Goal: Task Accomplishment & Management: Use online tool/utility

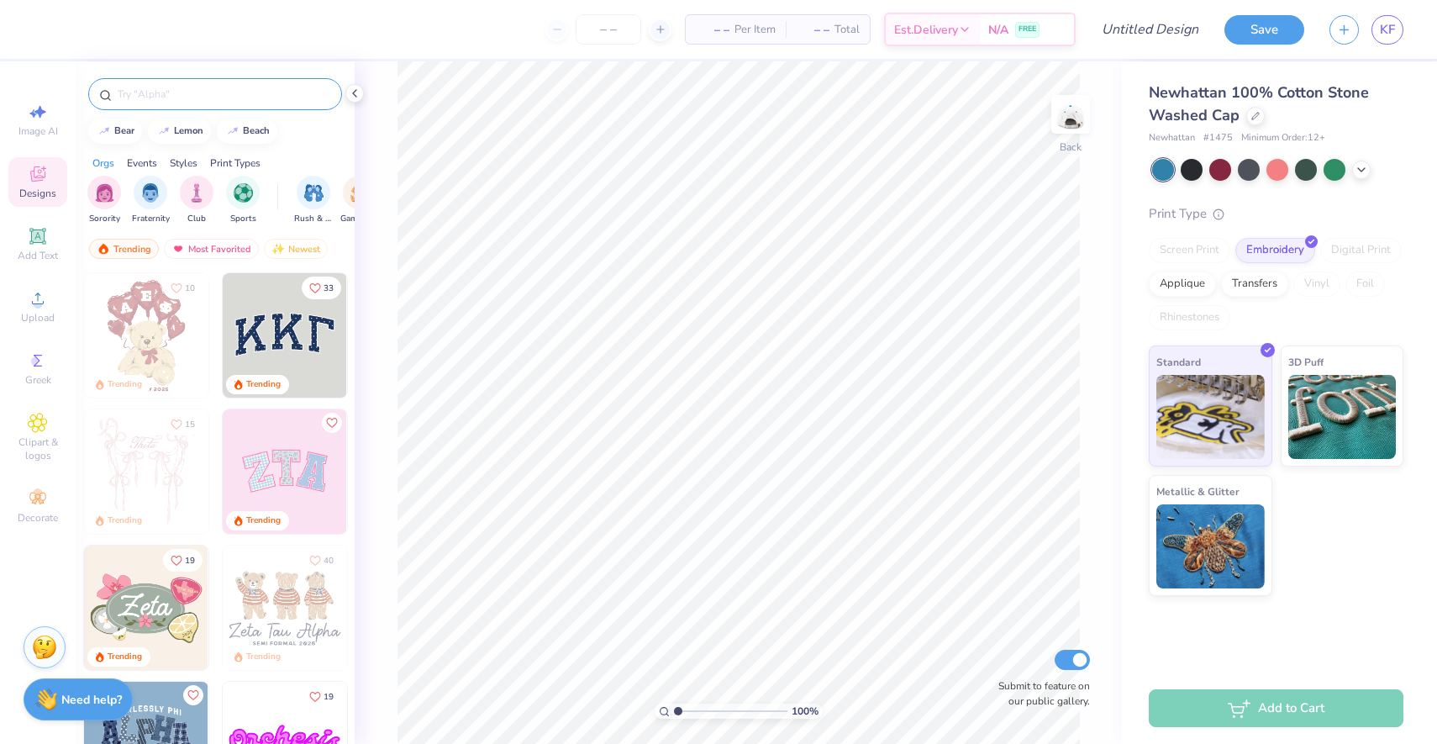
click at [179, 82] on div at bounding box center [215, 94] width 254 height 32
click at [178, 86] on input "text" at bounding box center [223, 94] width 215 height 17
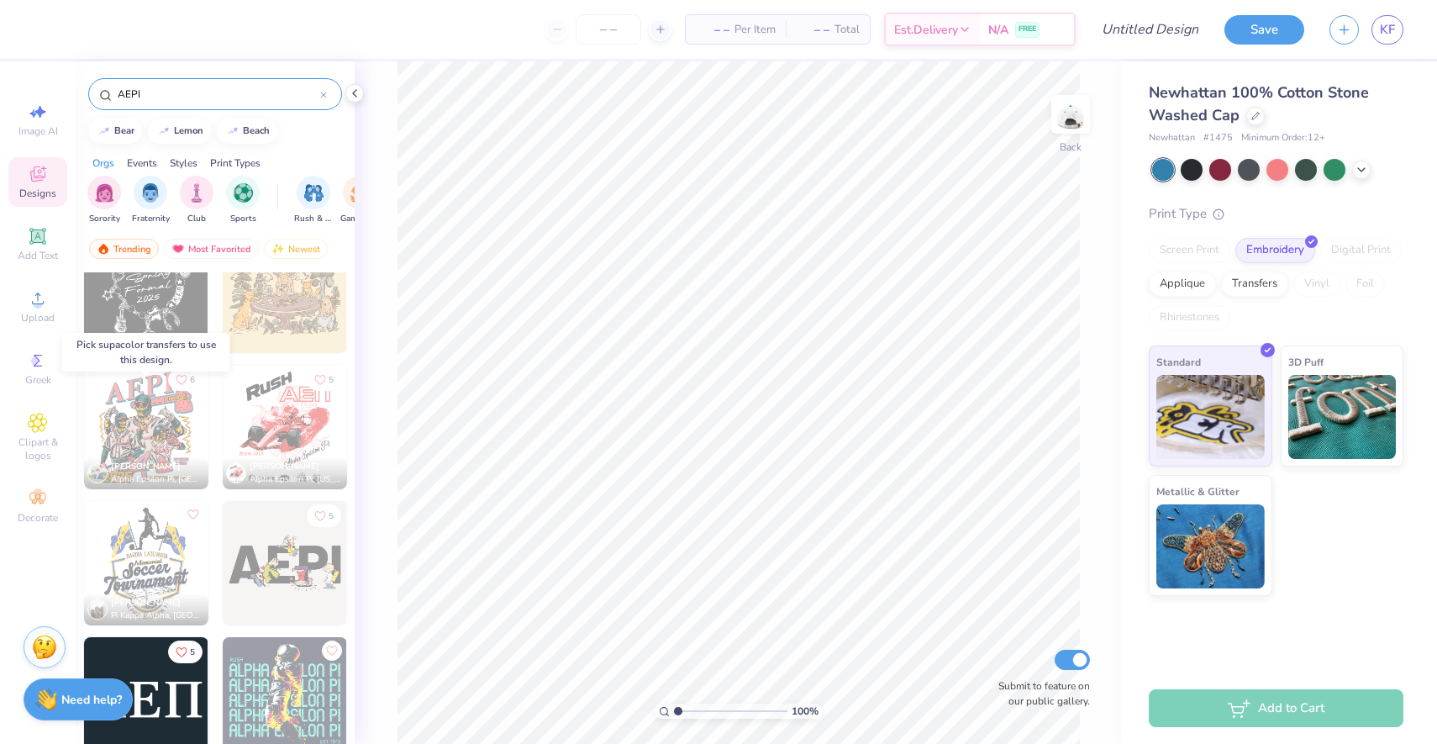
scroll to position [1777, 0]
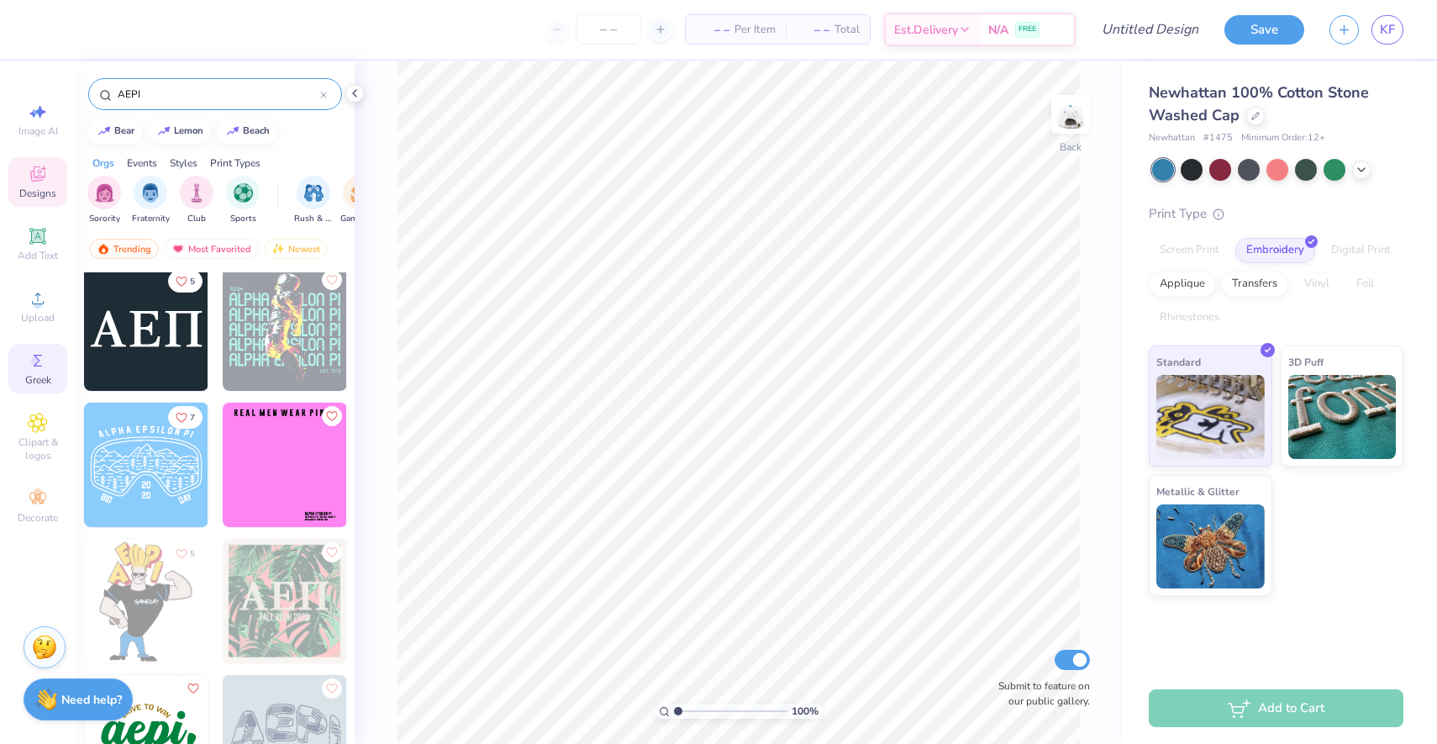
type input "AEPI"
click at [45, 356] on icon at bounding box center [38, 360] width 20 height 20
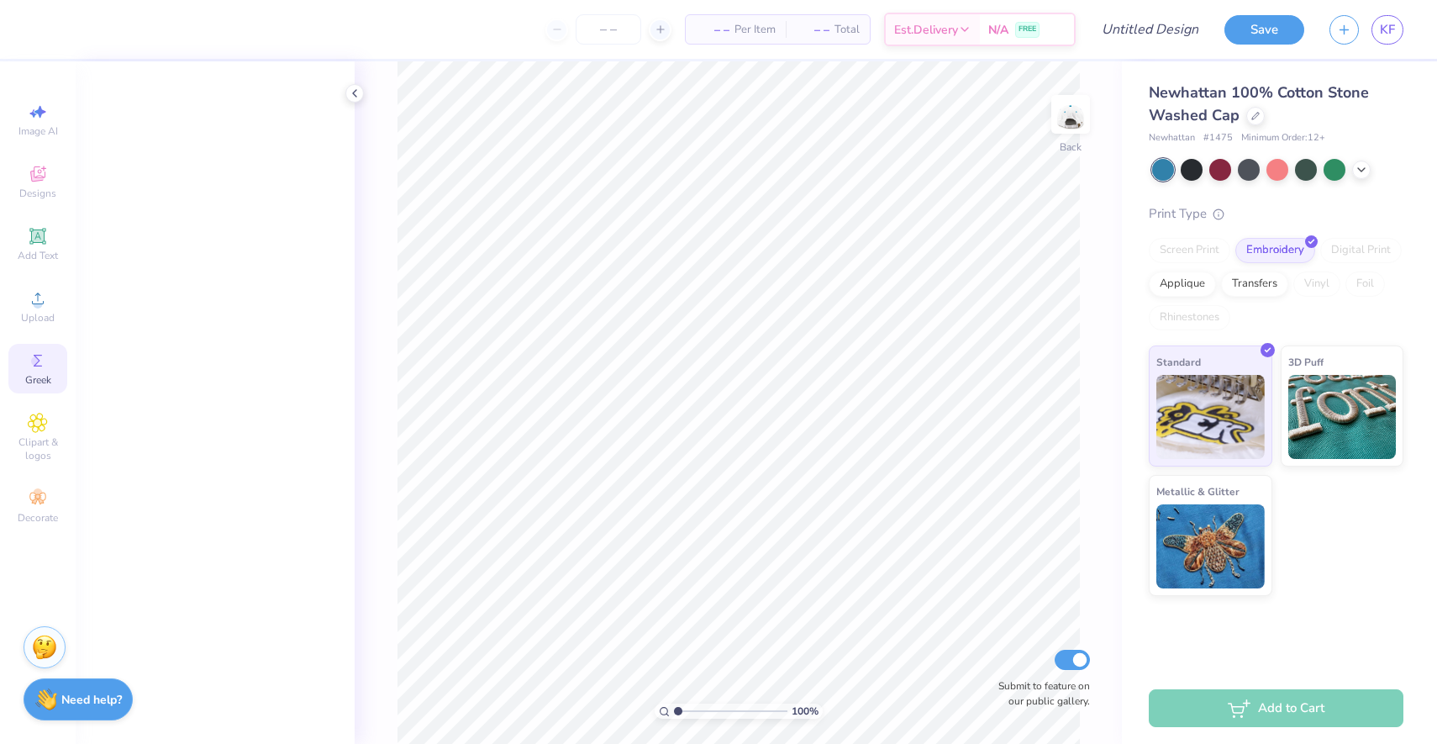
scroll to position [0, 0]
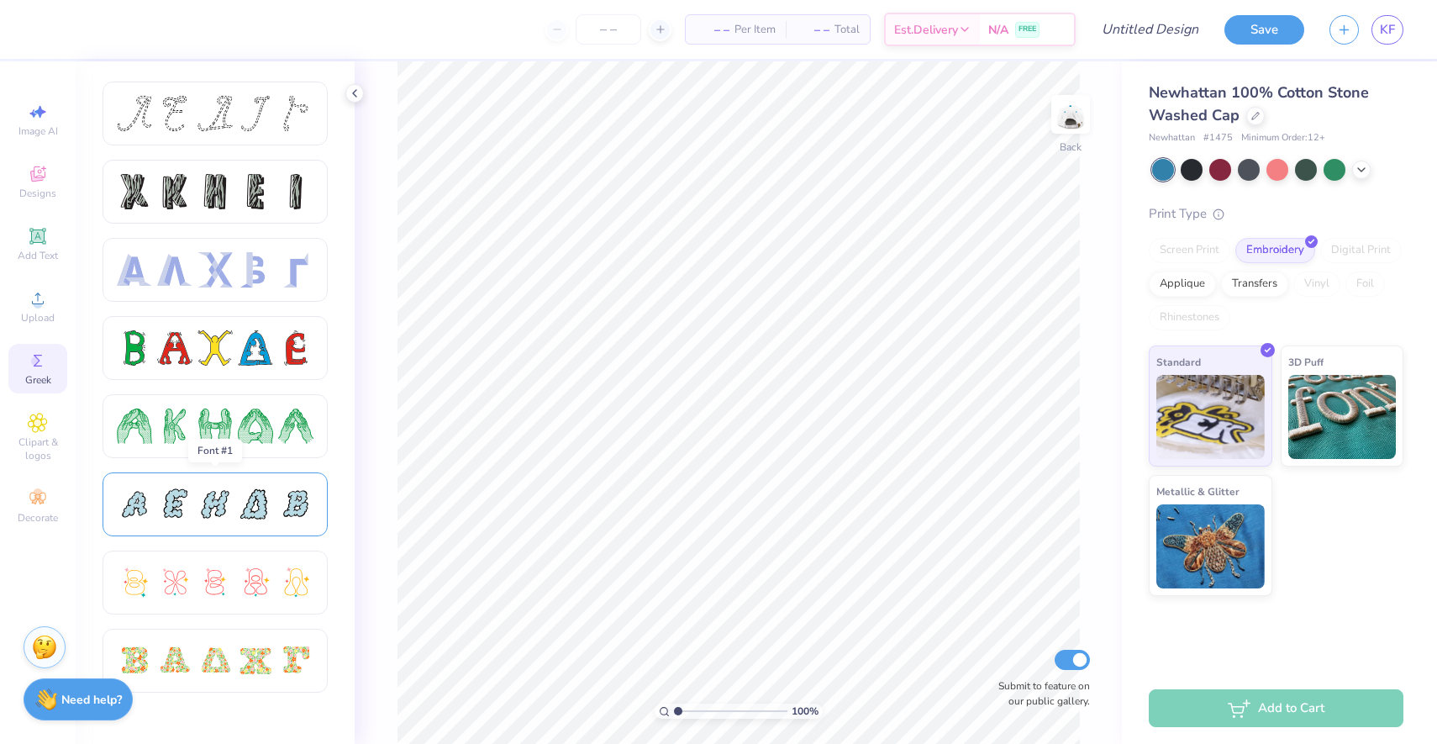
click at [219, 509] on div at bounding box center [214, 504] width 35 height 35
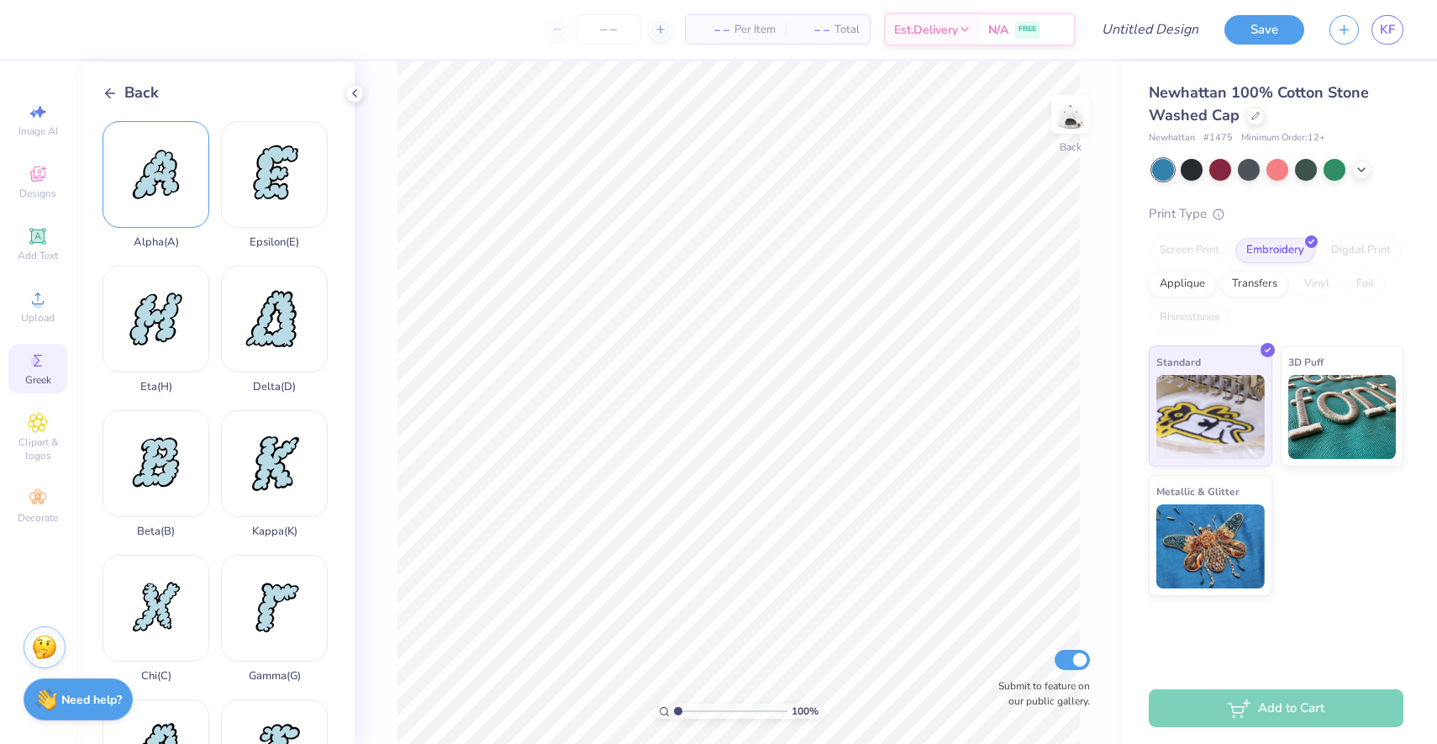
click at [178, 201] on div "Alpha ( A )" at bounding box center [156, 185] width 107 height 128
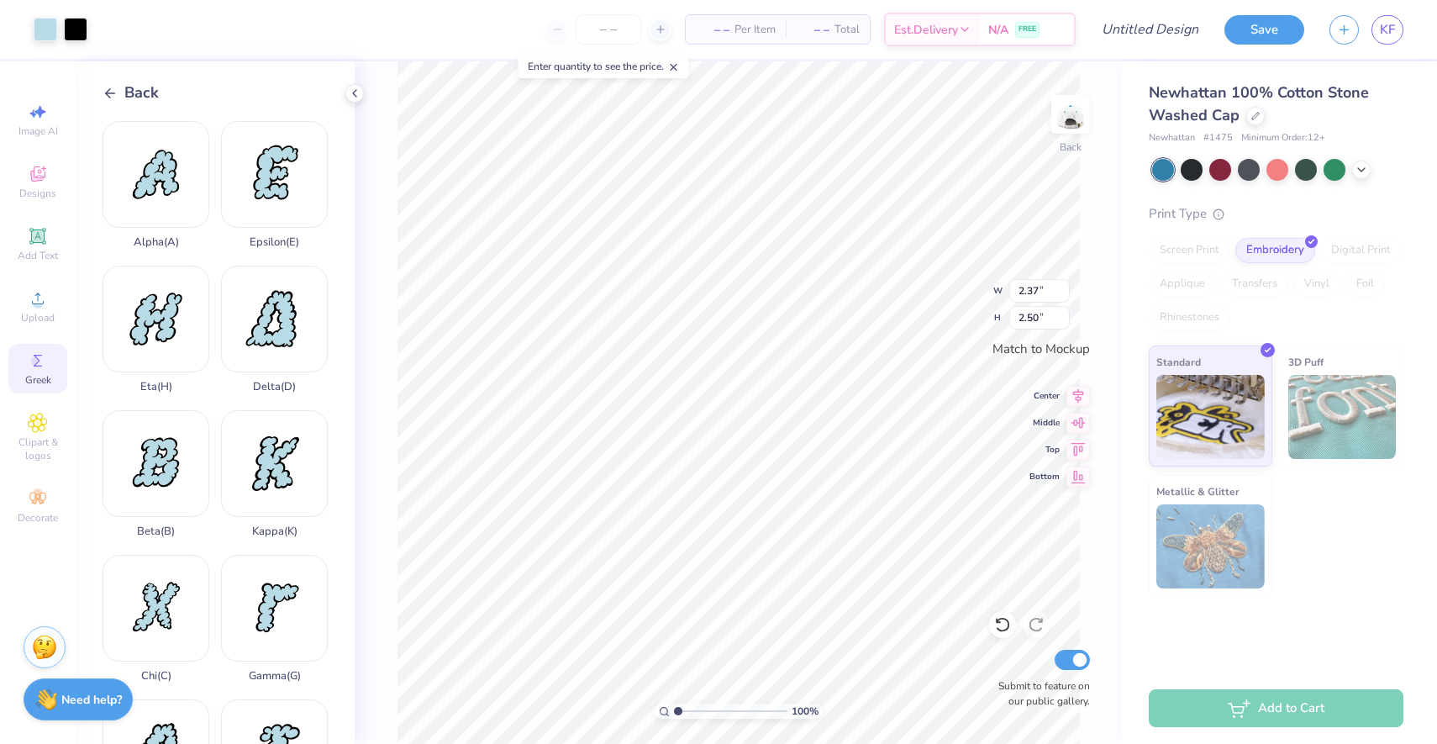
type input "1.39"
type input "1.47"
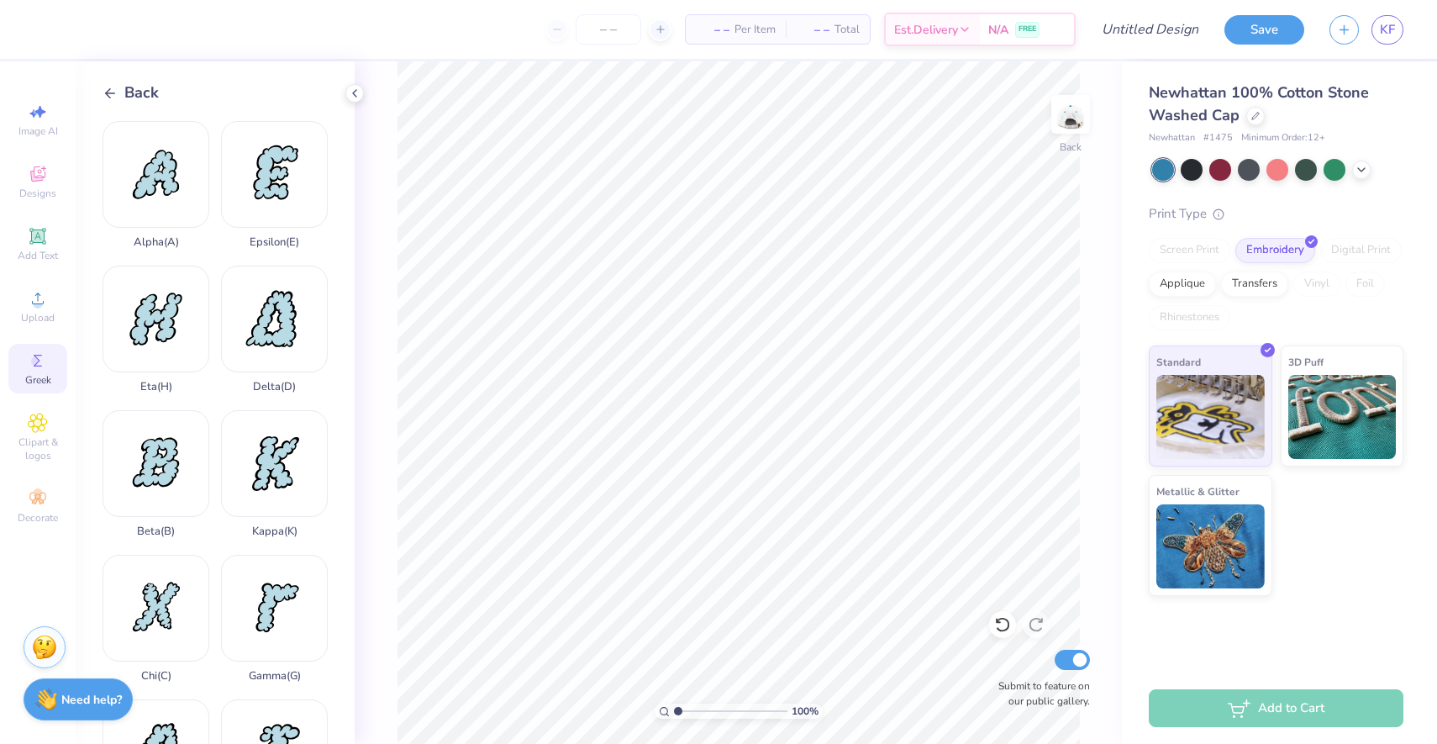
click at [127, 92] on span "Back" at bounding box center [141, 93] width 34 height 23
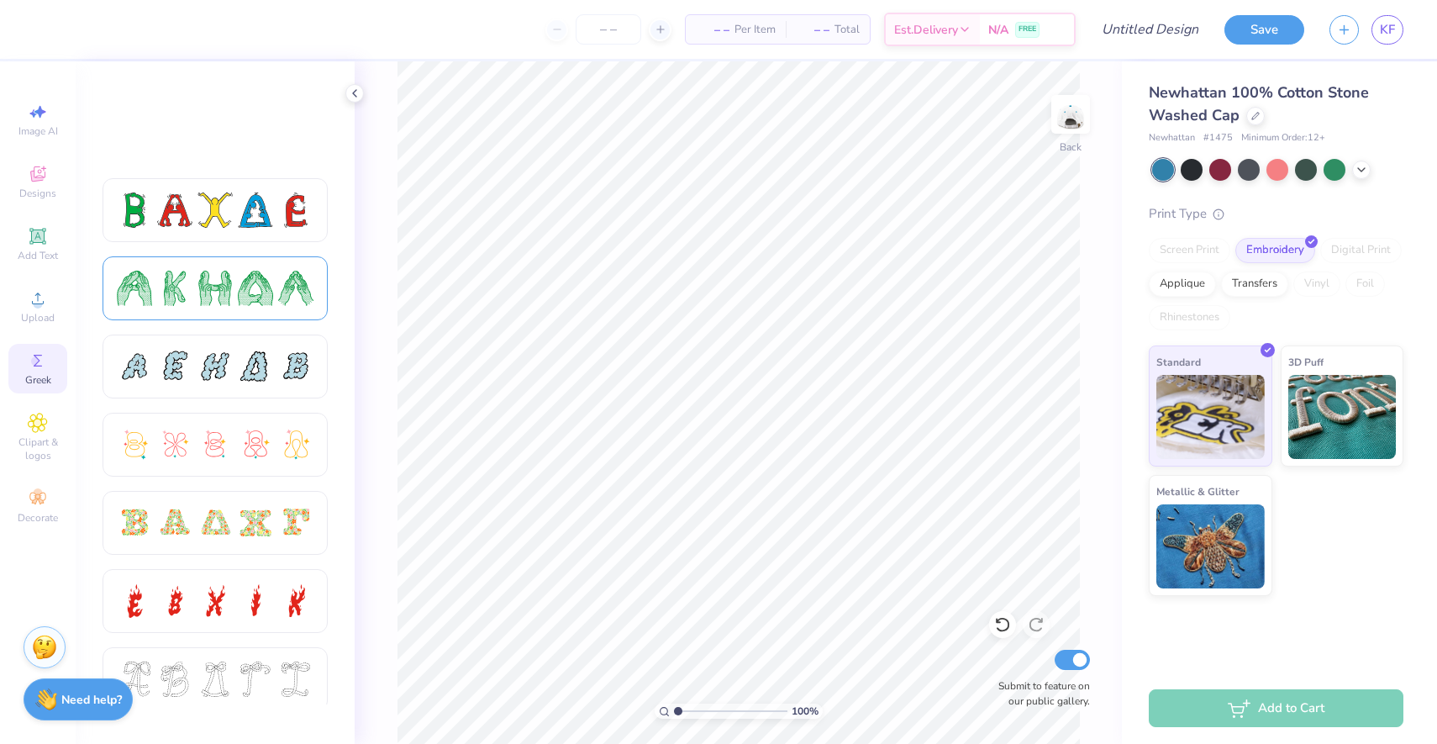
scroll to position [384, 0]
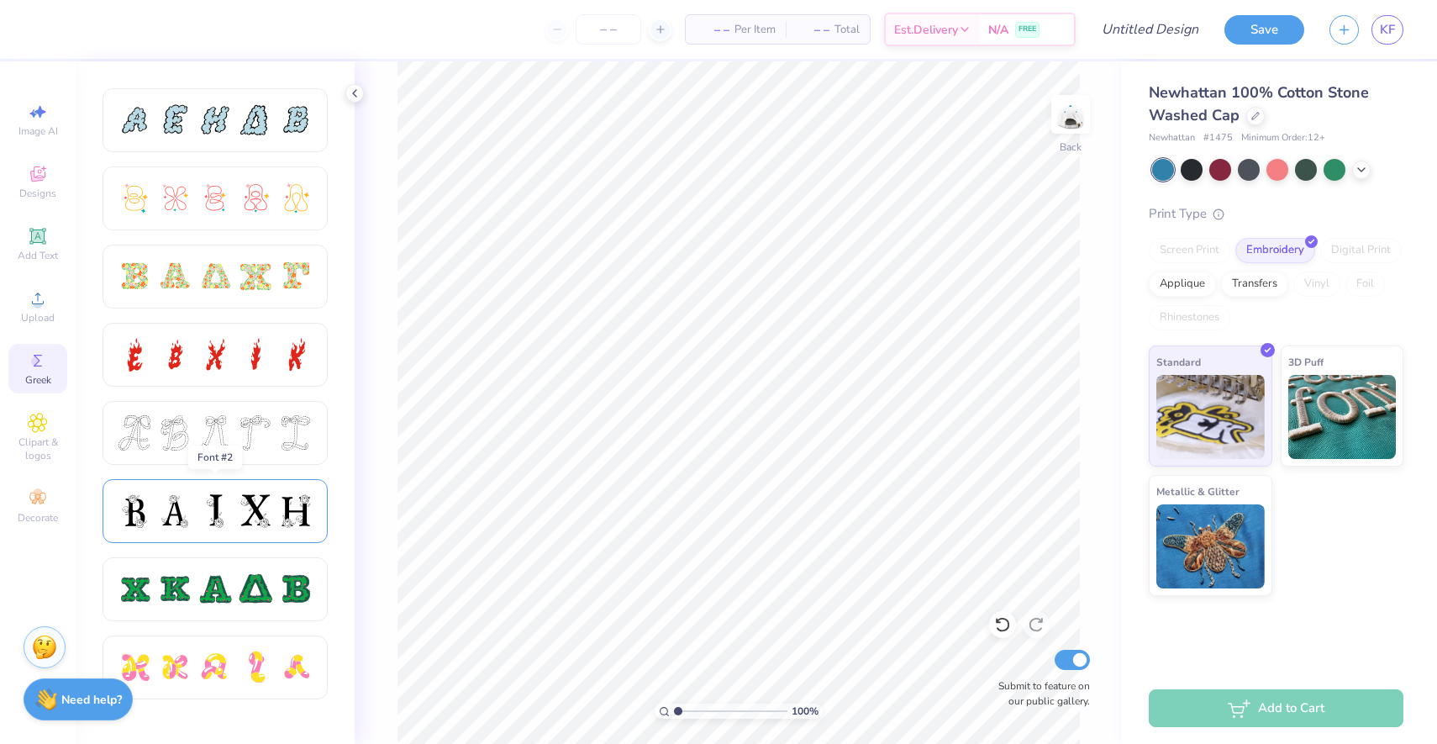
click at [219, 515] on div at bounding box center [214, 510] width 35 height 35
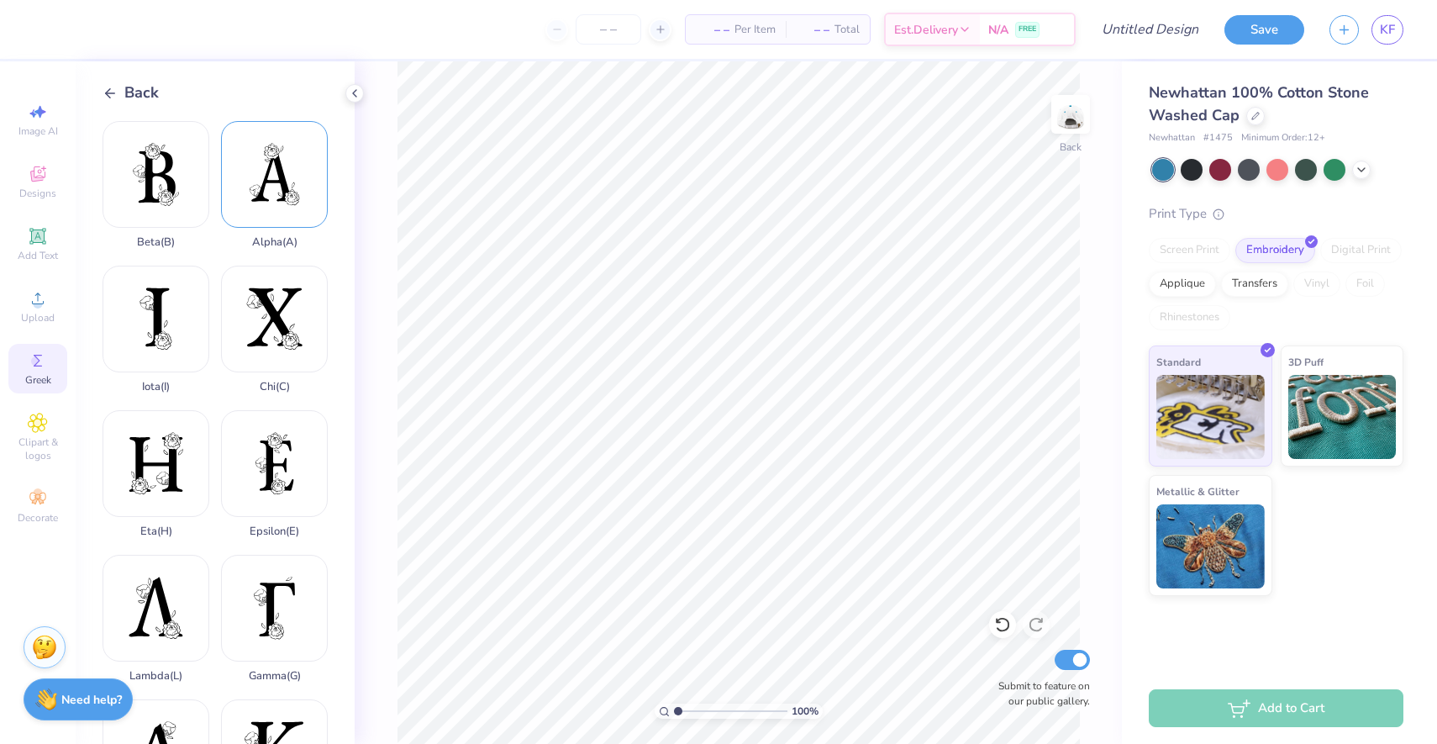
click at [250, 189] on div "Alpha ( A )" at bounding box center [274, 185] width 107 height 128
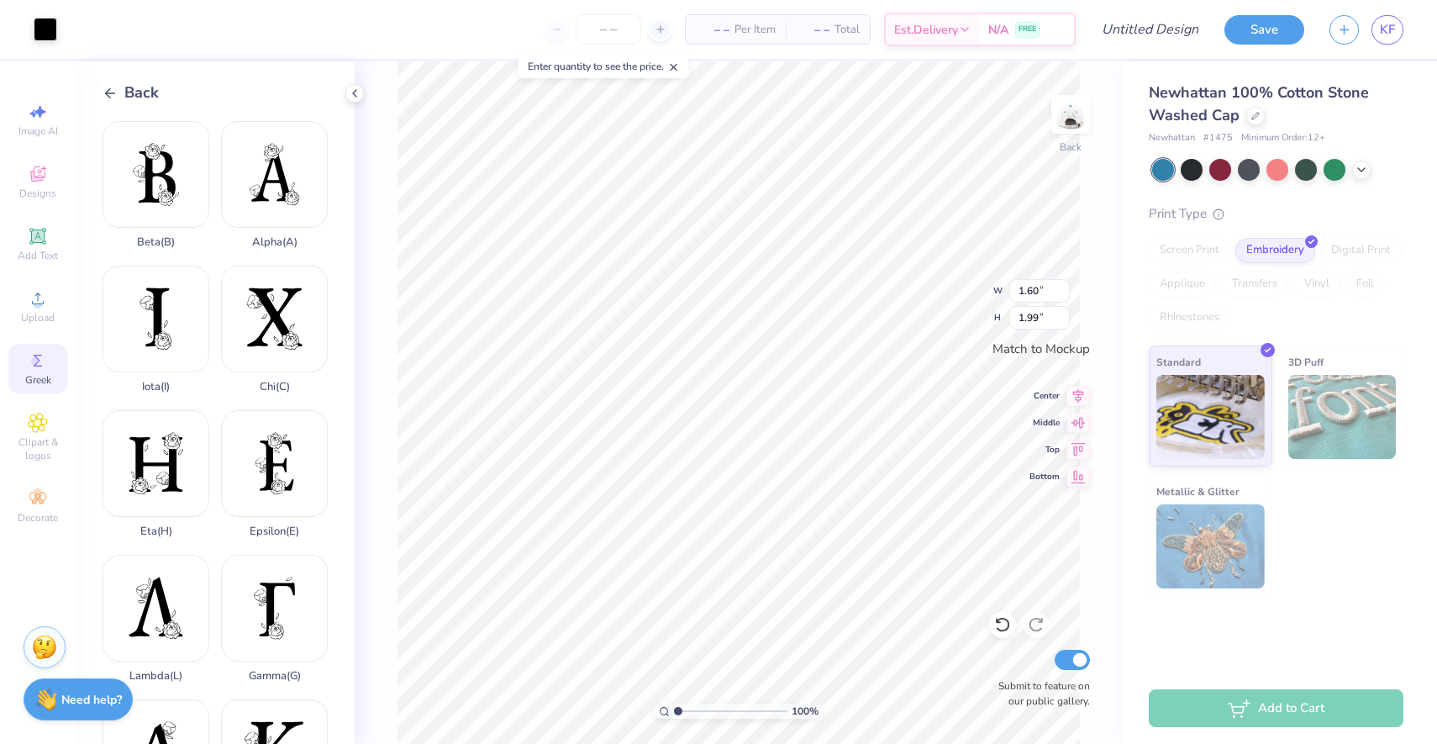
type input "1.60"
type input "1.99"
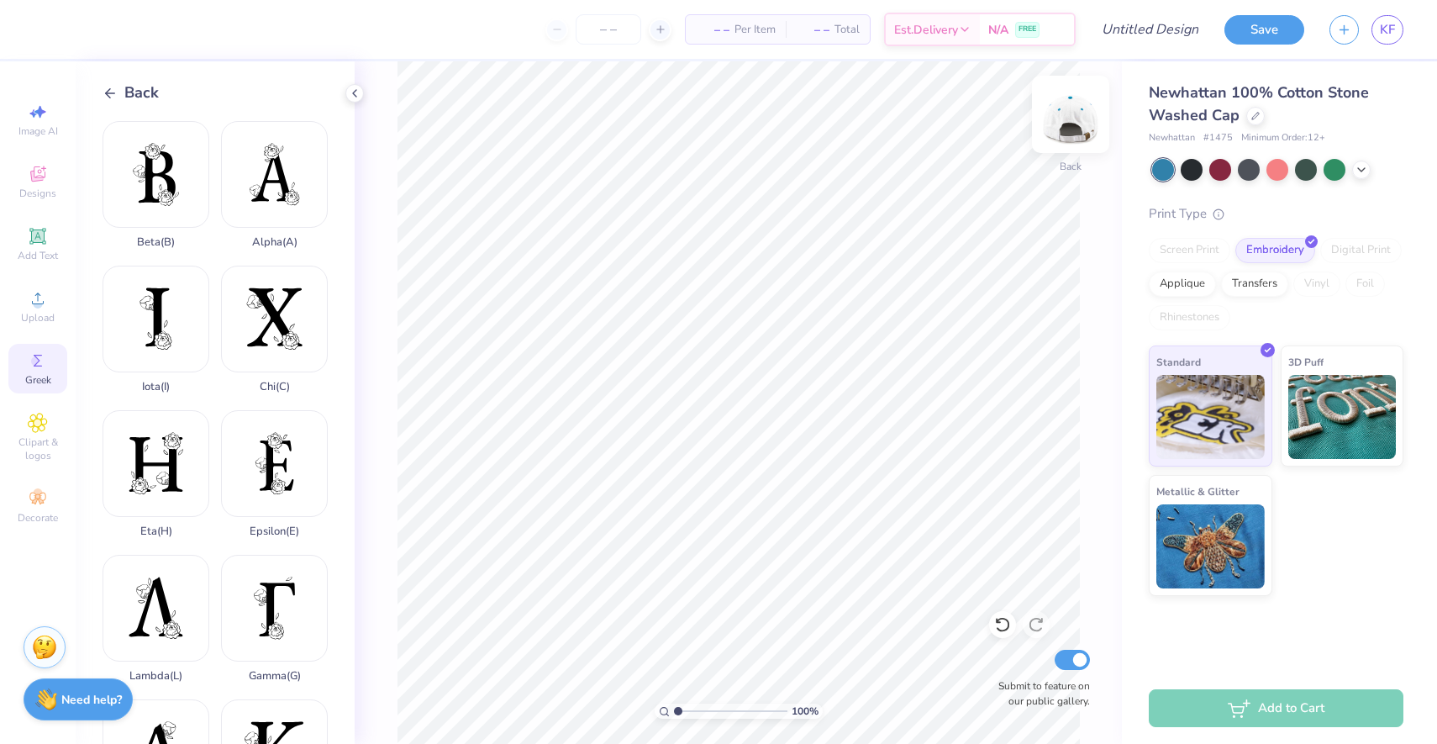
click at [1087, 115] on img at bounding box center [1070, 114] width 67 height 67
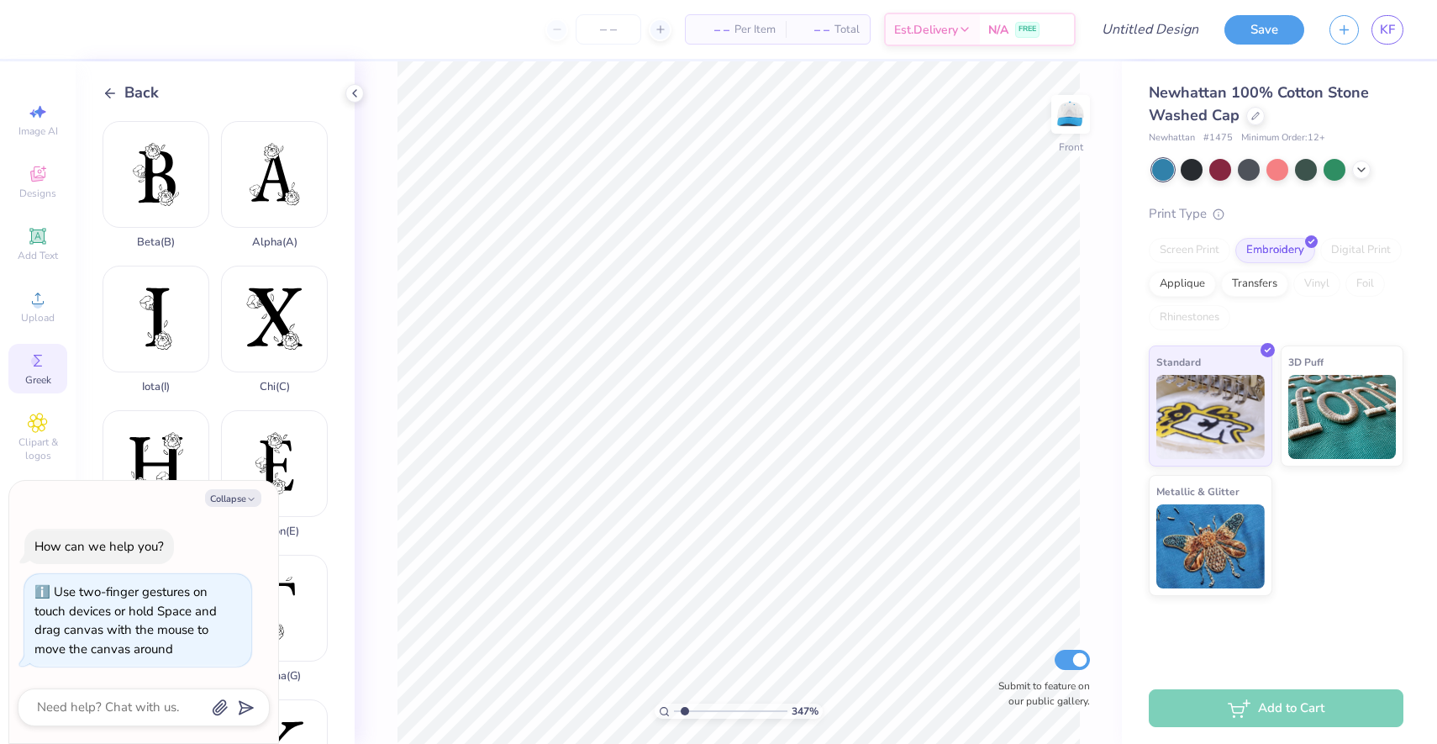
type input "1"
drag, startPoint x: 680, startPoint y: 708, endPoint x: 625, endPoint y: 704, distance: 54.7
click at [674, 704] on input "range" at bounding box center [730, 710] width 113 height 15
click at [387, 543] on div "100 % Front Submit to feature on our public gallery." at bounding box center [738, 402] width 767 height 682
click at [225, 498] on button "Collapse" at bounding box center [233, 498] width 56 height 18
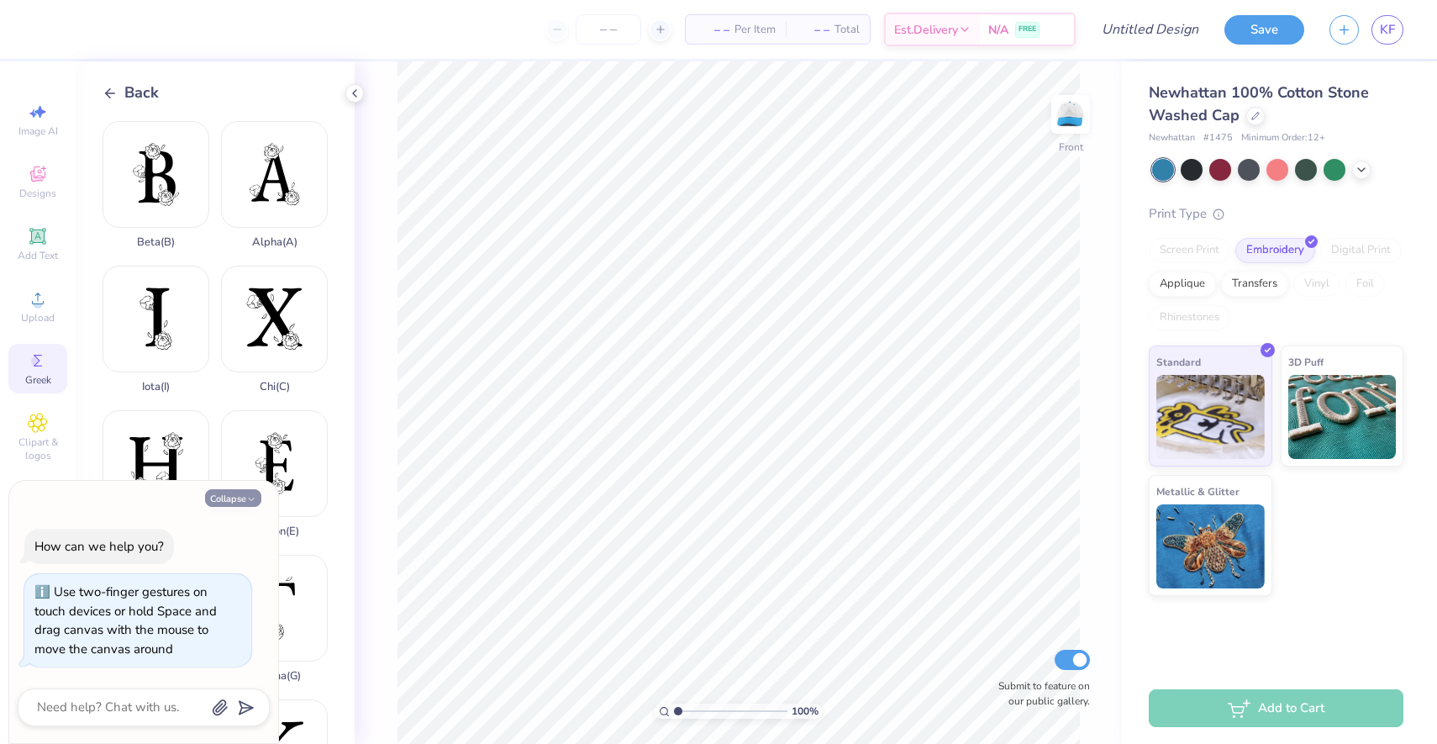
type textarea "x"
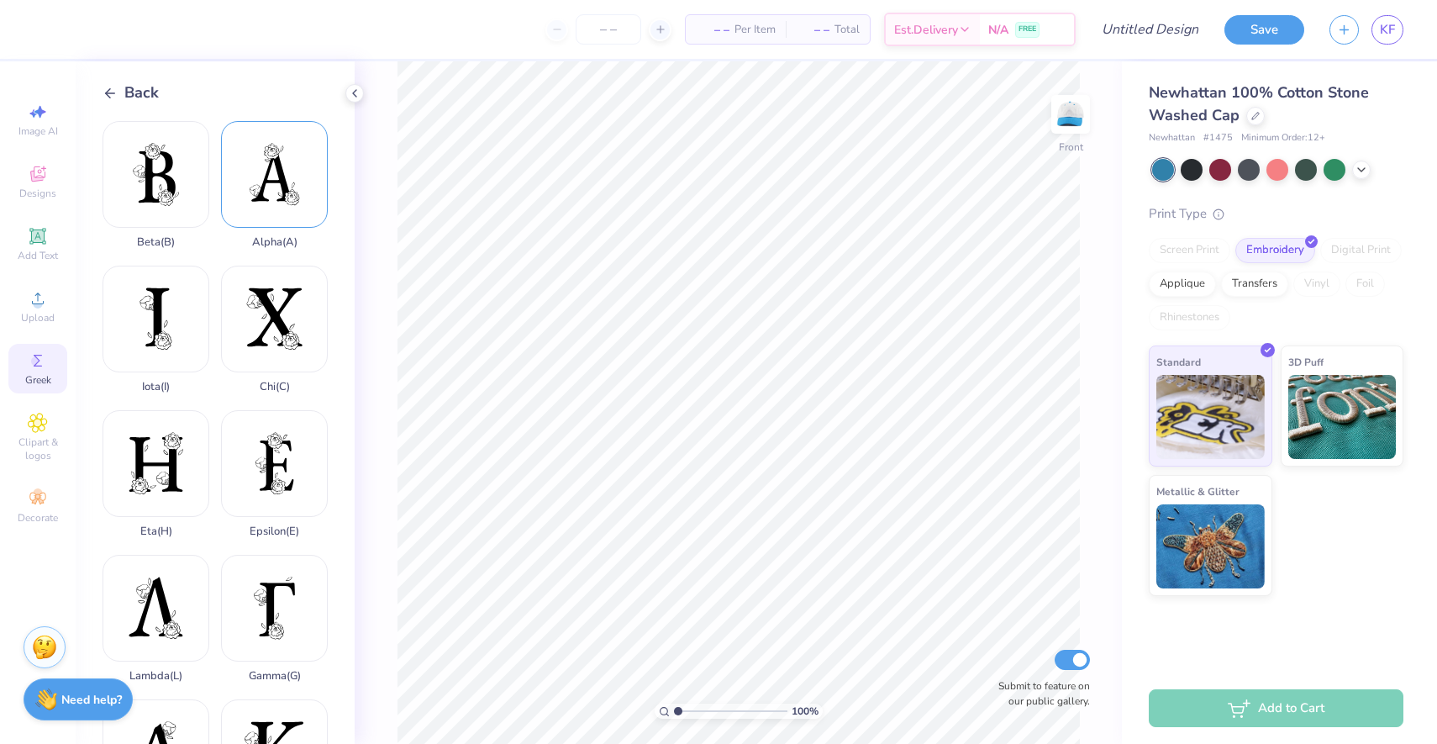
click at [273, 211] on div "Alpha ( A )" at bounding box center [274, 185] width 107 height 128
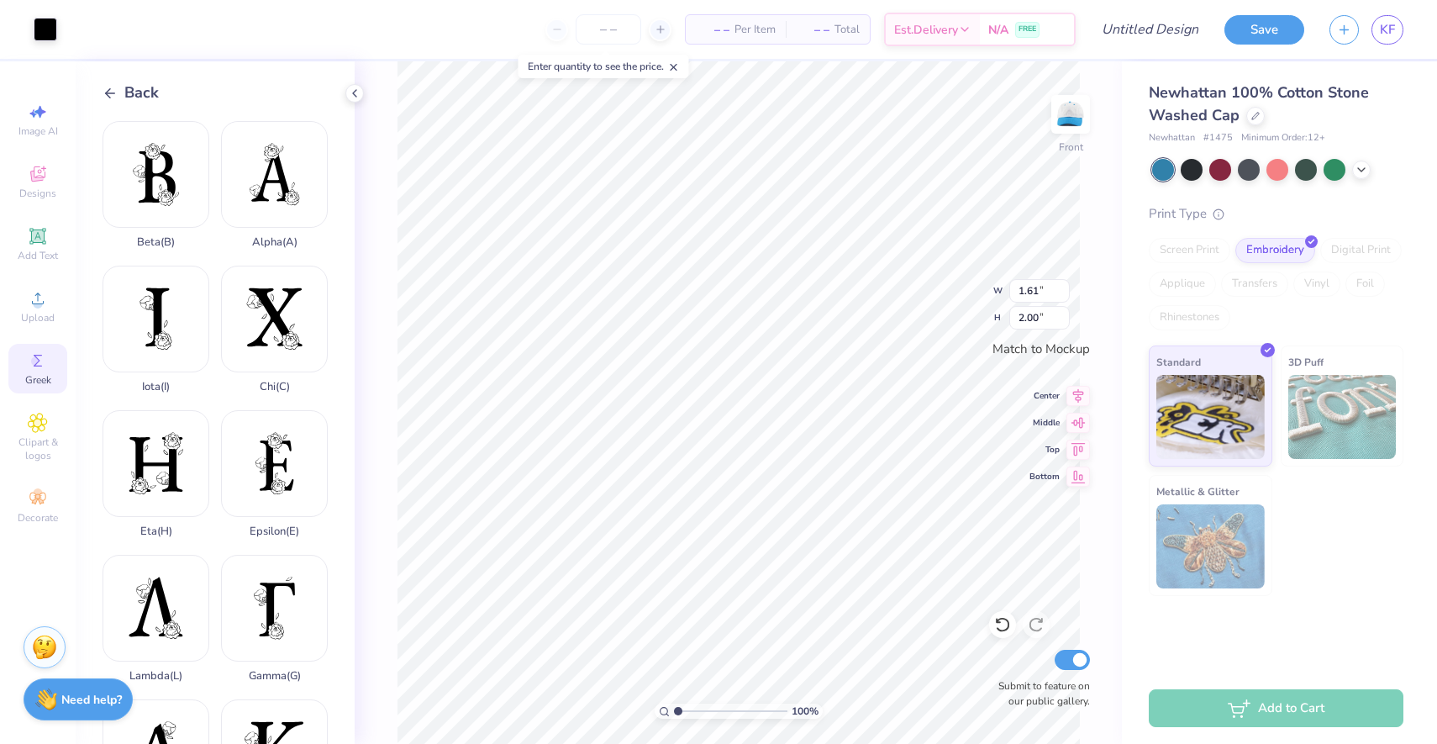
type input "0.91"
type input "1.13"
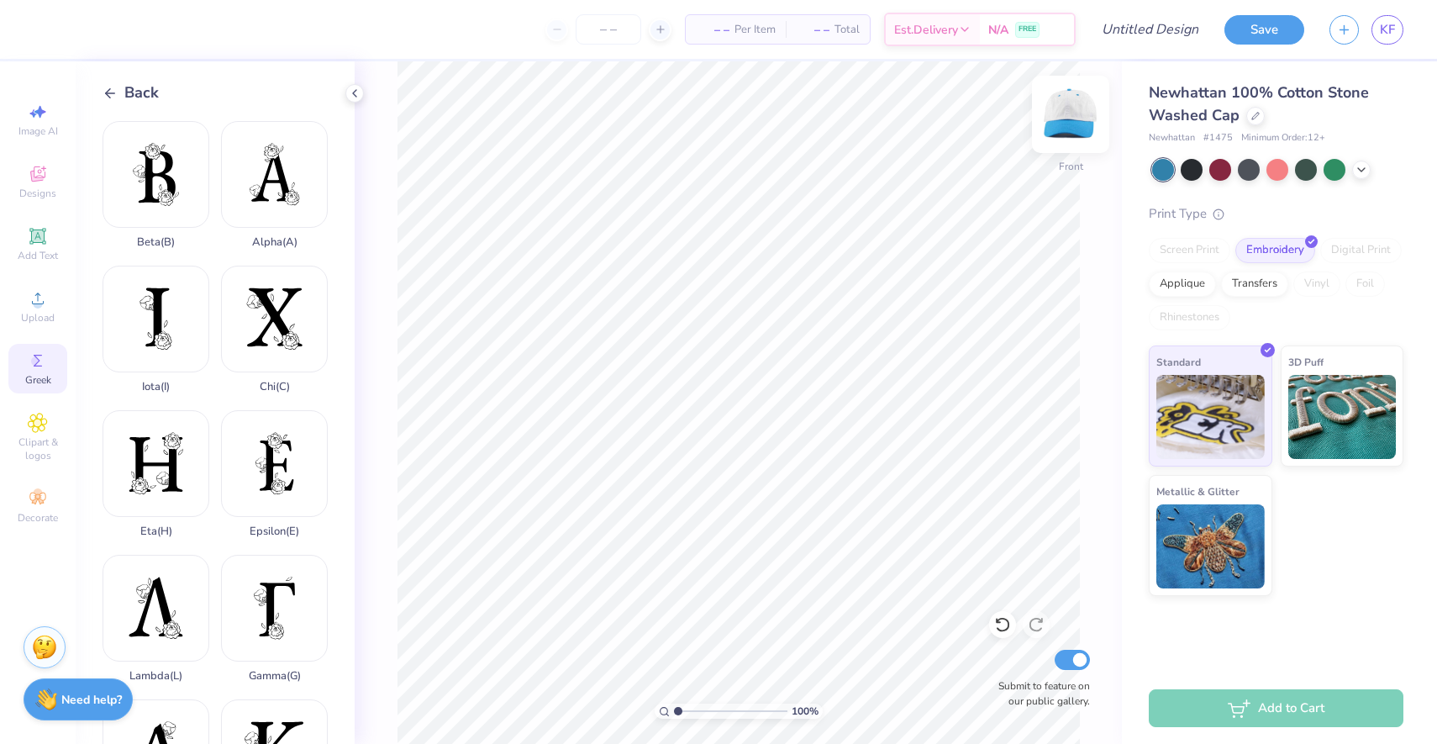
click at [1067, 129] on img at bounding box center [1070, 114] width 67 height 67
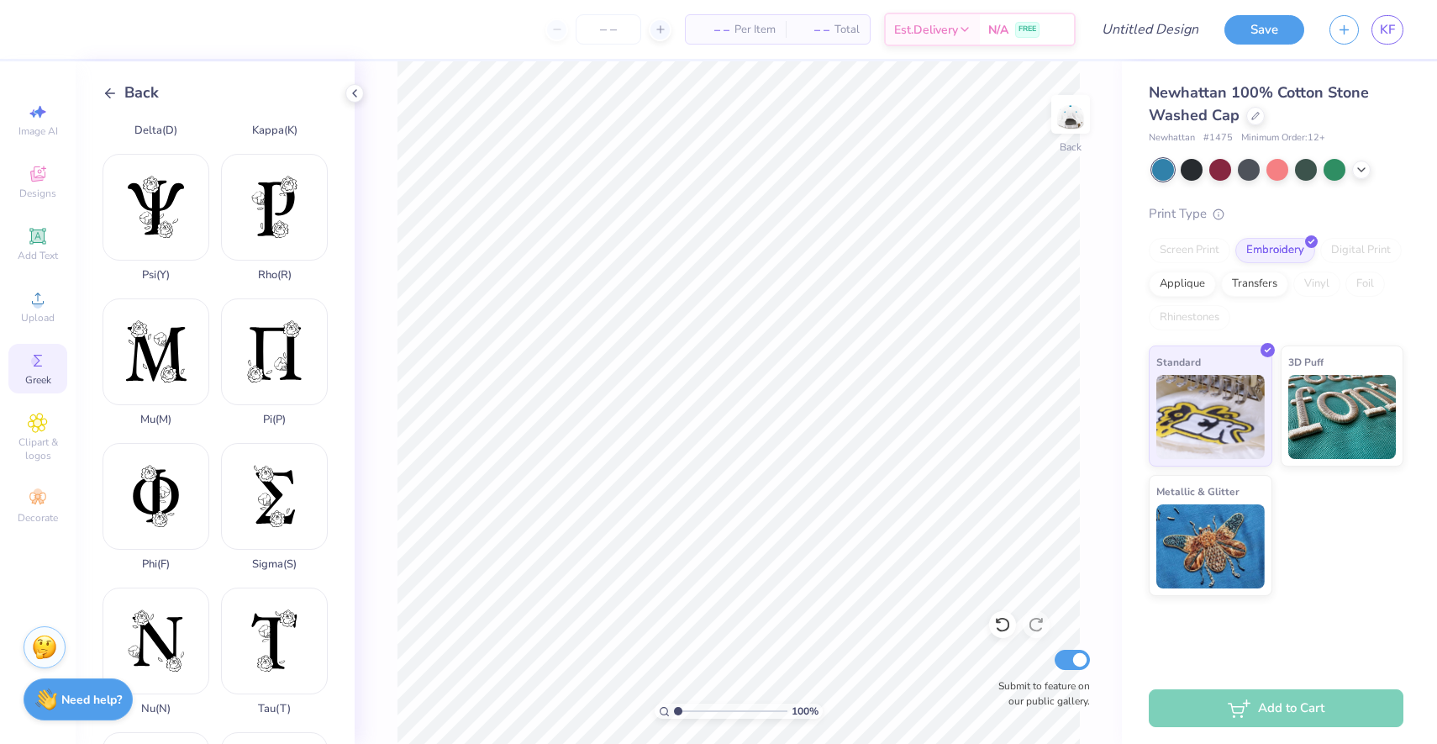
scroll to position [270, 0]
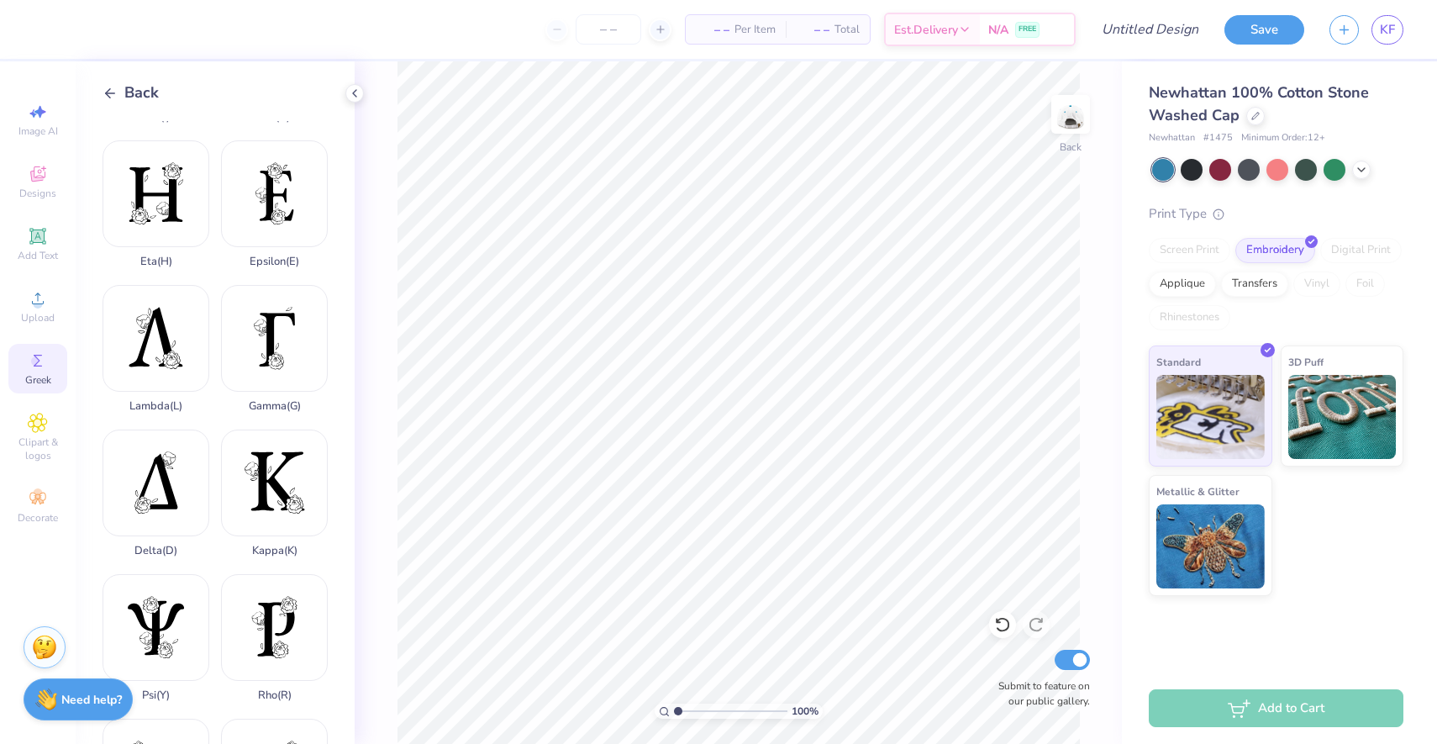
click at [128, 88] on span "Back" at bounding box center [141, 93] width 34 height 23
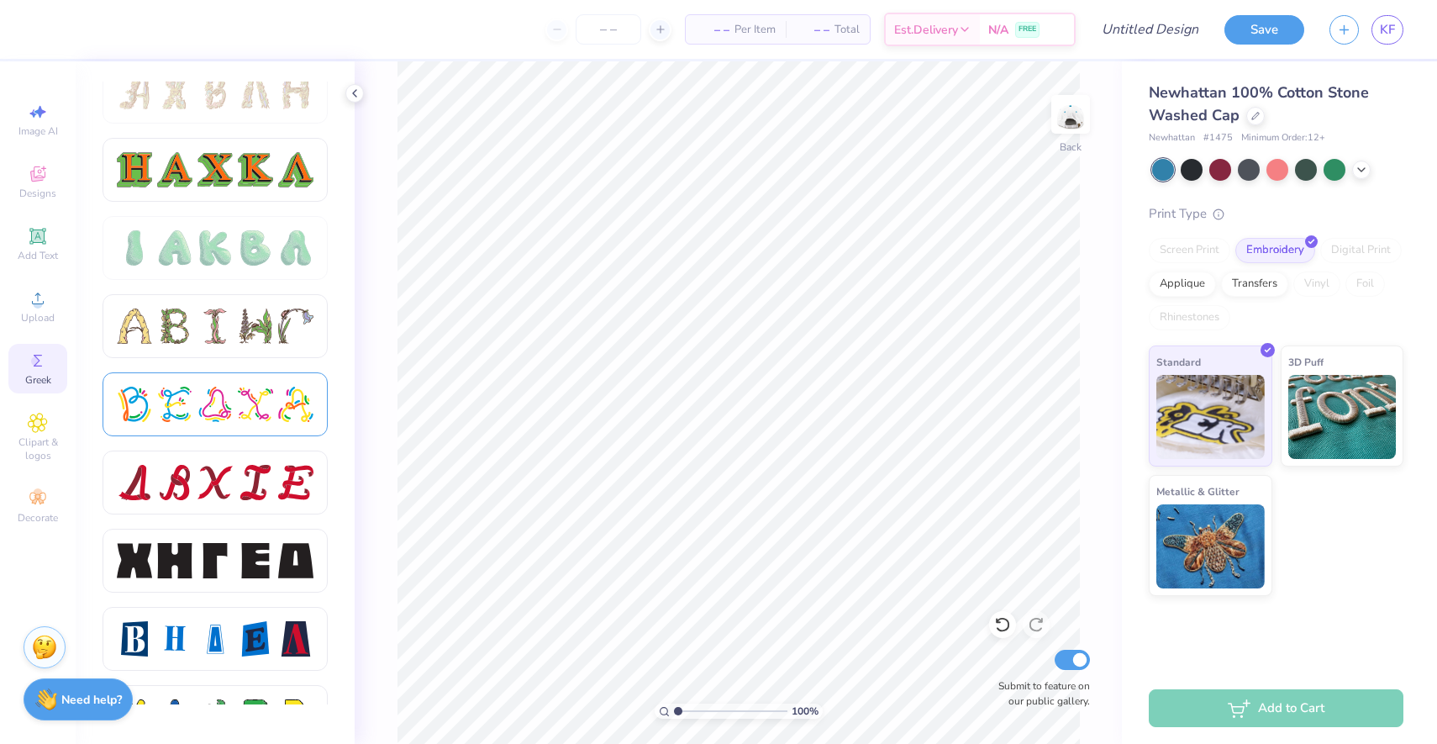
scroll to position [1823, 0]
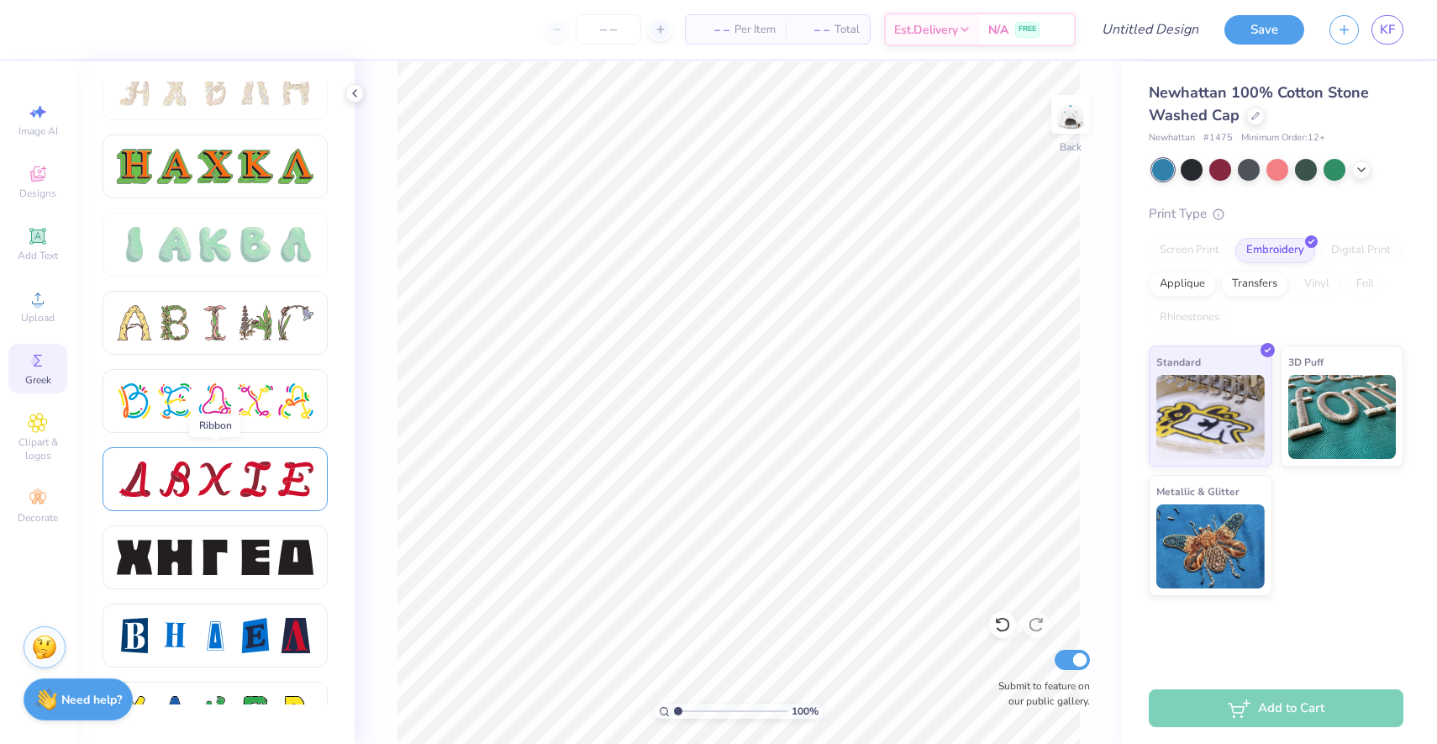
click at [204, 473] on div at bounding box center [214, 478] width 35 height 35
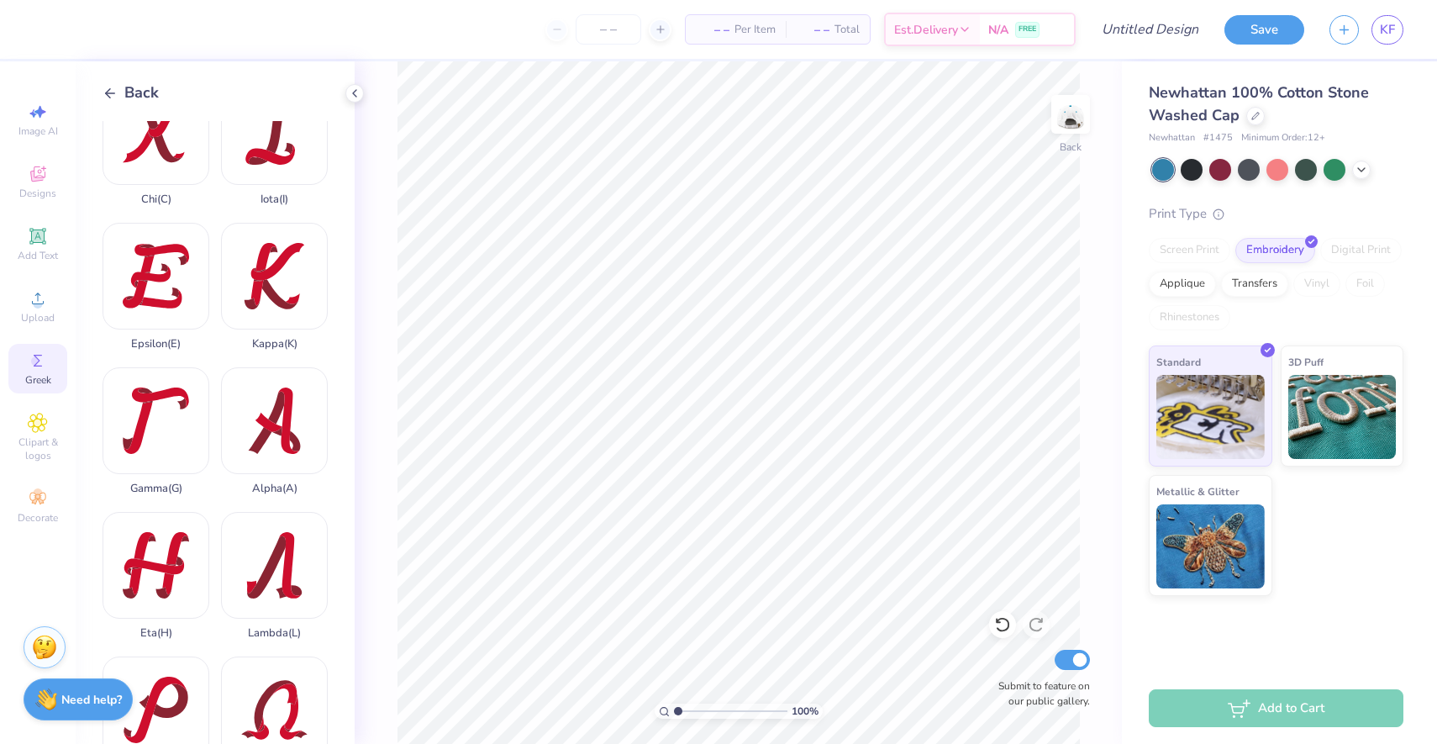
scroll to position [219, 0]
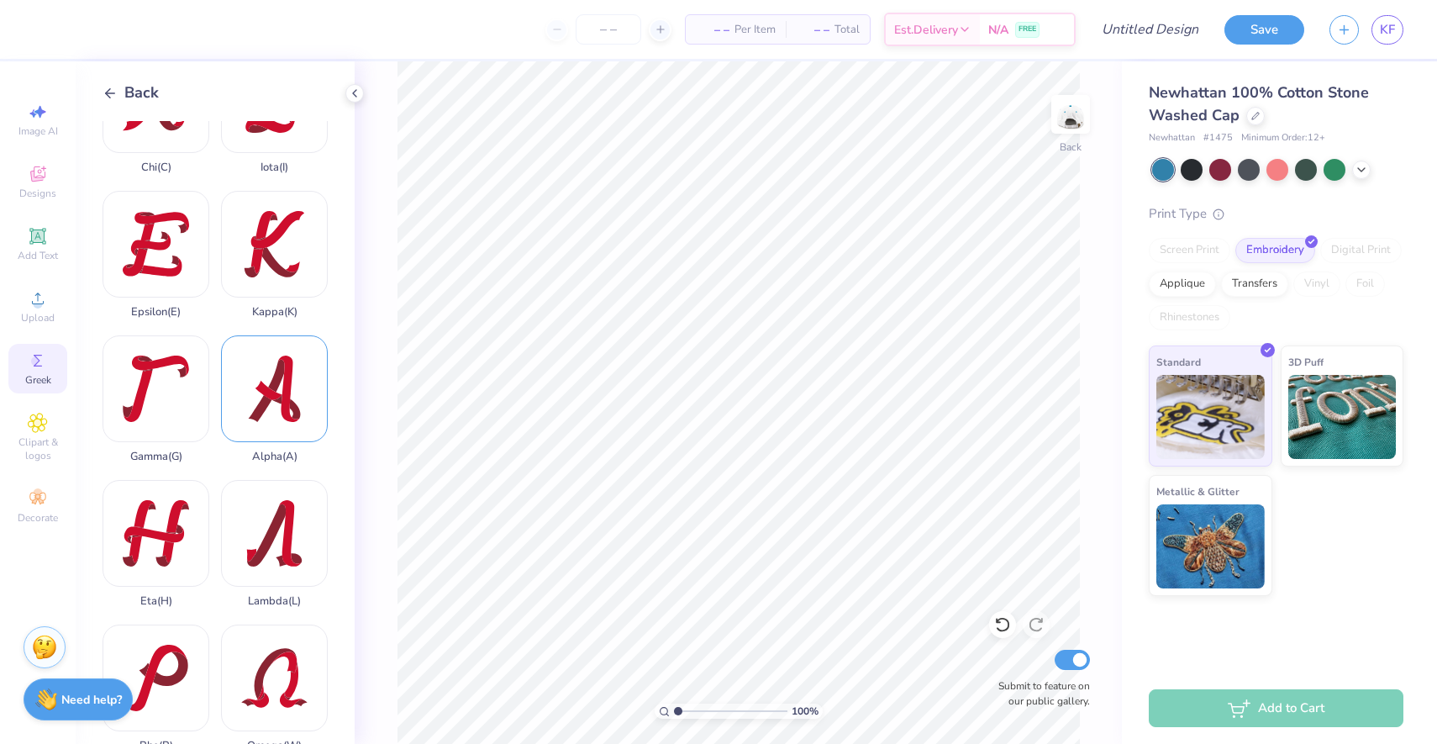
click at [282, 395] on div "Alpha ( A )" at bounding box center [274, 399] width 107 height 128
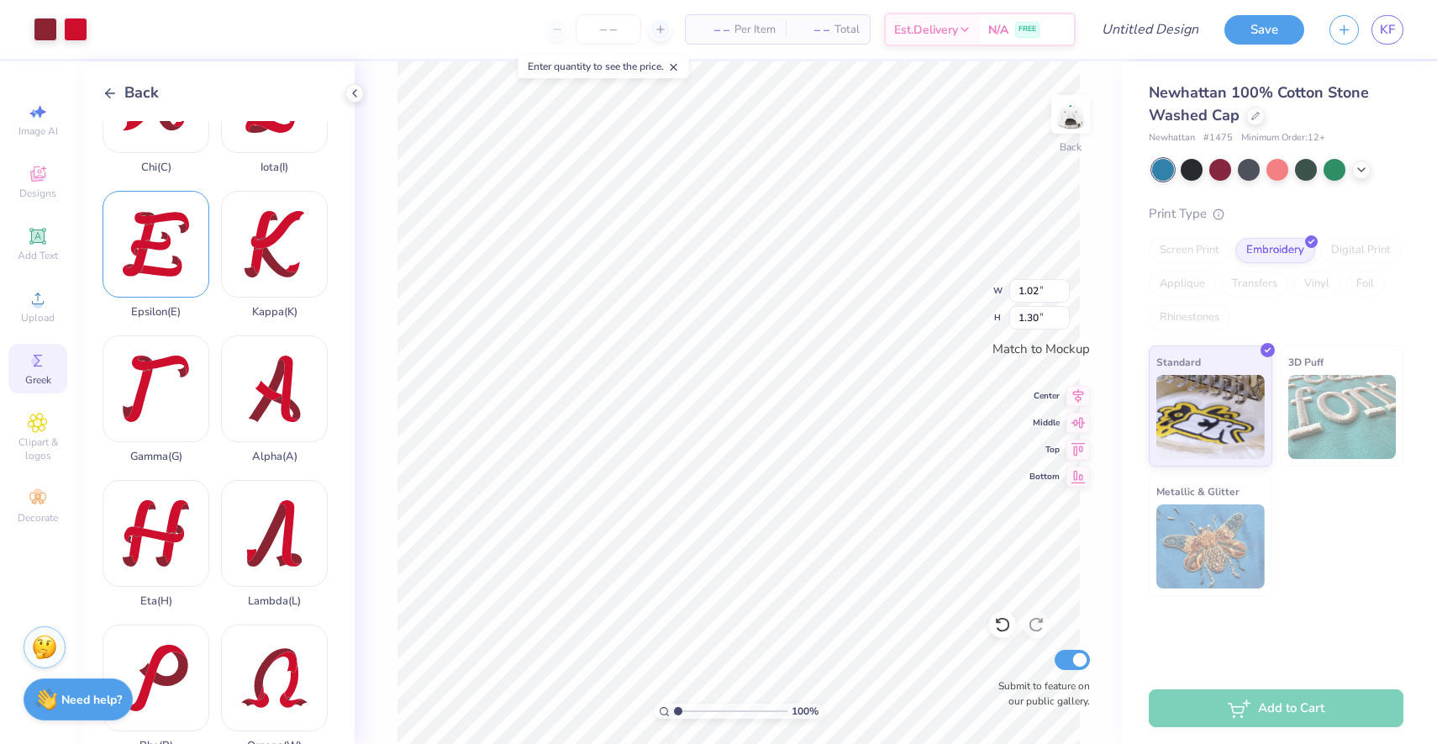
click at [166, 282] on div "Epsilon ( E )" at bounding box center [156, 255] width 107 height 128
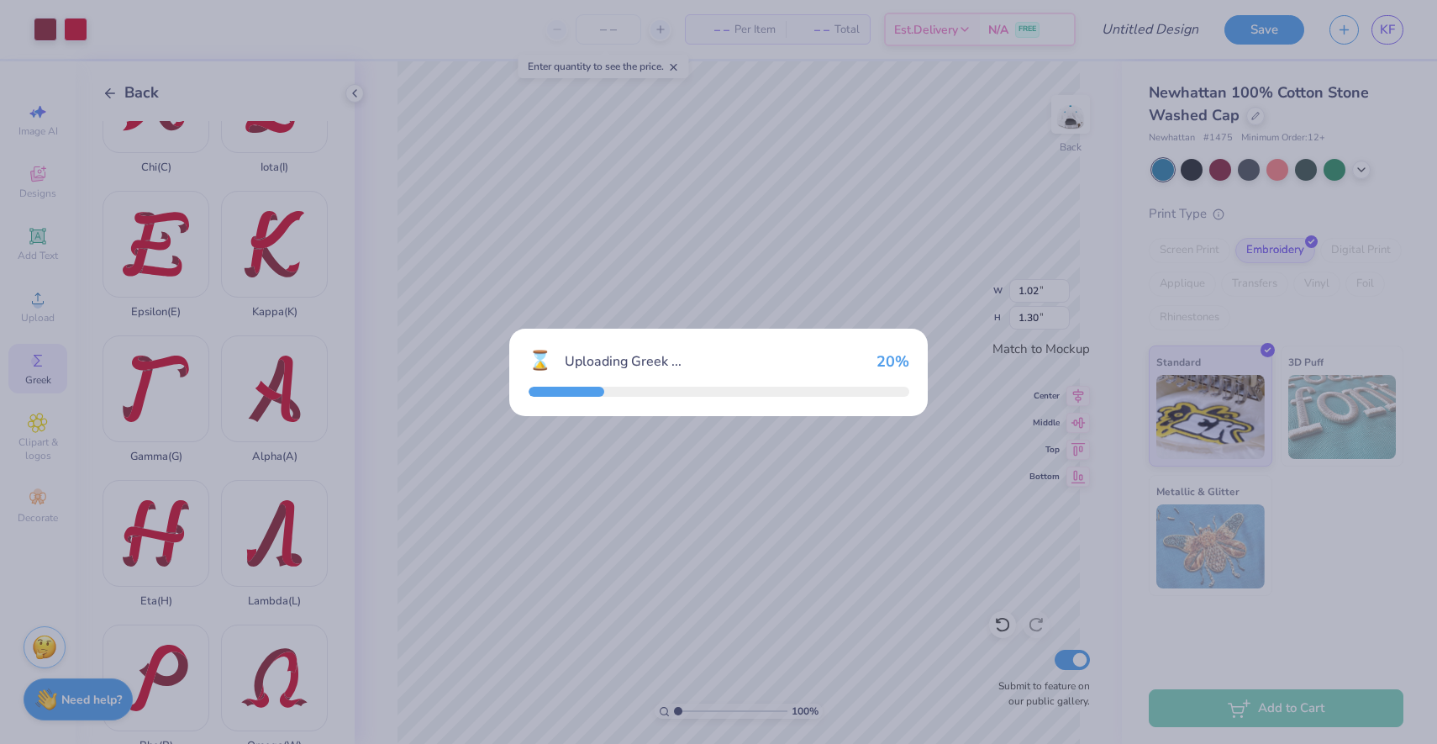
type input "1.34"
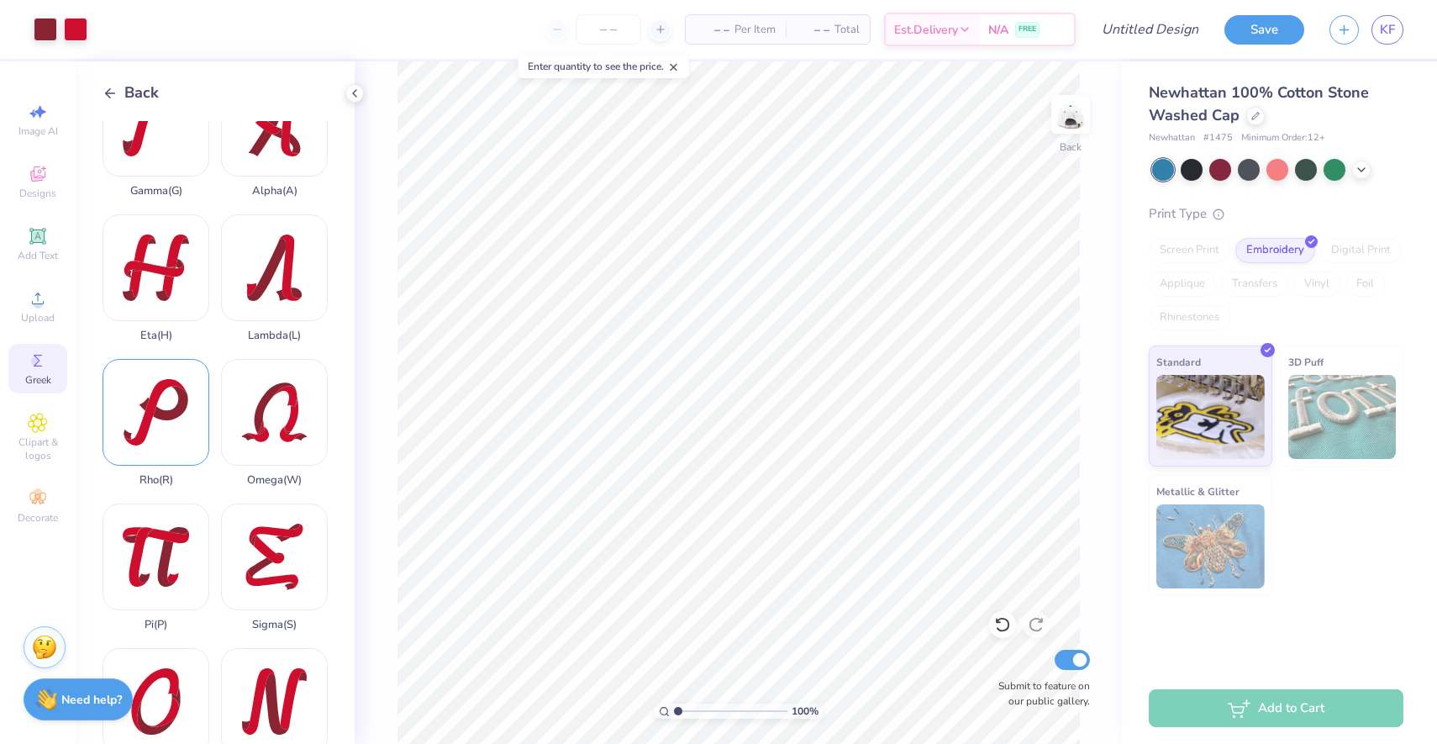
scroll to position [511, 0]
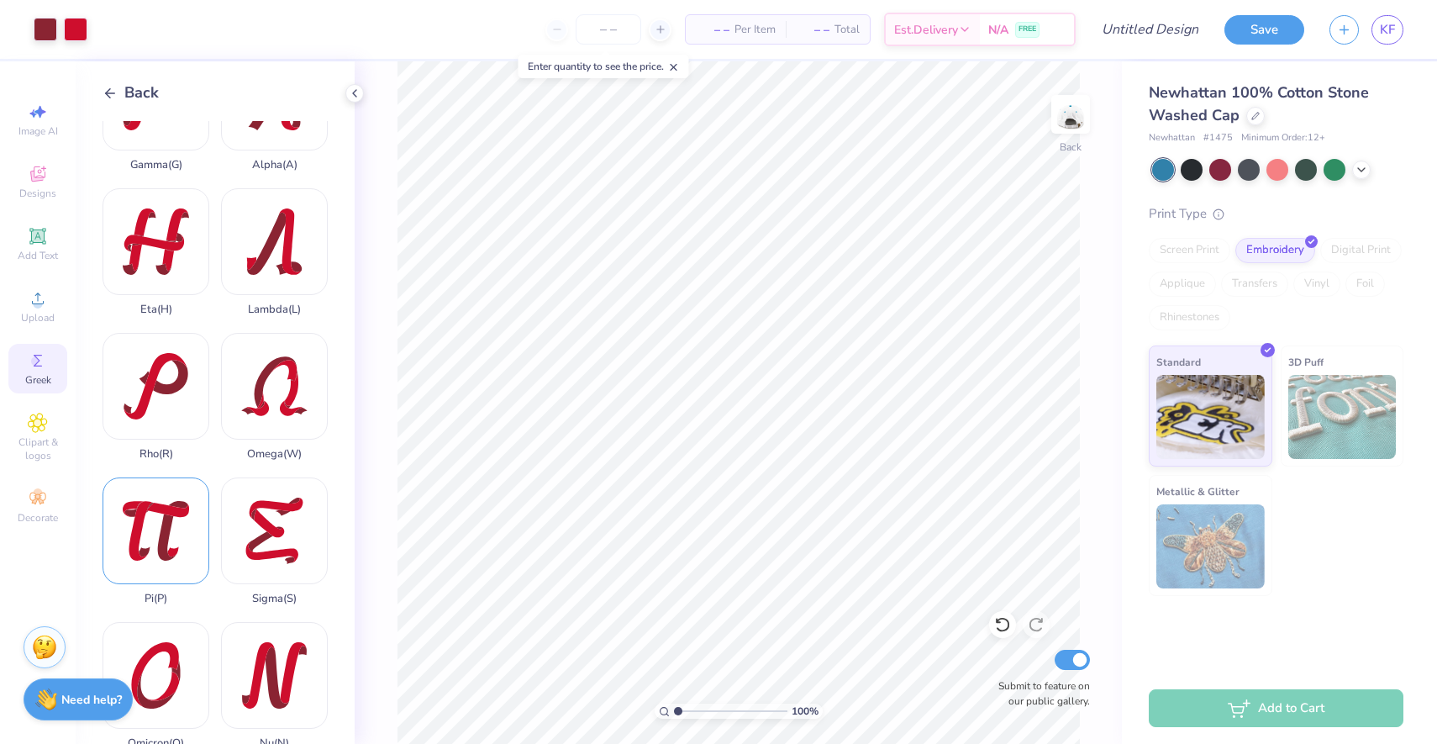
click at [175, 545] on div "Pi ( P )" at bounding box center [156, 541] width 107 height 128
click at [1363, 167] on polyline at bounding box center [1361, 167] width 7 height 3
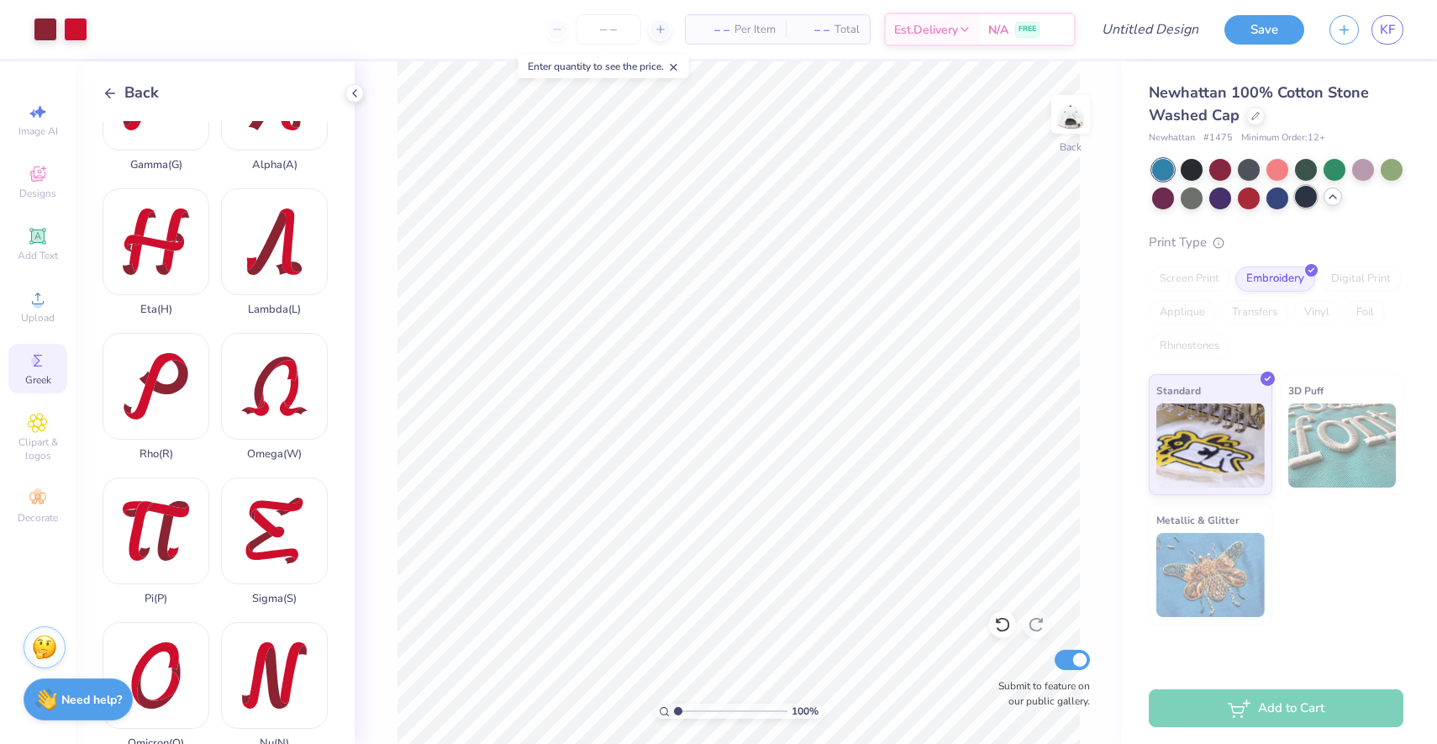
click at [1307, 200] on div at bounding box center [1306, 197] width 22 height 22
click at [1277, 200] on div at bounding box center [1277, 197] width 22 height 22
click at [1247, 200] on div at bounding box center [1249, 197] width 22 height 22
click at [1224, 199] on div at bounding box center [1220, 197] width 22 height 22
click at [1201, 201] on div at bounding box center [1192, 197] width 22 height 22
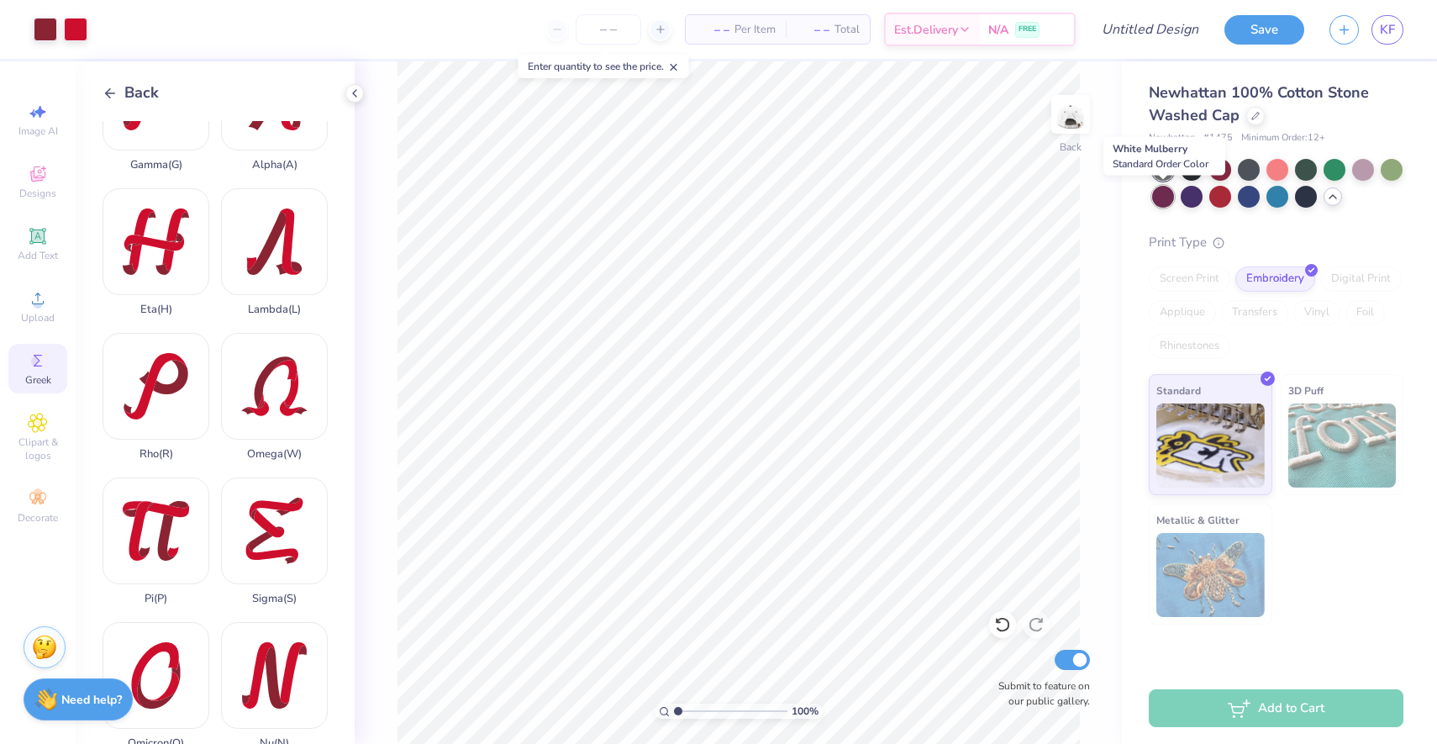
click at [1167, 201] on div at bounding box center [1163, 197] width 22 height 22
click at [1197, 202] on div at bounding box center [1192, 197] width 22 height 22
click at [1192, 197] on div at bounding box center [1192, 197] width 22 height 22
click at [1069, 124] on img at bounding box center [1070, 114] width 67 height 67
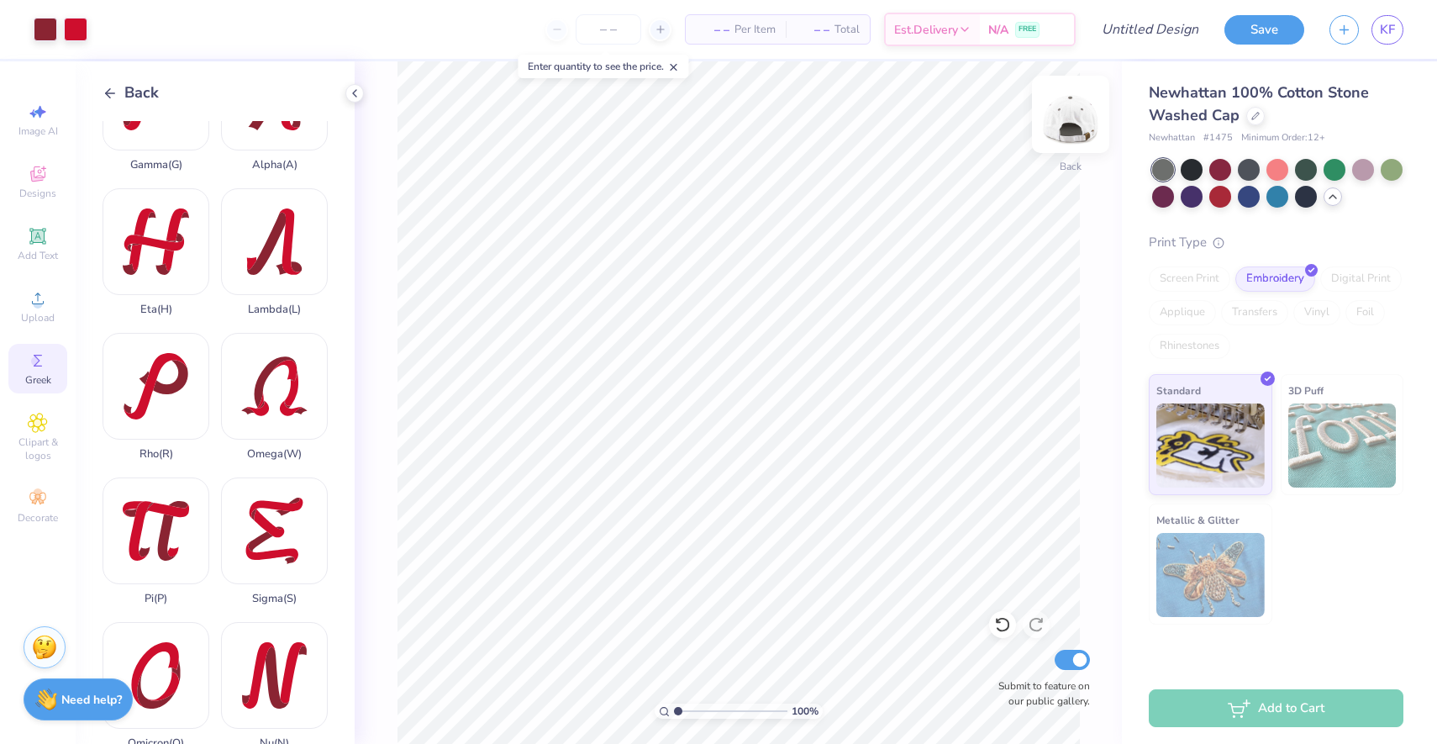
click at [1069, 132] on img at bounding box center [1070, 114] width 67 height 67
click at [1087, 114] on img at bounding box center [1070, 114] width 67 height 67
click at [1077, 123] on img at bounding box center [1070, 114] width 67 height 67
click at [1067, 117] on img at bounding box center [1070, 114] width 67 height 67
click at [1221, 192] on div at bounding box center [1220, 197] width 22 height 22
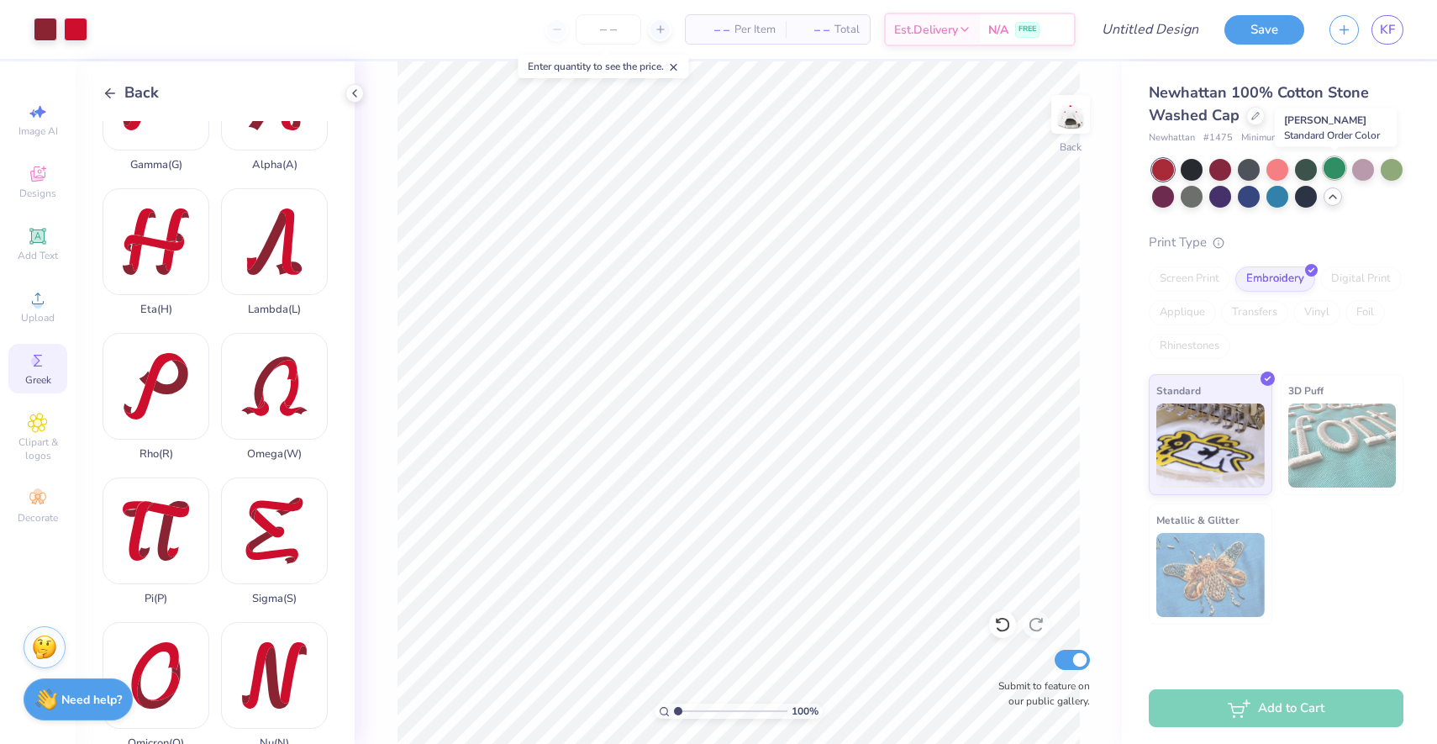
click at [1325, 170] on div at bounding box center [1335, 168] width 22 height 22
click at [1313, 168] on div at bounding box center [1306, 168] width 22 height 22
click at [1256, 166] on div at bounding box center [1249, 168] width 22 height 22
click at [1389, 29] on span "KF" at bounding box center [1387, 29] width 15 height 19
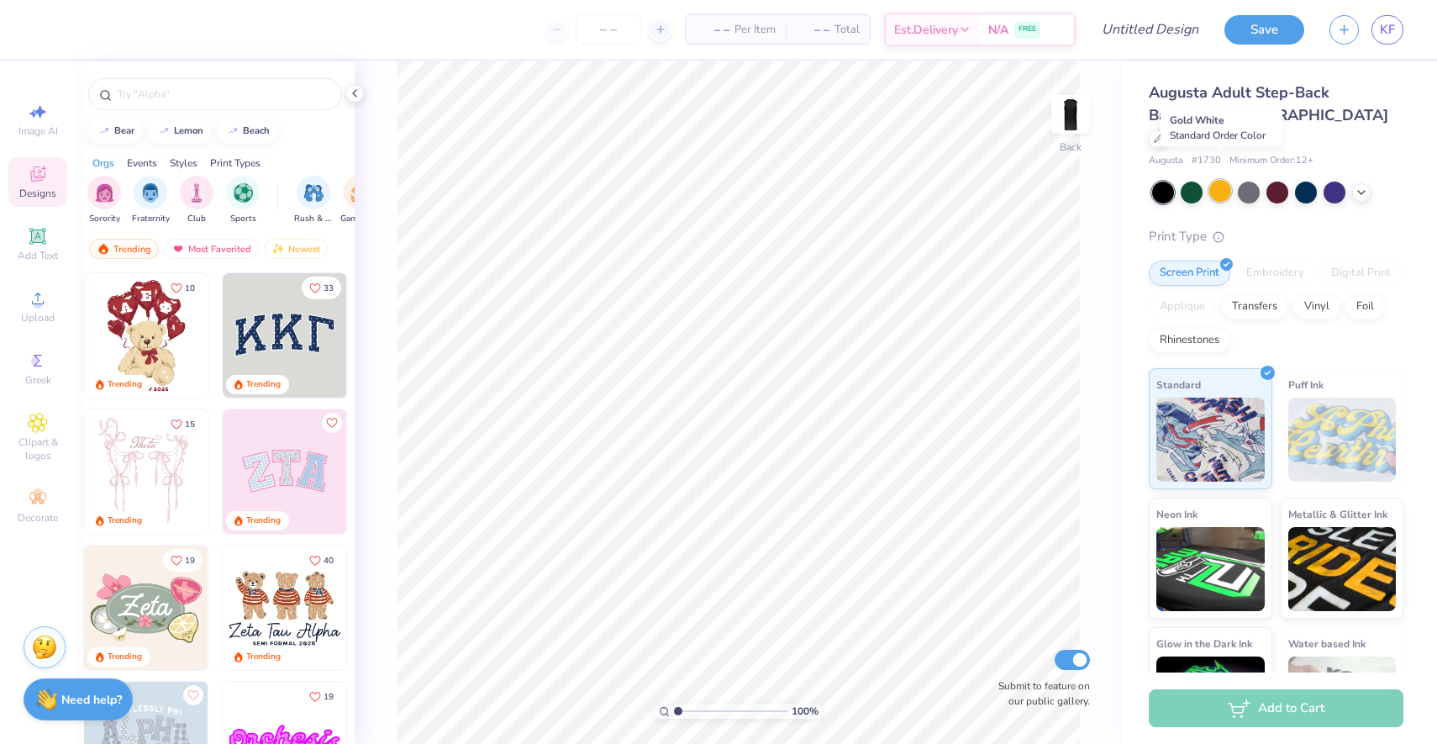
click at [1219, 180] on div at bounding box center [1220, 191] width 22 height 22
click at [1193, 180] on div at bounding box center [1192, 191] width 22 height 22
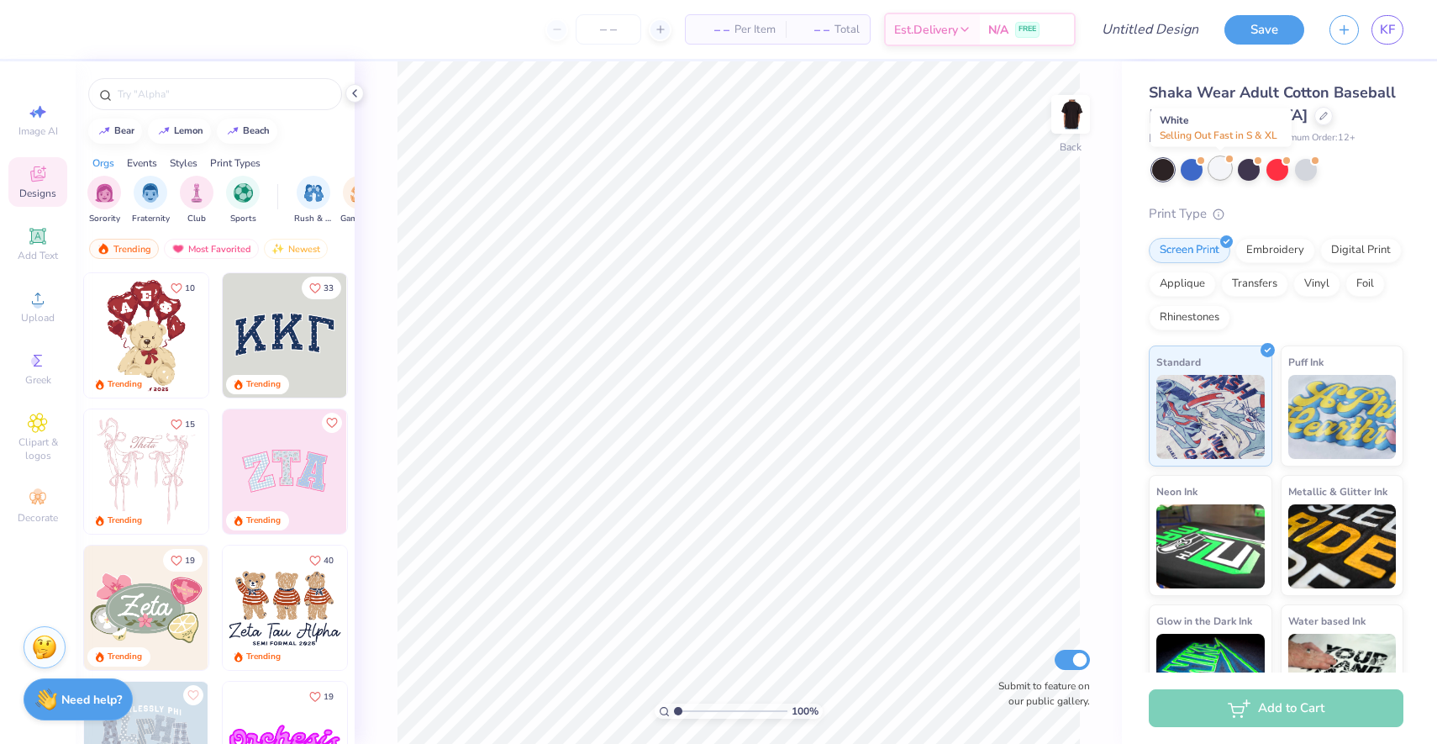
click at [1221, 170] on div at bounding box center [1220, 168] width 22 height 22
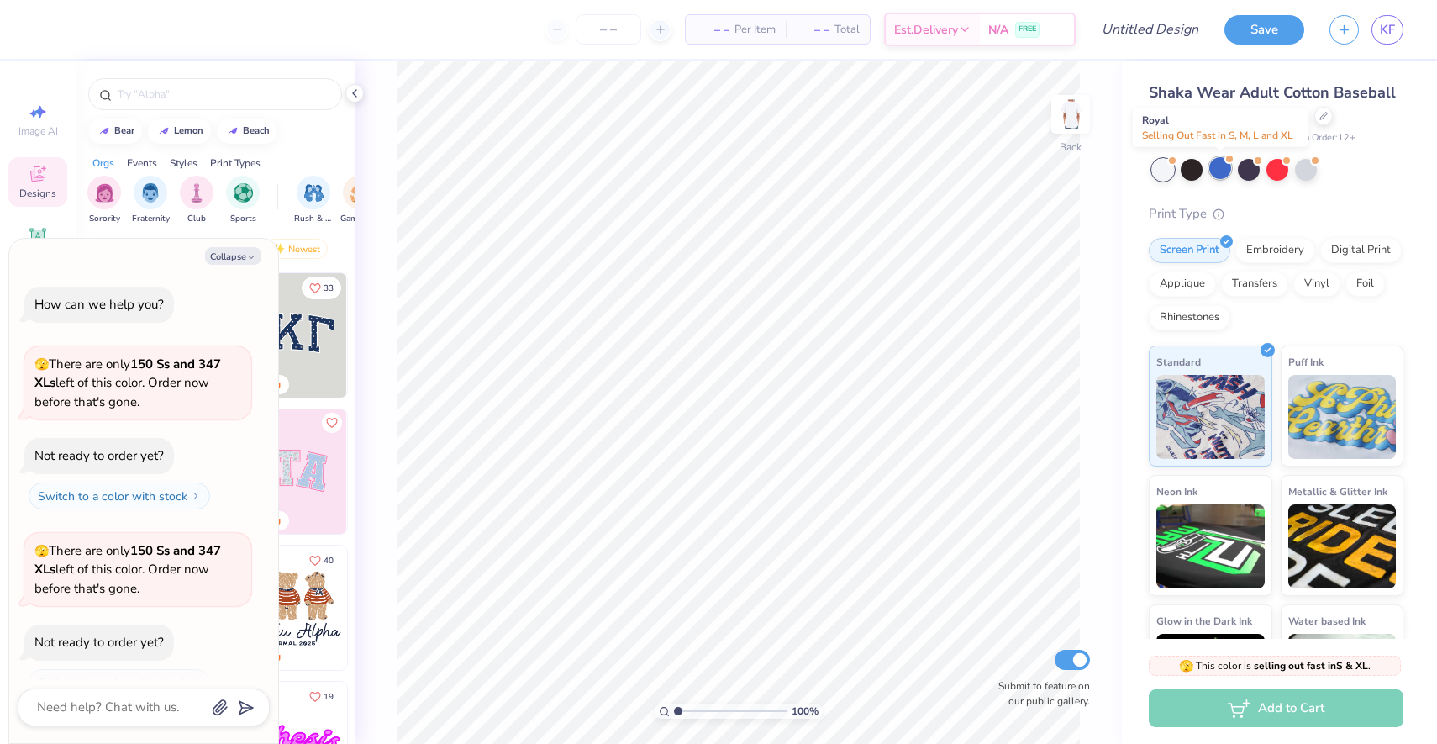
scroll to position [29, 0]
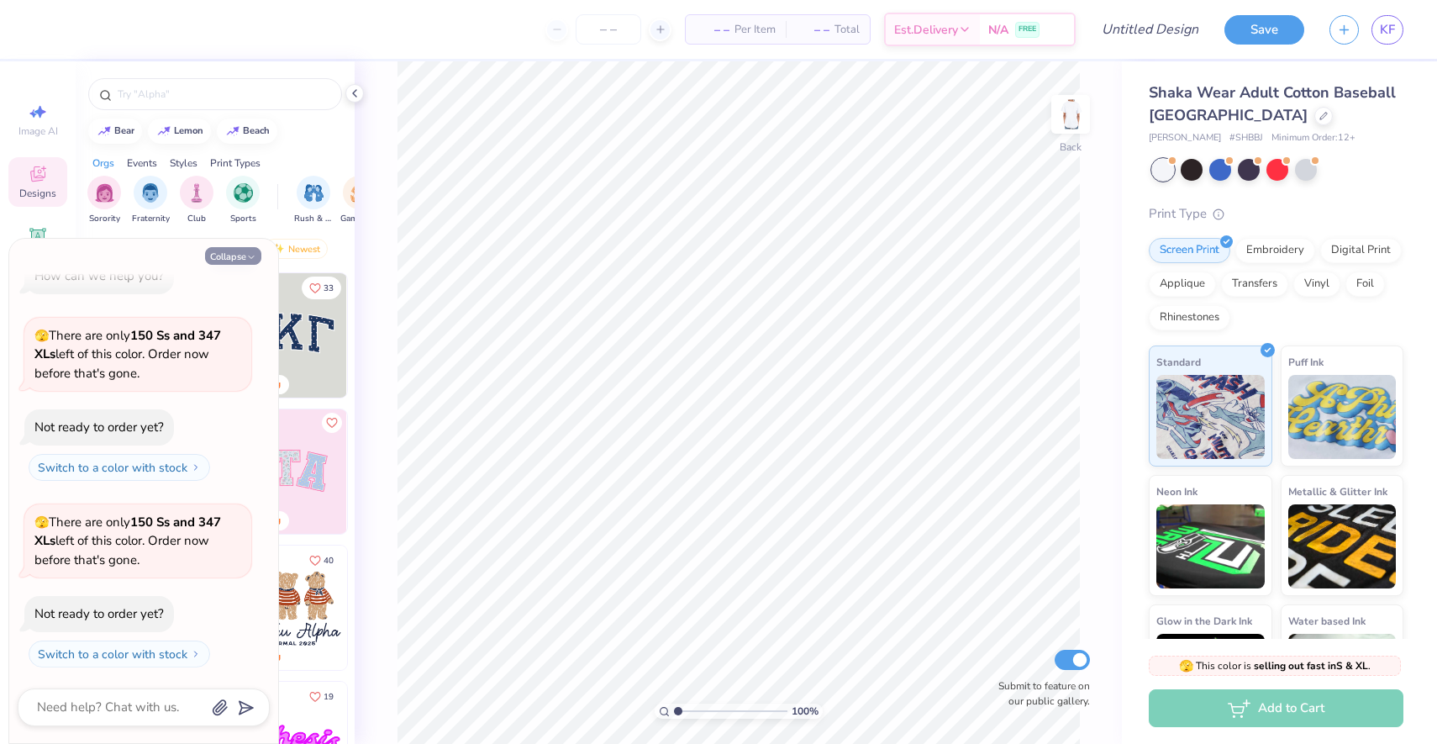
click at [240, 258] on button "Collapse" at bounding box center [233, 256] width 56 height 18
type textarea "x"
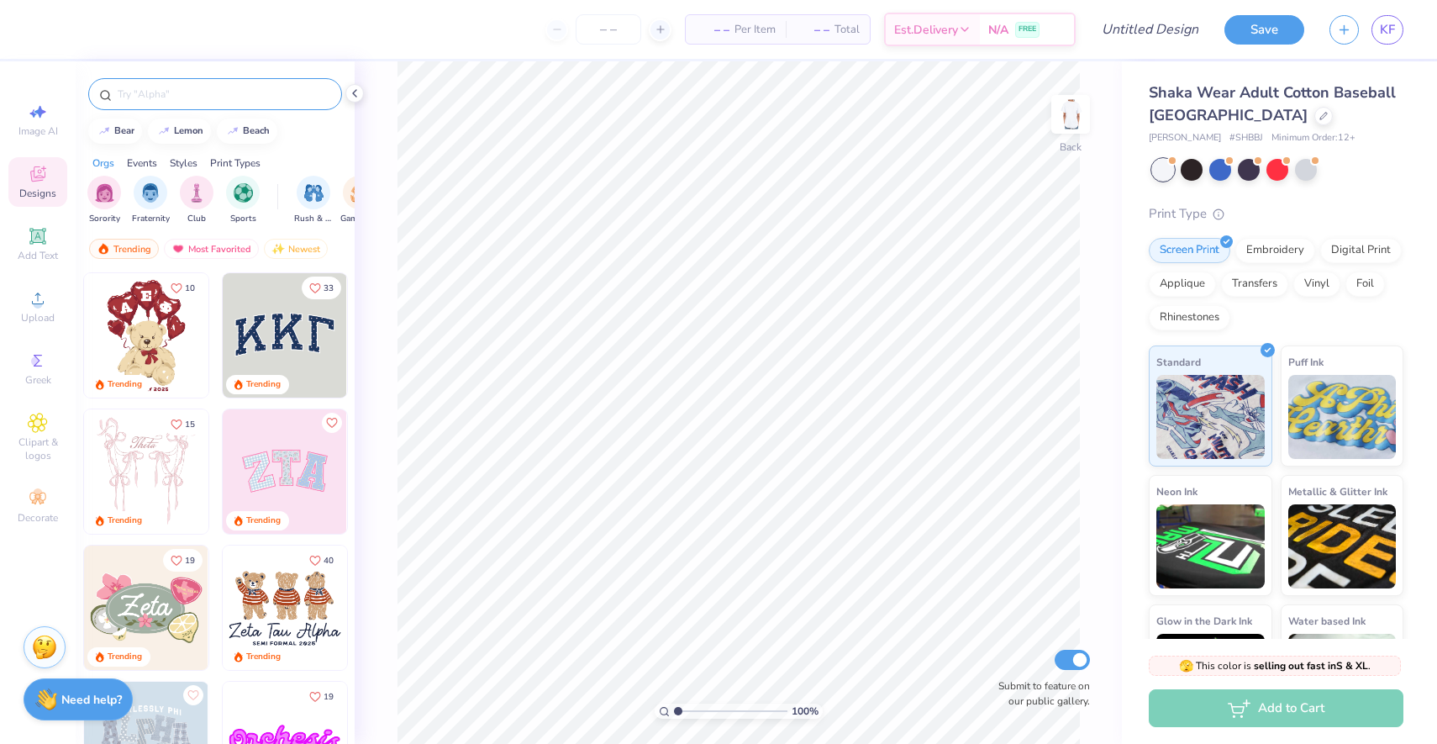
click at [203, 88] on input "text" at bounding box center [223, 94] width 215 height 17
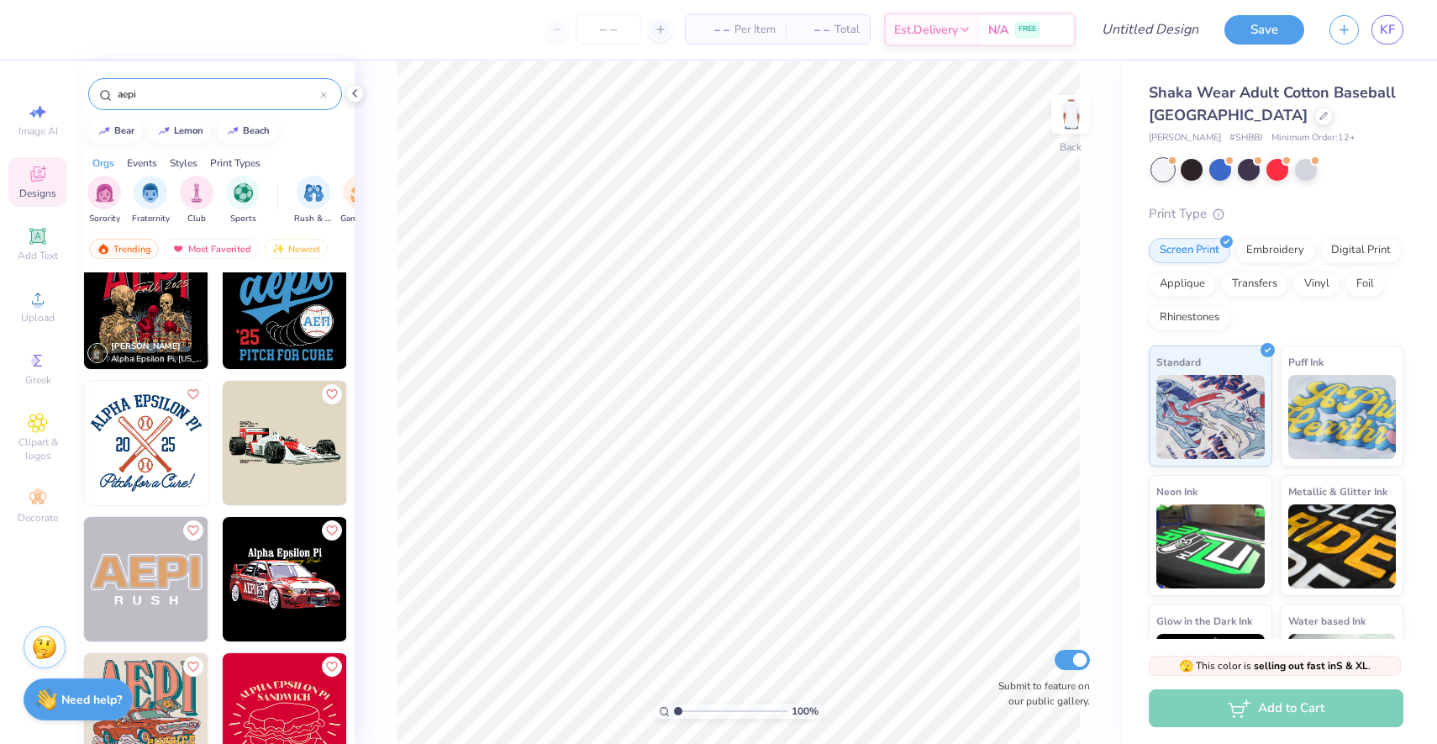
scroll to position [438, 0]
type input "aepi"
click at [143, 450] on img at bounding box center [146, 442] width 124 height 124
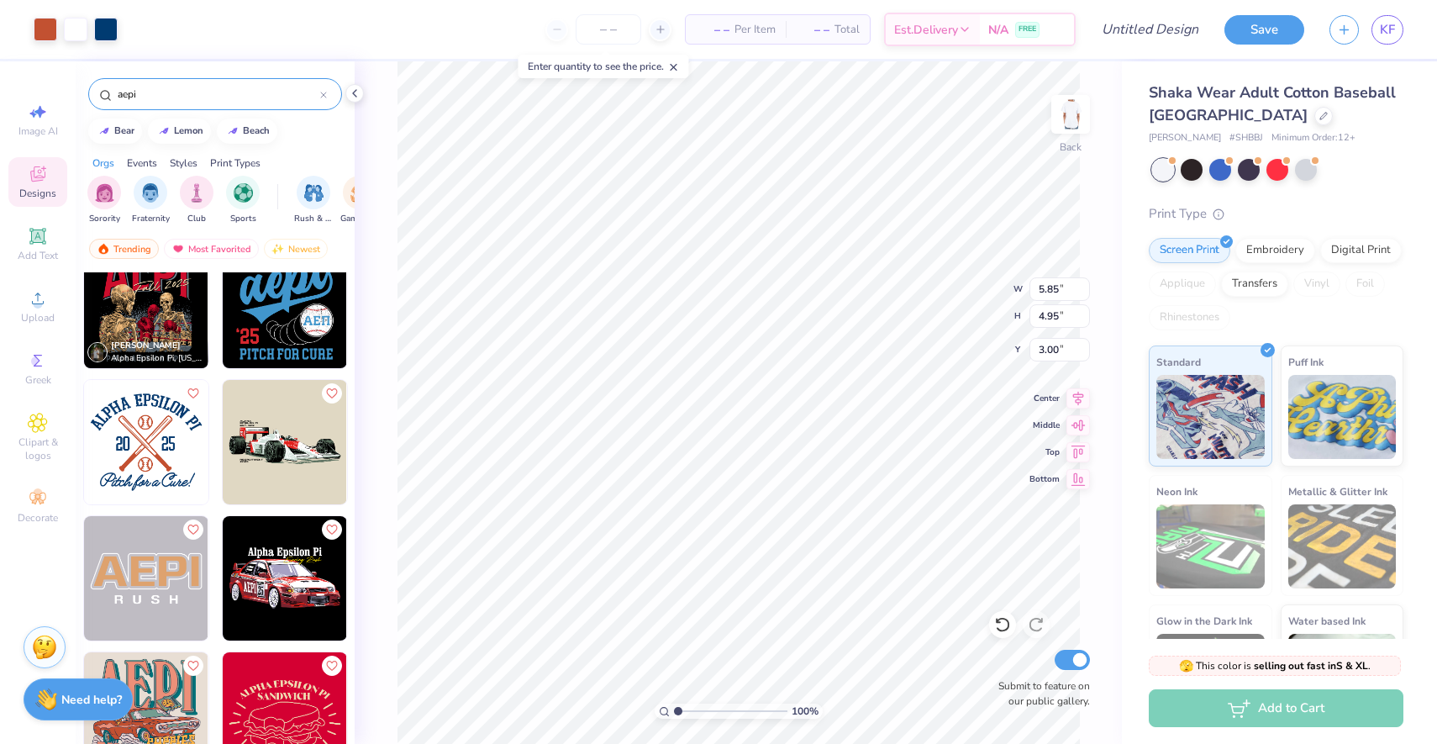
type input "3.88"
type input "3.28"
type input "7.61"
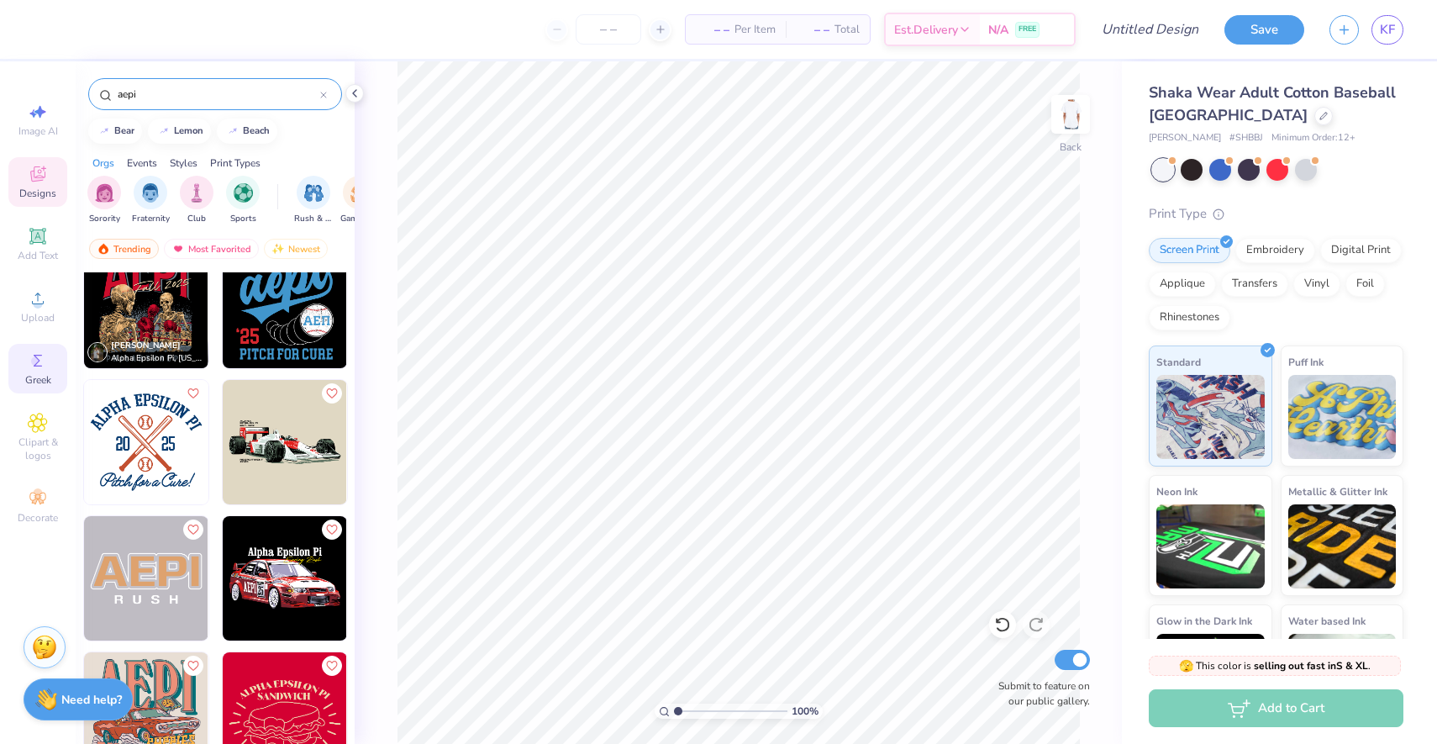
click at [21, 356] on div "Greek" at bounding box center [37, 369] width 59 height 50
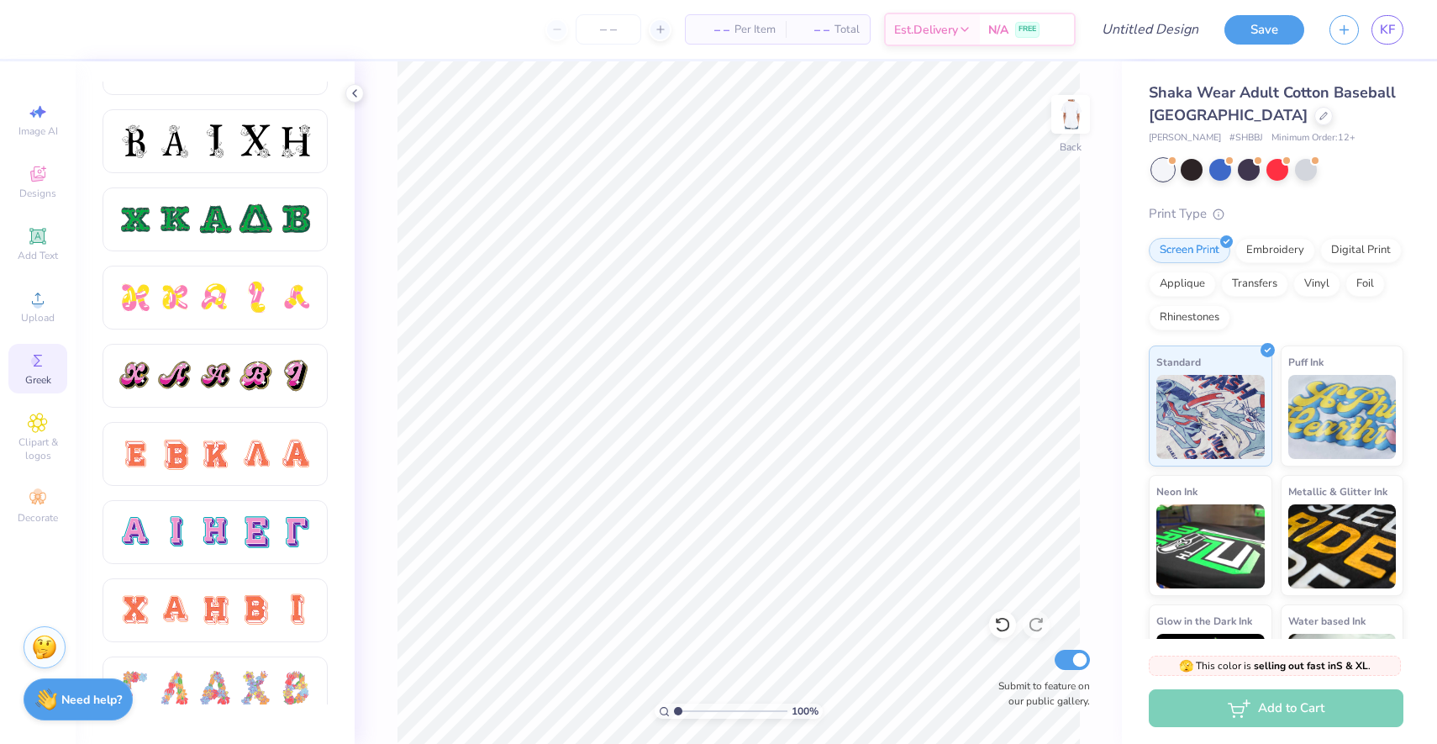
scroll to position [0, 0]
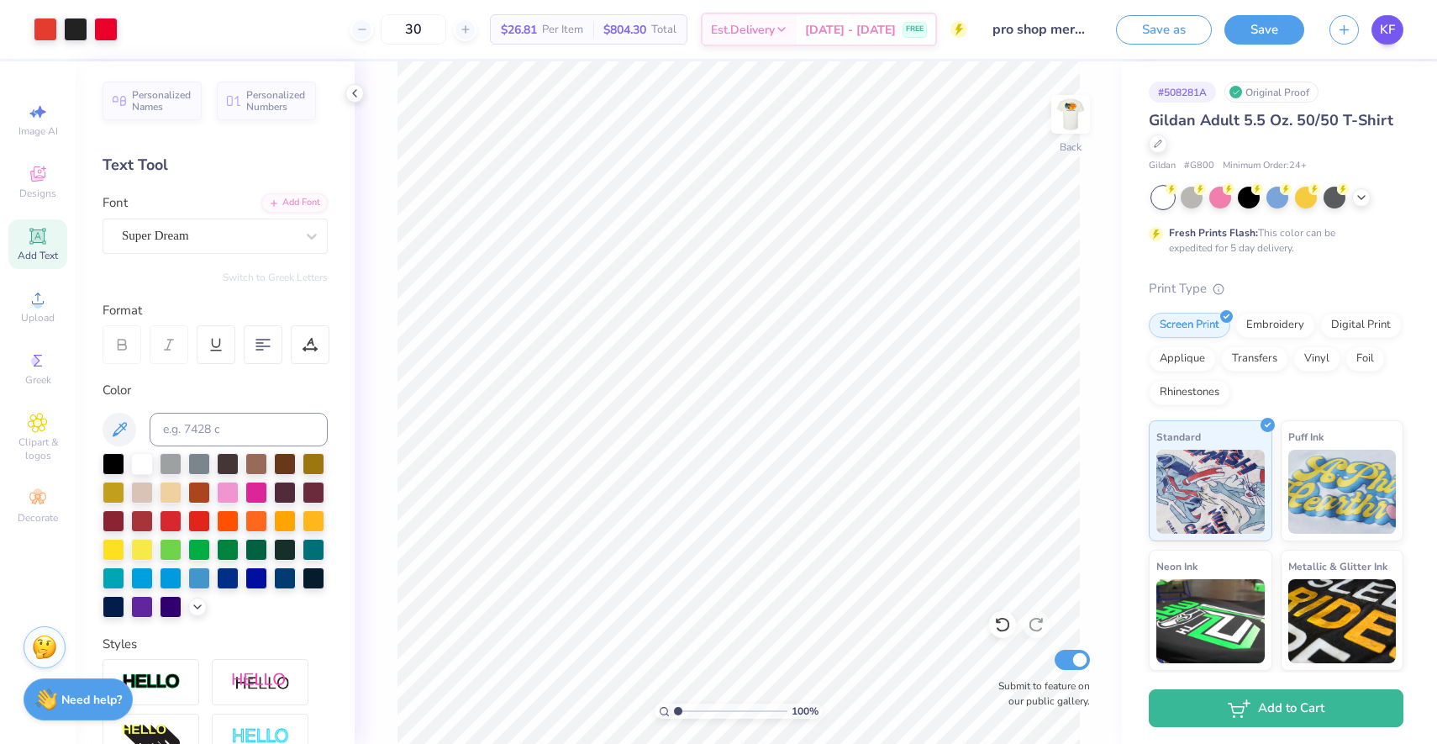
click at [1386, 35] on span "KF" at bounding box center [1387, 29] width 15 height 19
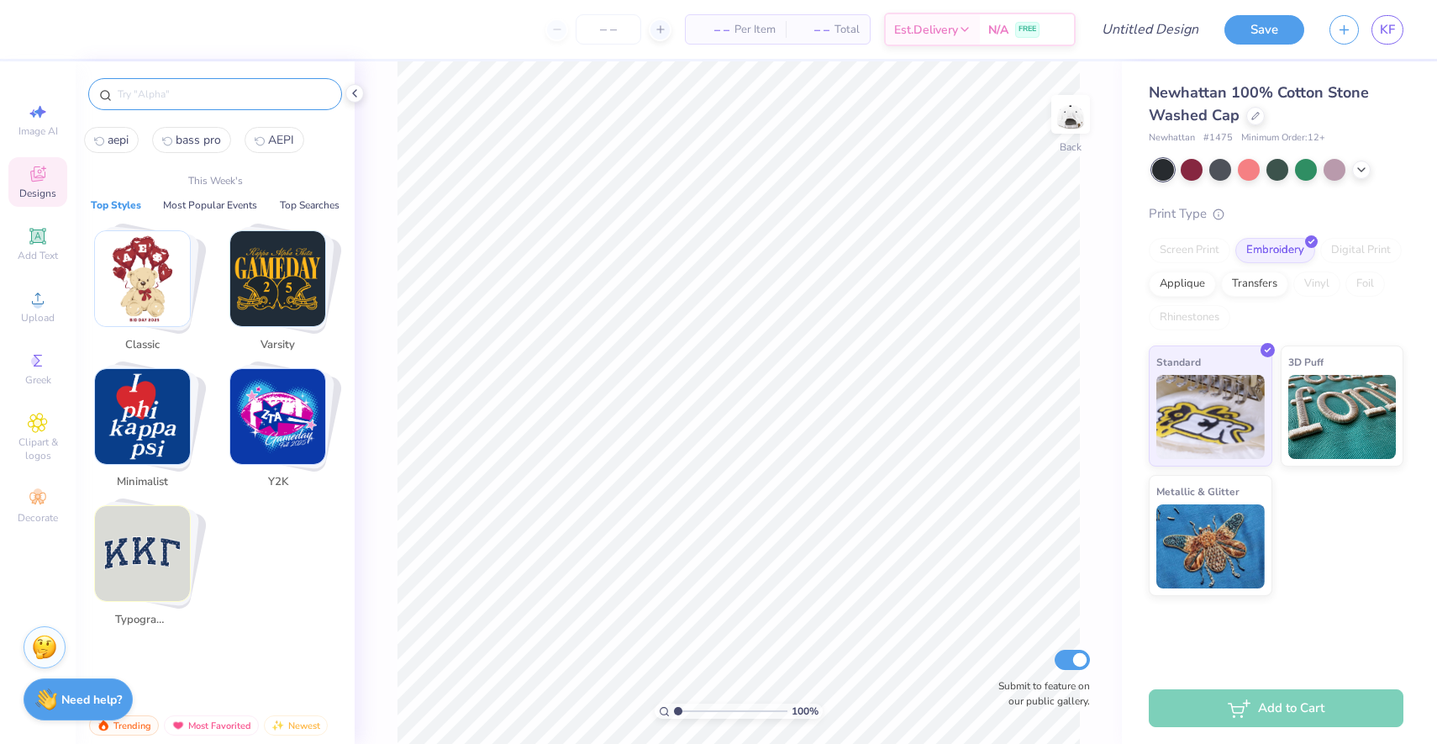
click at [187, 94] on input "text" at bounding box center [223, 94] width 215 height 17
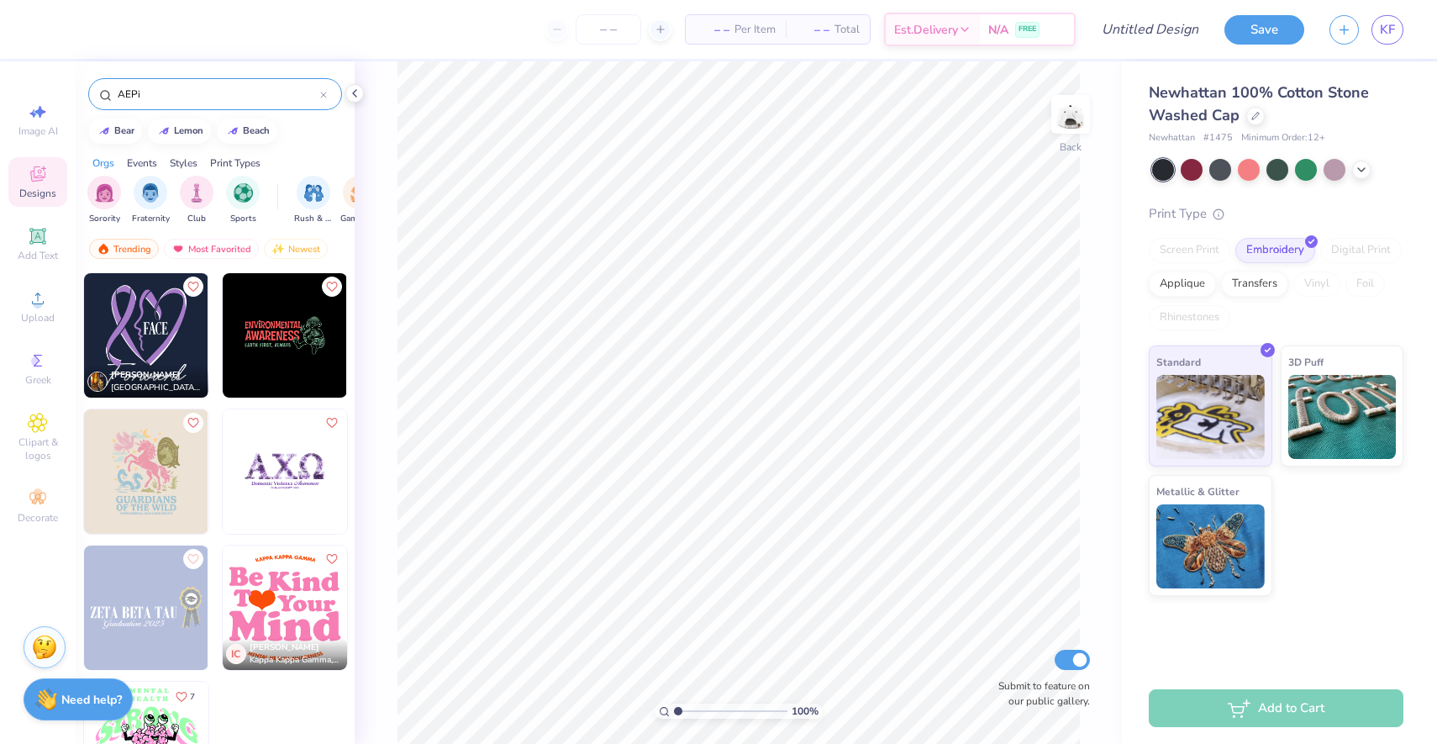
type input "AEPi"
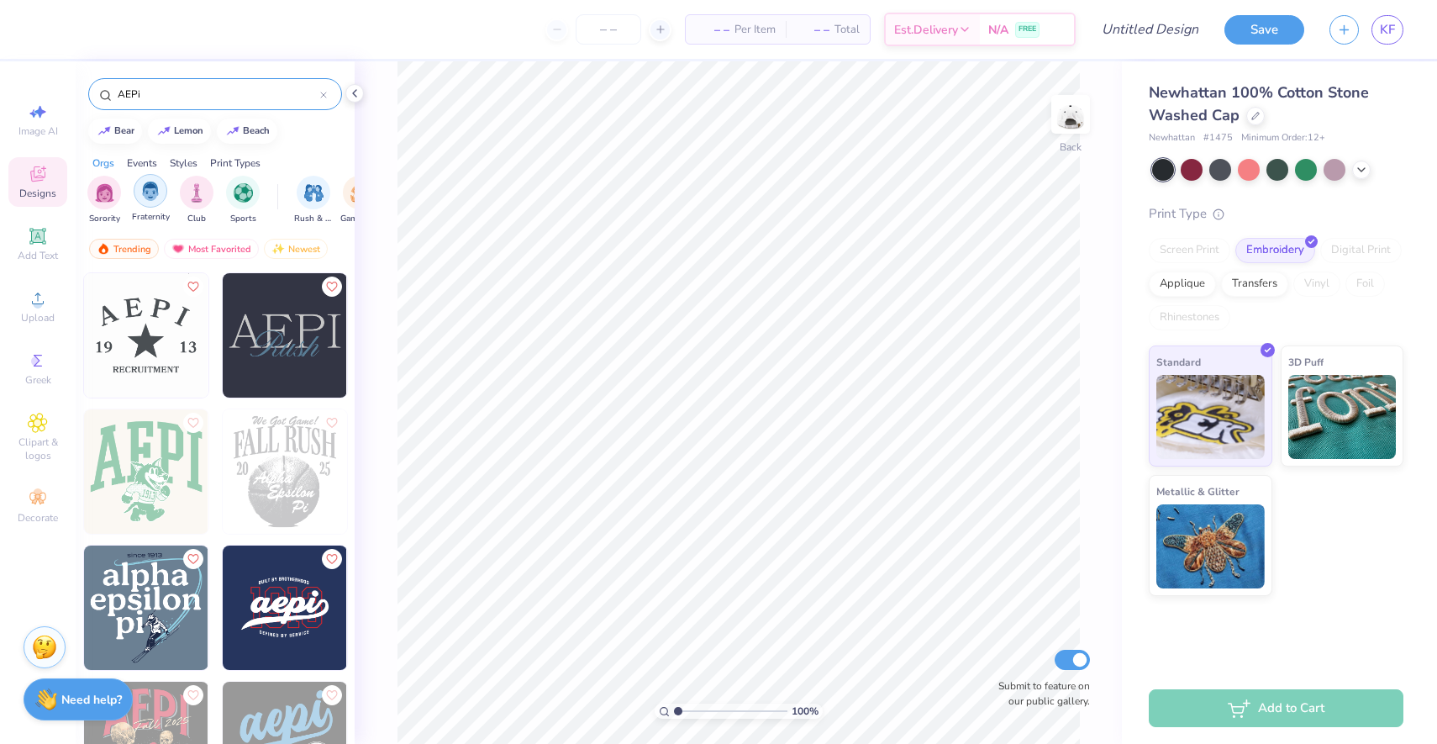
click at [148, 200] on div "filter for Fraternity" at bounding box center [151, 191] width 34 height 34
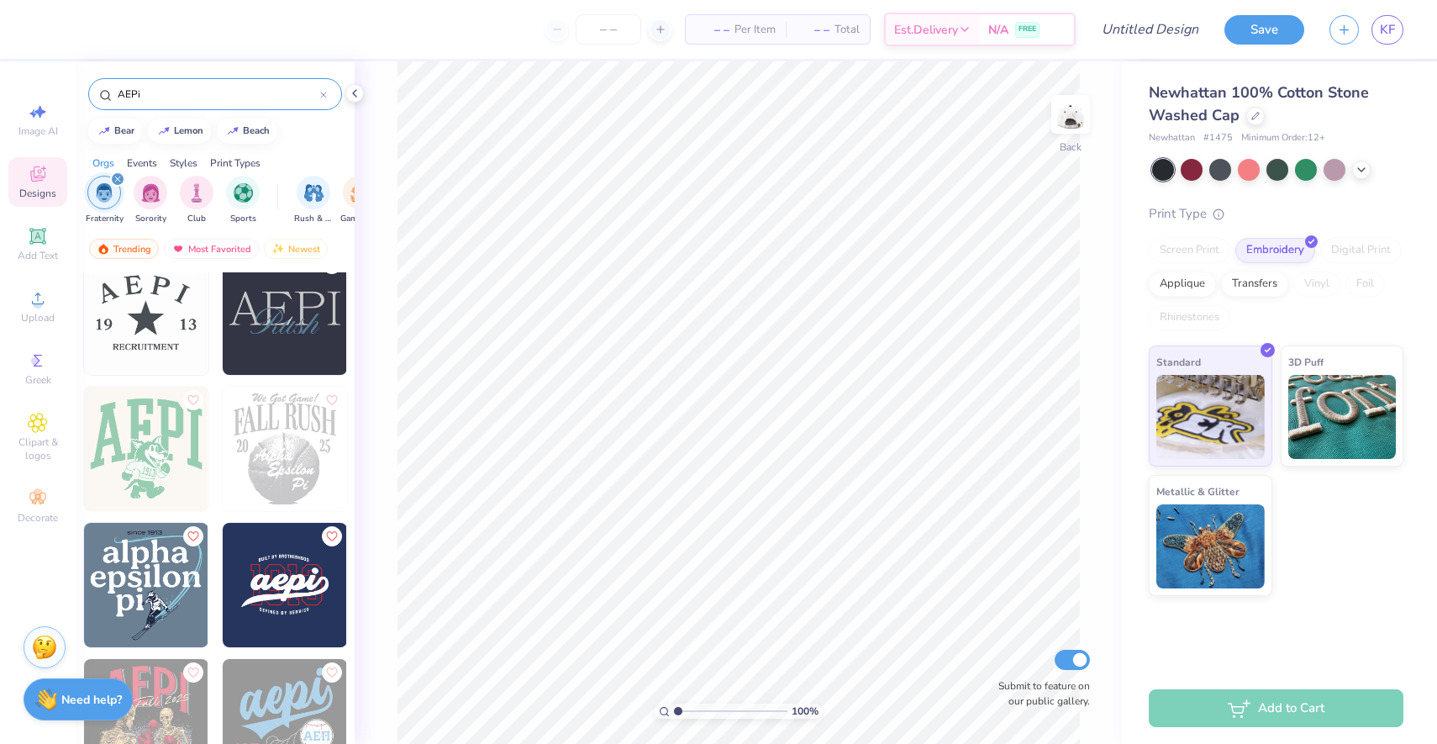
click at [166, 455] on img at bounding box center [146, 449] width 124 height 124
click at [130, 462] on img at bounding box center [145, 449] width 124 height 124
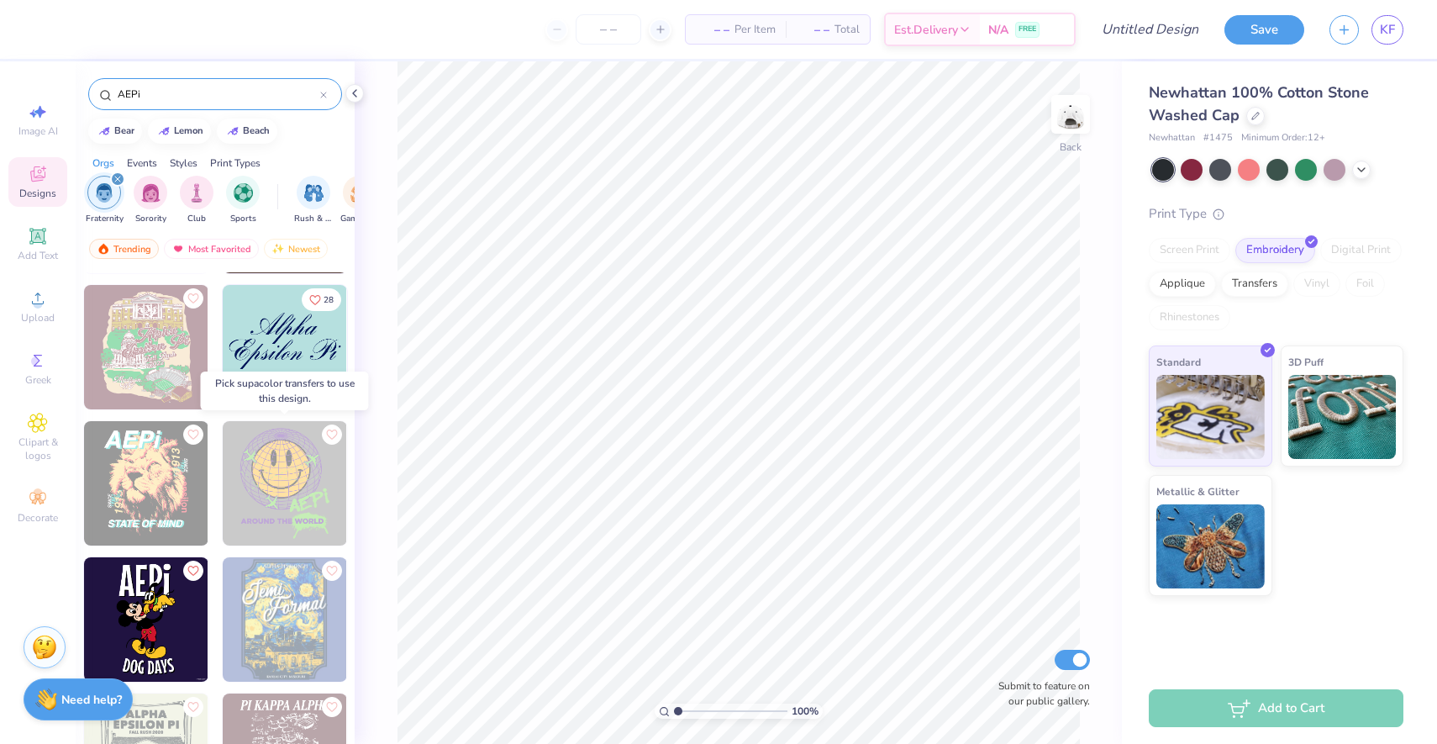
scroll to position [2733, 0]
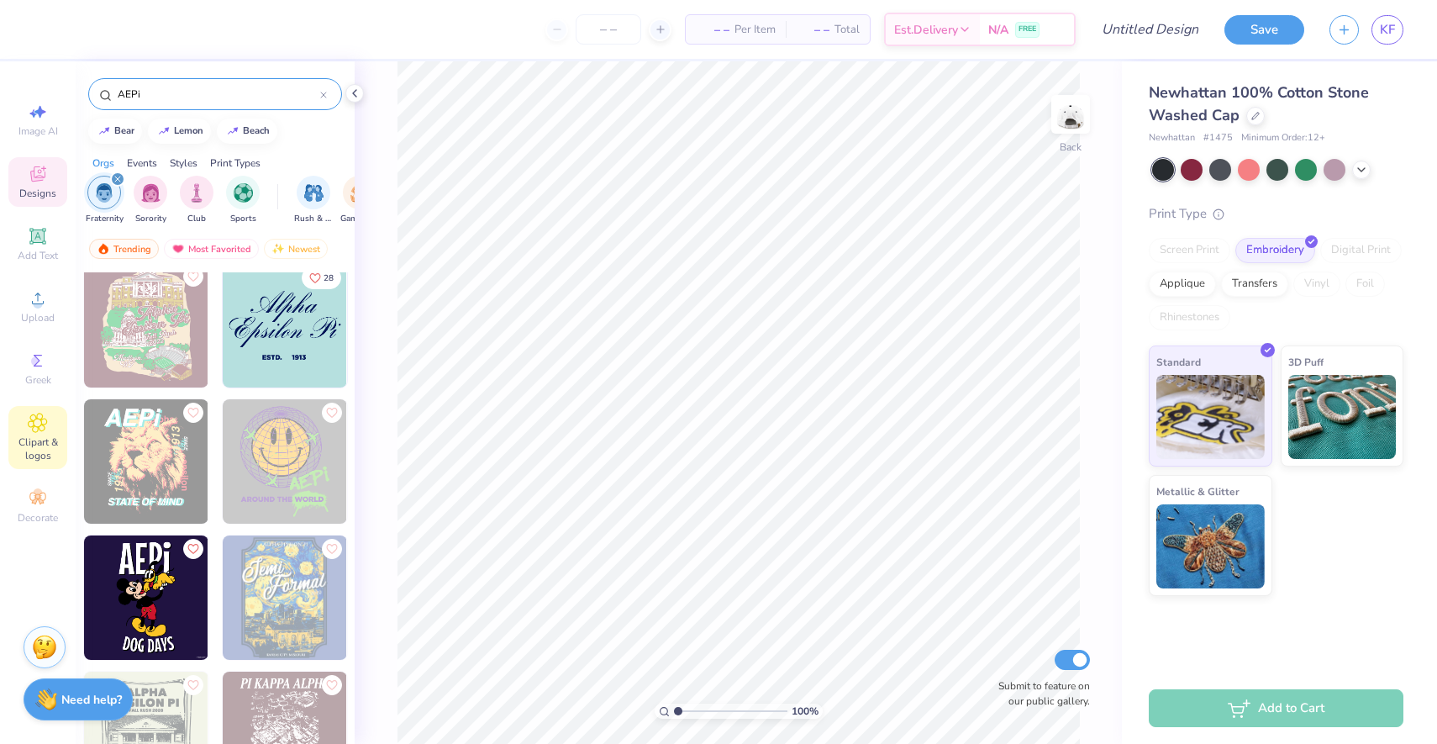
click at [41, 422] on icon at bounding box center [38, 423] width 8 height 8
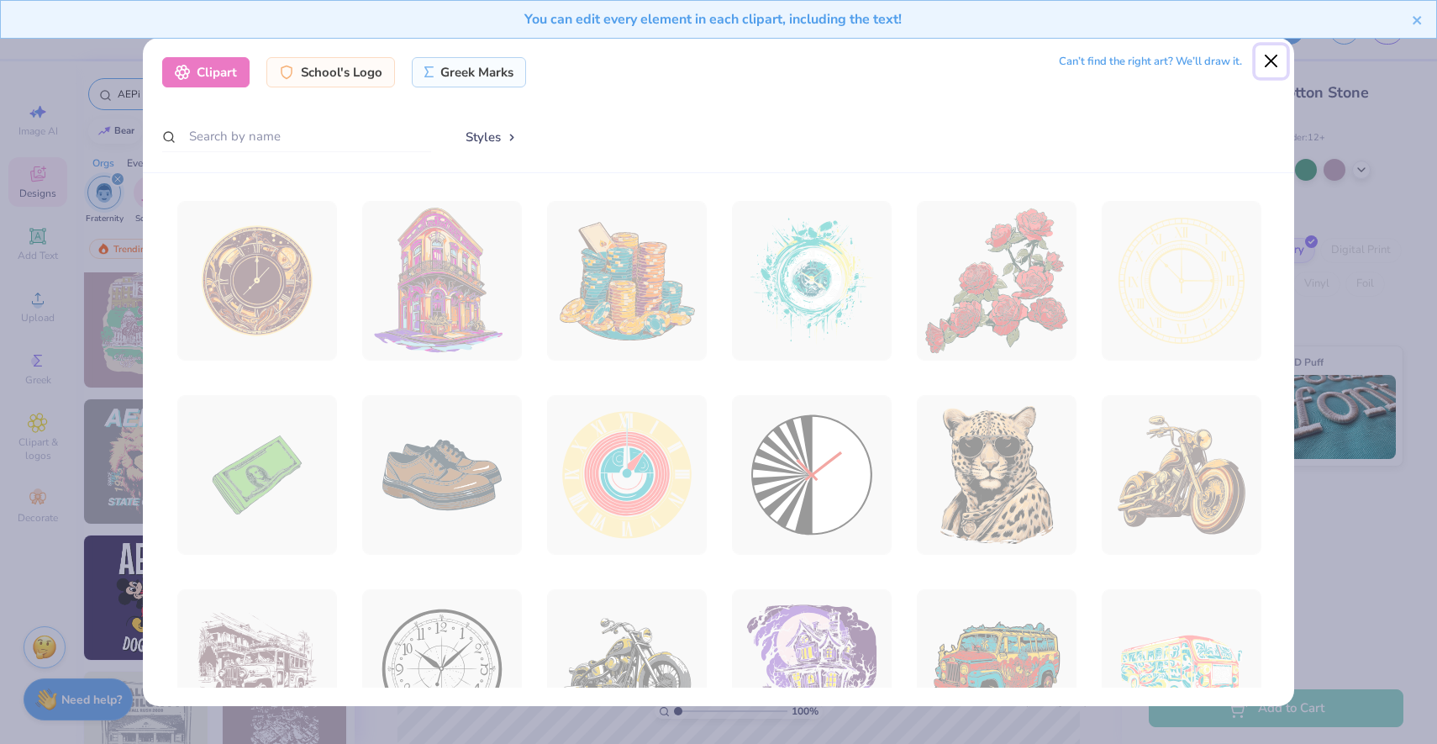
click at [1271, 64] on button "Close" at bounding box center [1272, 61] width 32 height 32
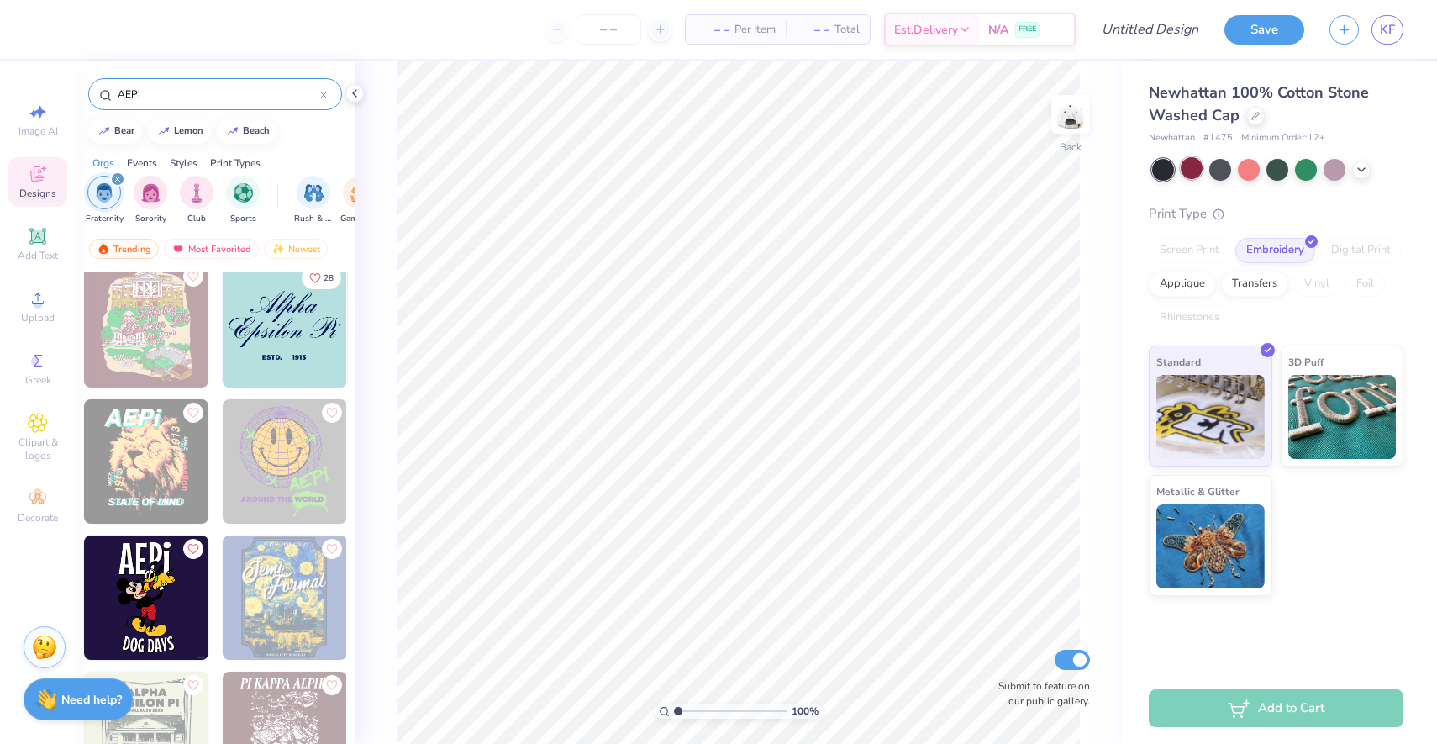
click at [1187, 166] on div at bounding box center [1192, 168] width 22 height 22
click at [1214, 166] on div at bounding box center [1220, 168] width 22 height 22
click at [1226, 166] on div at bounding box center [1220, 168] width 22 height 22
click at [1251, 165] on div at bounding box center [1249, 168] width 22 height 22
click at [1280, 169] on div at bounding box center [1277, 168] width 22 height 22
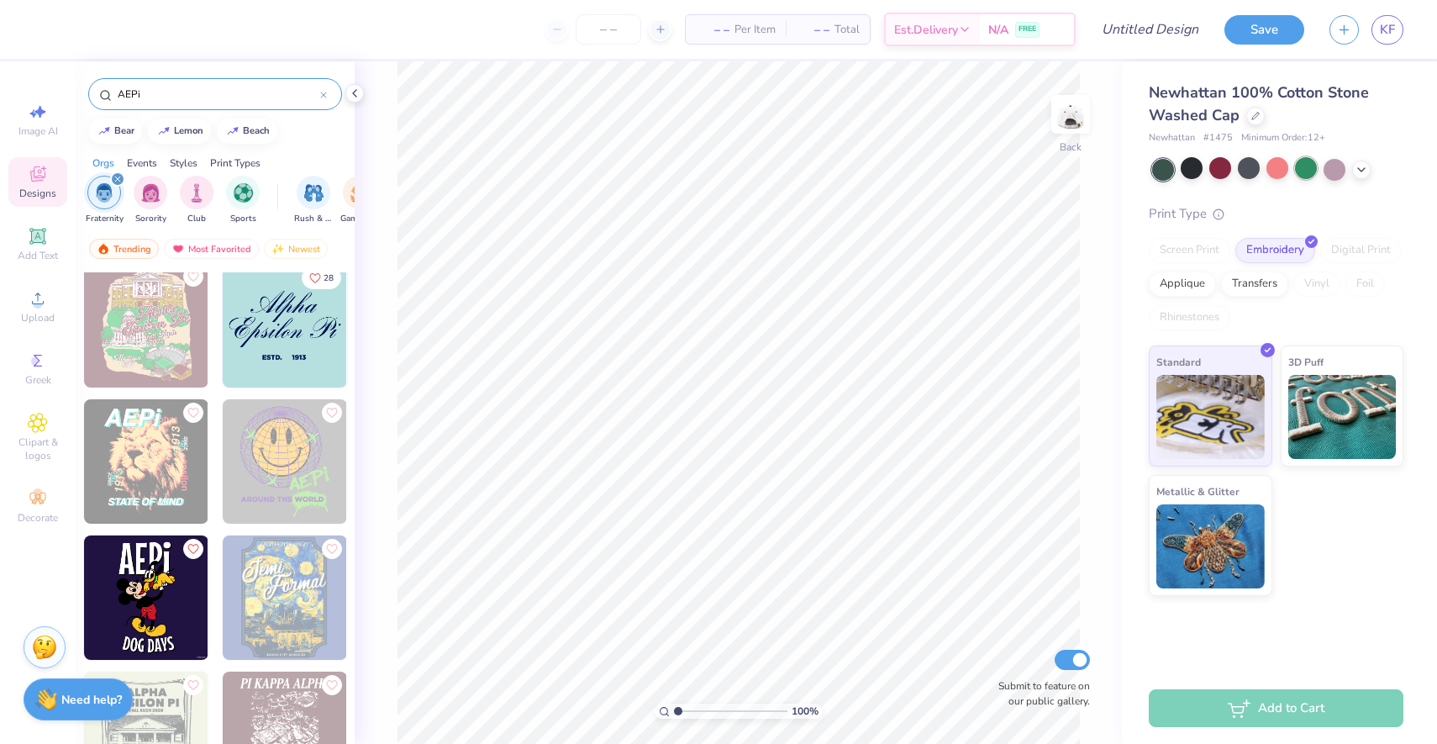
click at [1313, 173] on div at bounding box center [1306, 168] width 22 height 22
click at [1340, 169] on div at bounding box center [1335, 168] width 22 height 22
click at [1372, 169] on div at bounding box center [1277, 170] width 251 height 22
click at [1366, 169] on icon at bounding box center [1361, 167] width 13 height 13
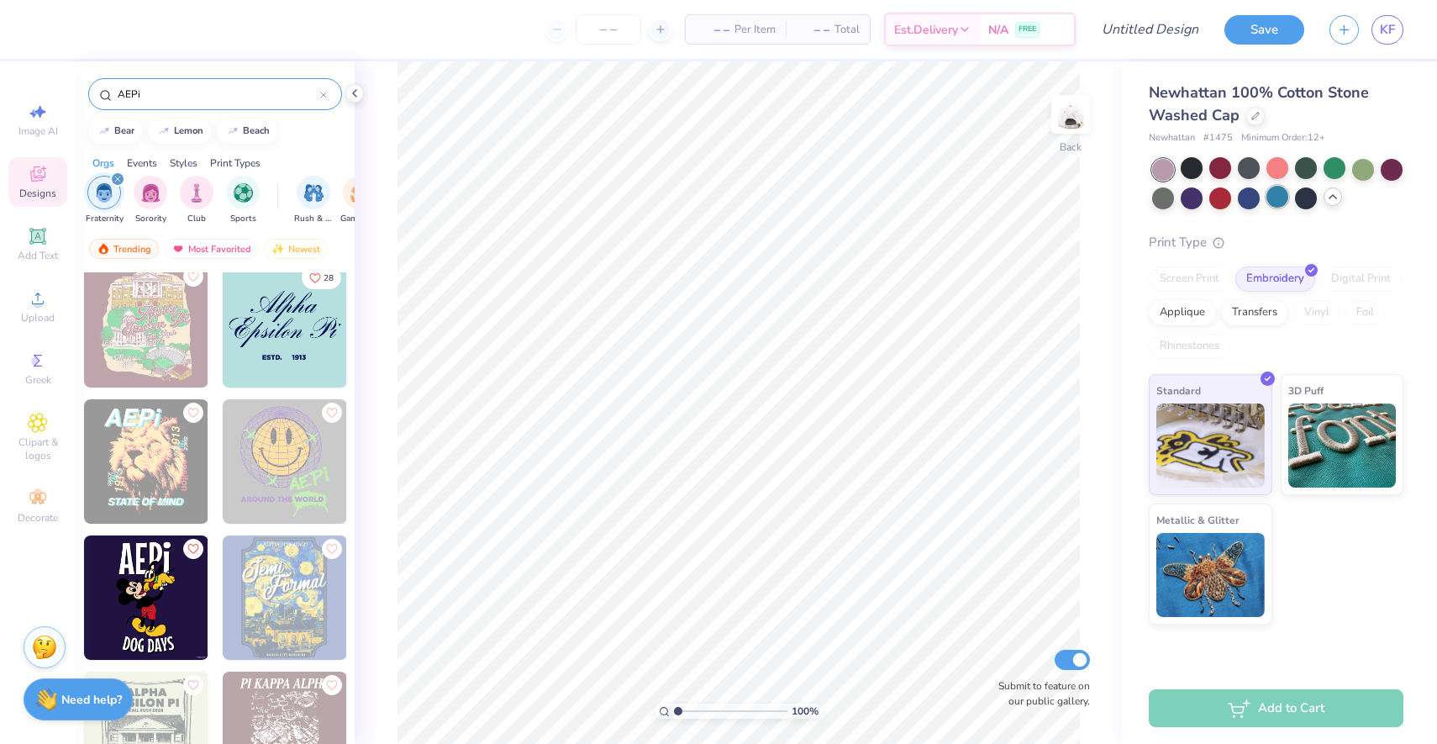
click at [1277, 195] on div at bounding box center [1277, 197] width 22 height 22
click at [1296, 201] on div at bounding box center [1306, 197] width 22 height 22
click at [45, 359] on icon at bounding box center [38, 360] width 20 height 20
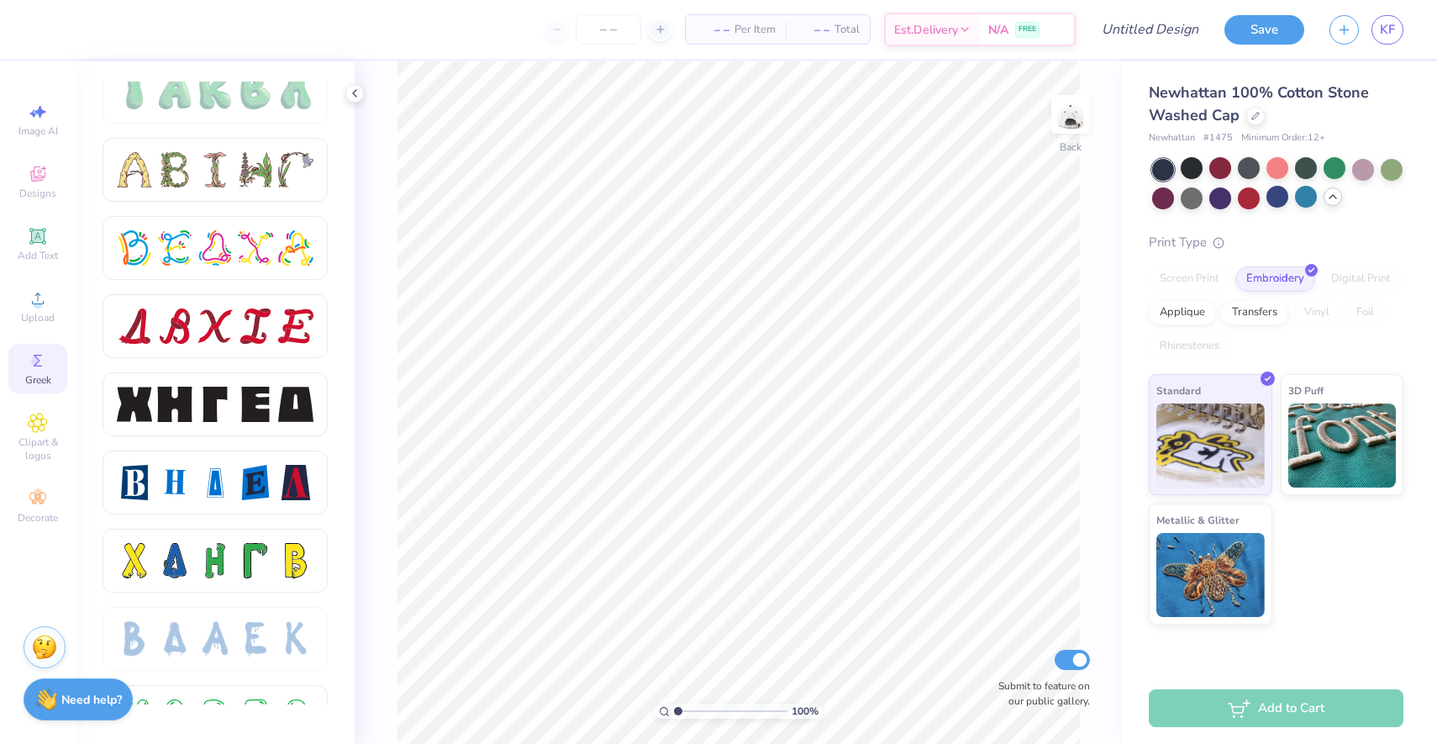
scroll to position [1928, 0]
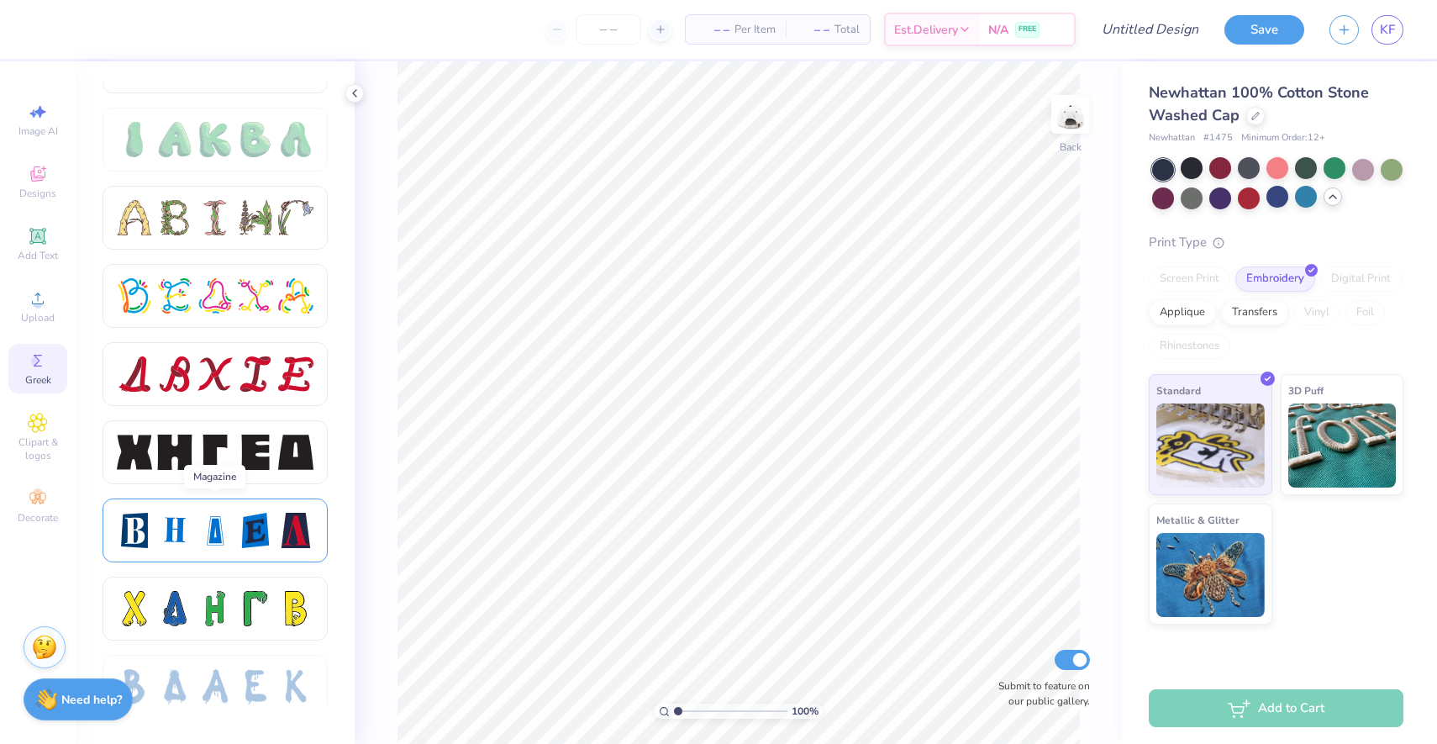
click at [230, 518] on div at bounding box center [214, 530] width 35 height 35
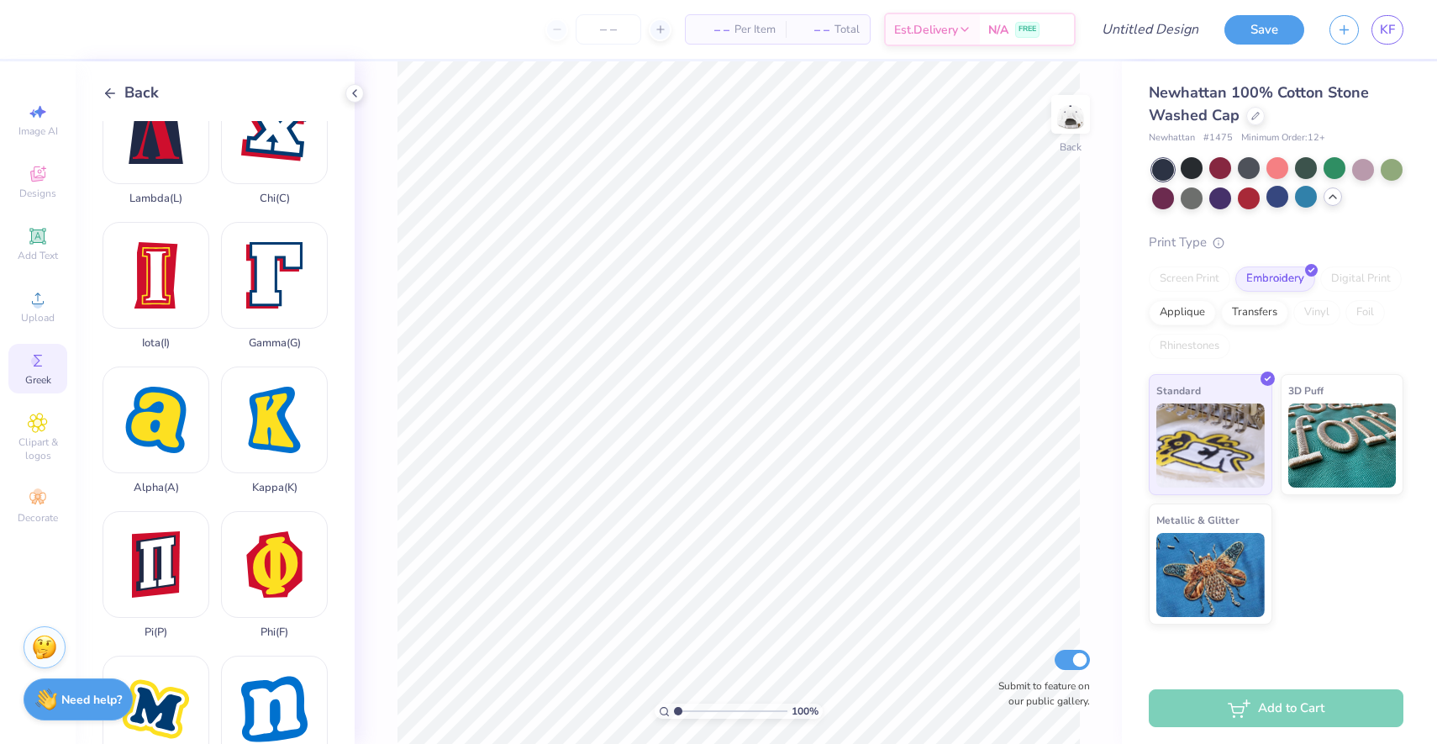
scroll to position [324, 0]
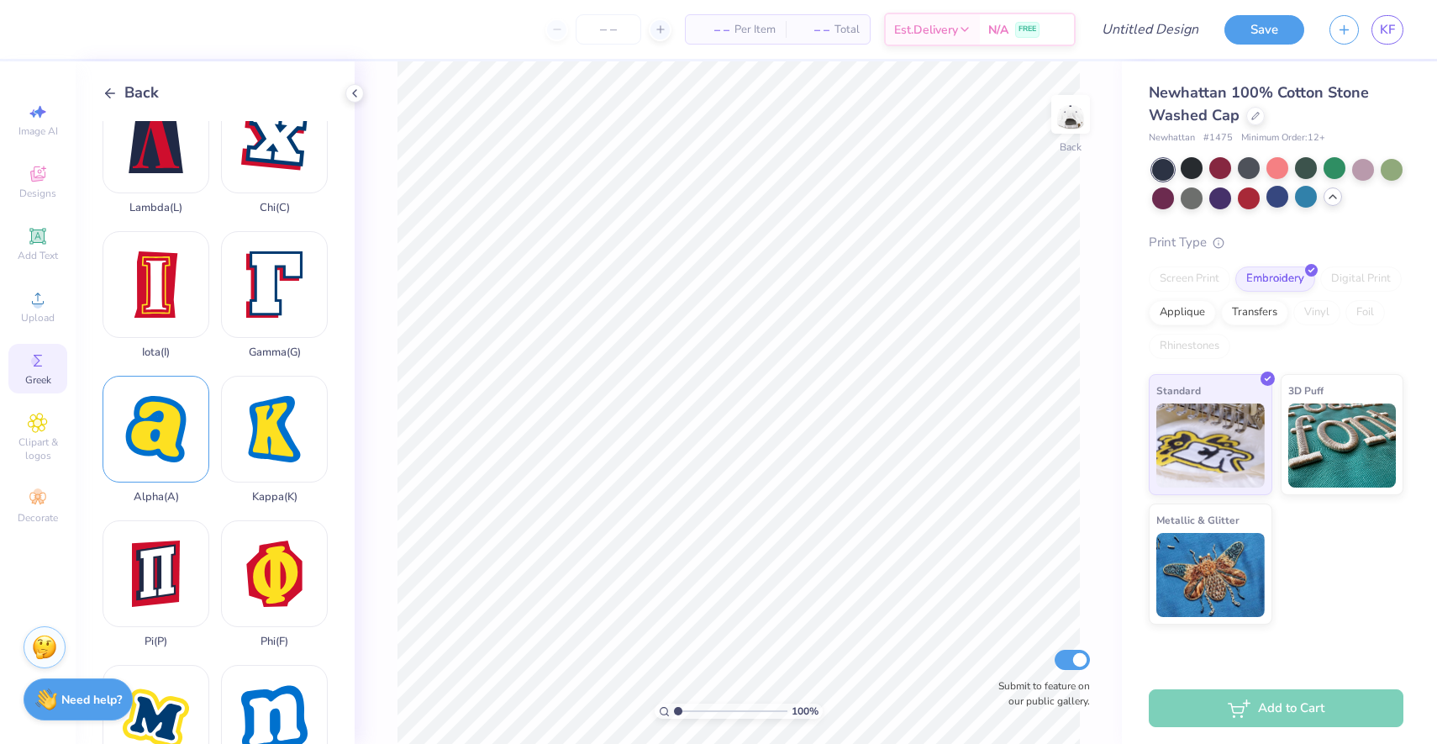
click at [158, 445] on div "Alpha ( A )" at bounding box center [156, 440] width 107 height 128
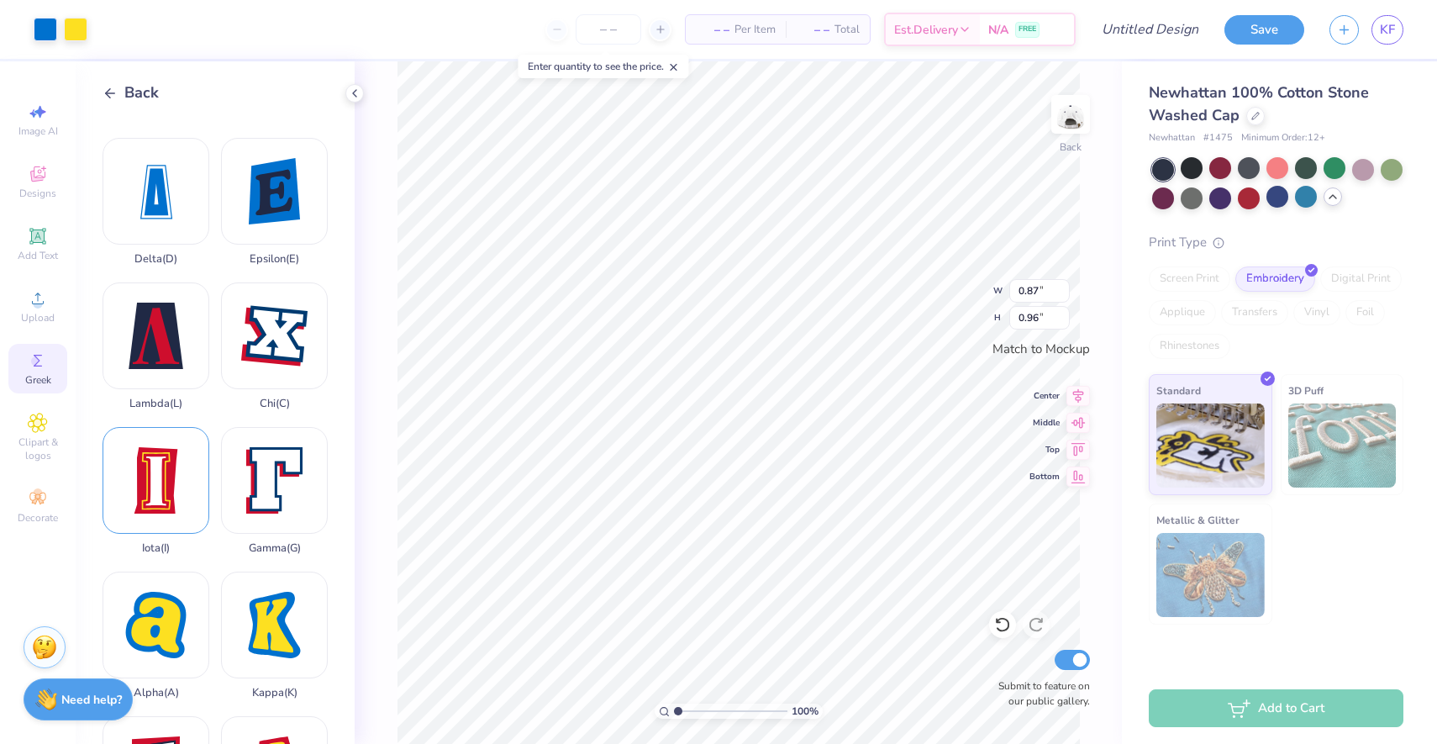
scroll to position [0, 0]
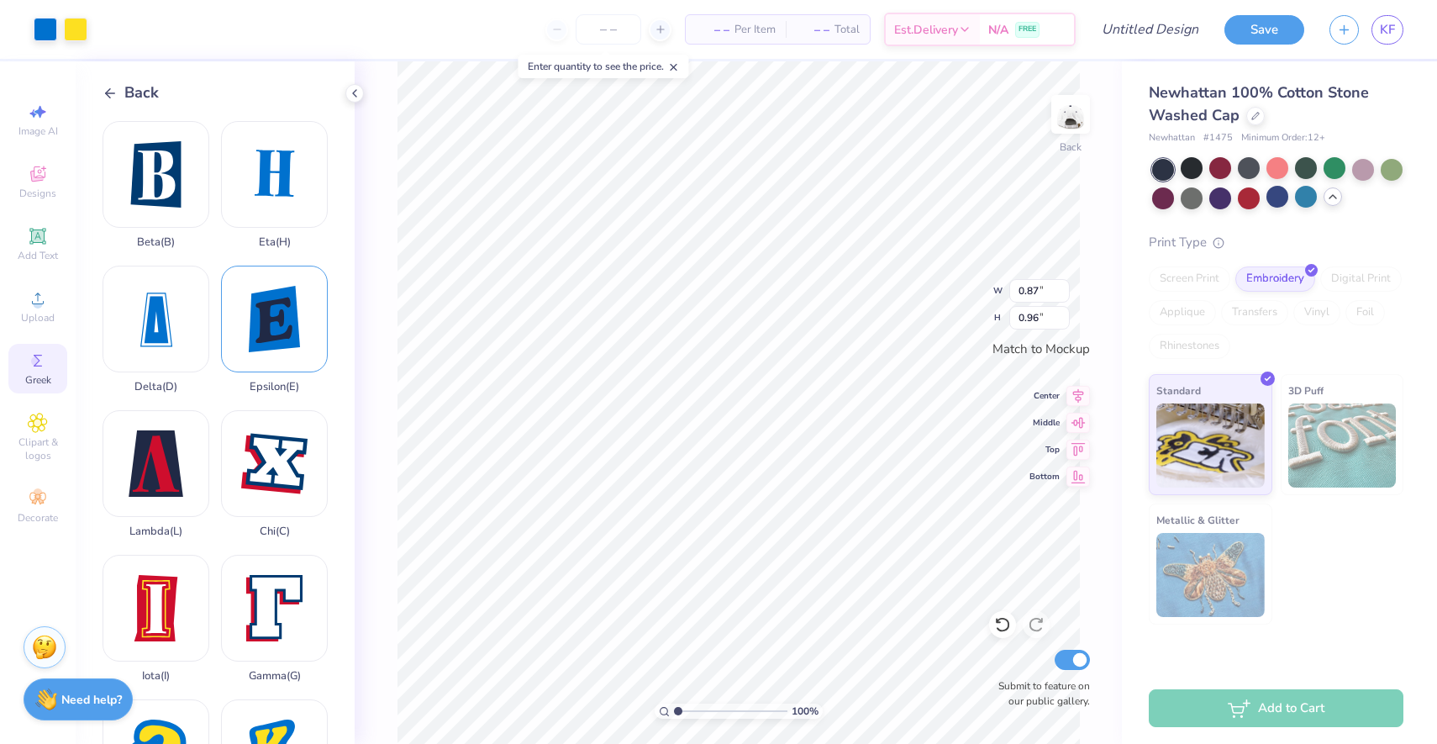
click at [263, 317] on div "Epsilon ( E )" at bounding box center [274, 330] width 107 height 128
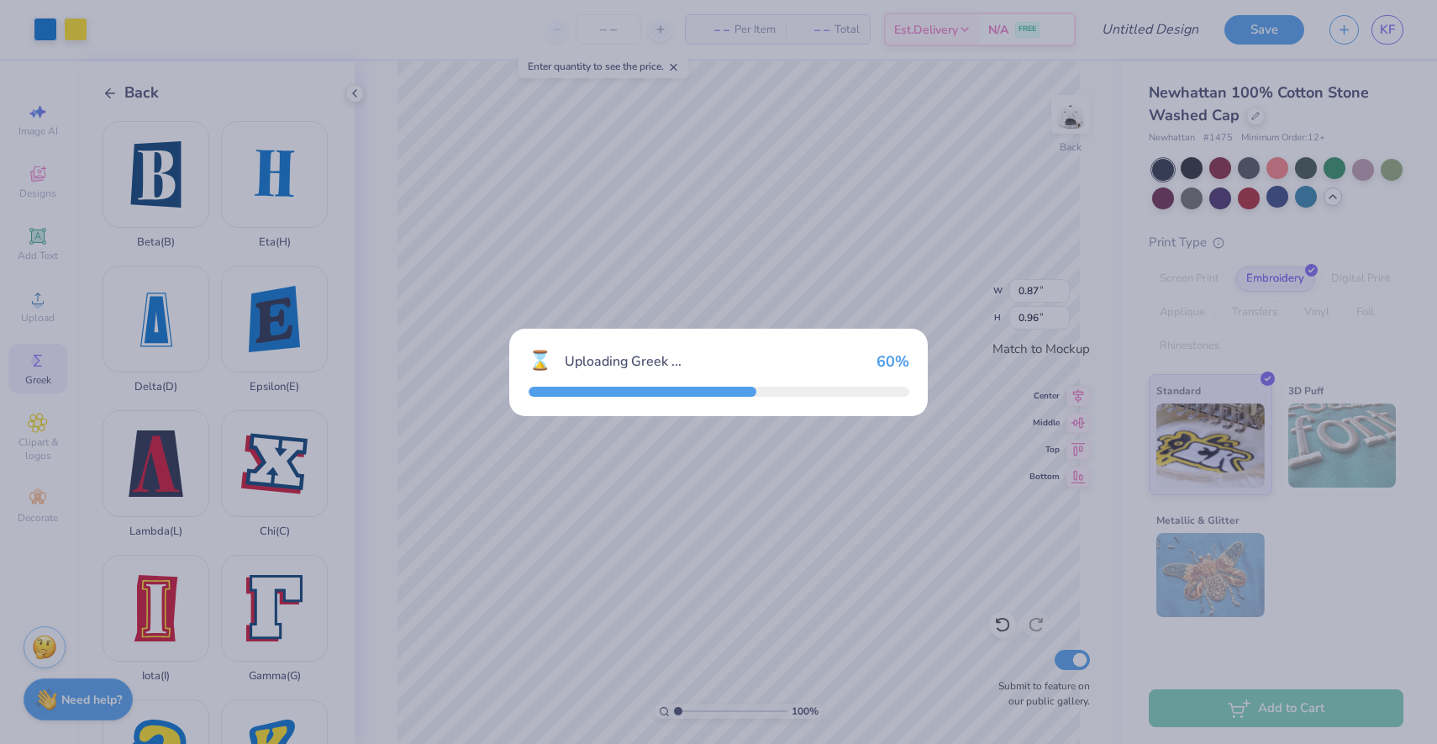
type input "0.98"
type input "1.27"
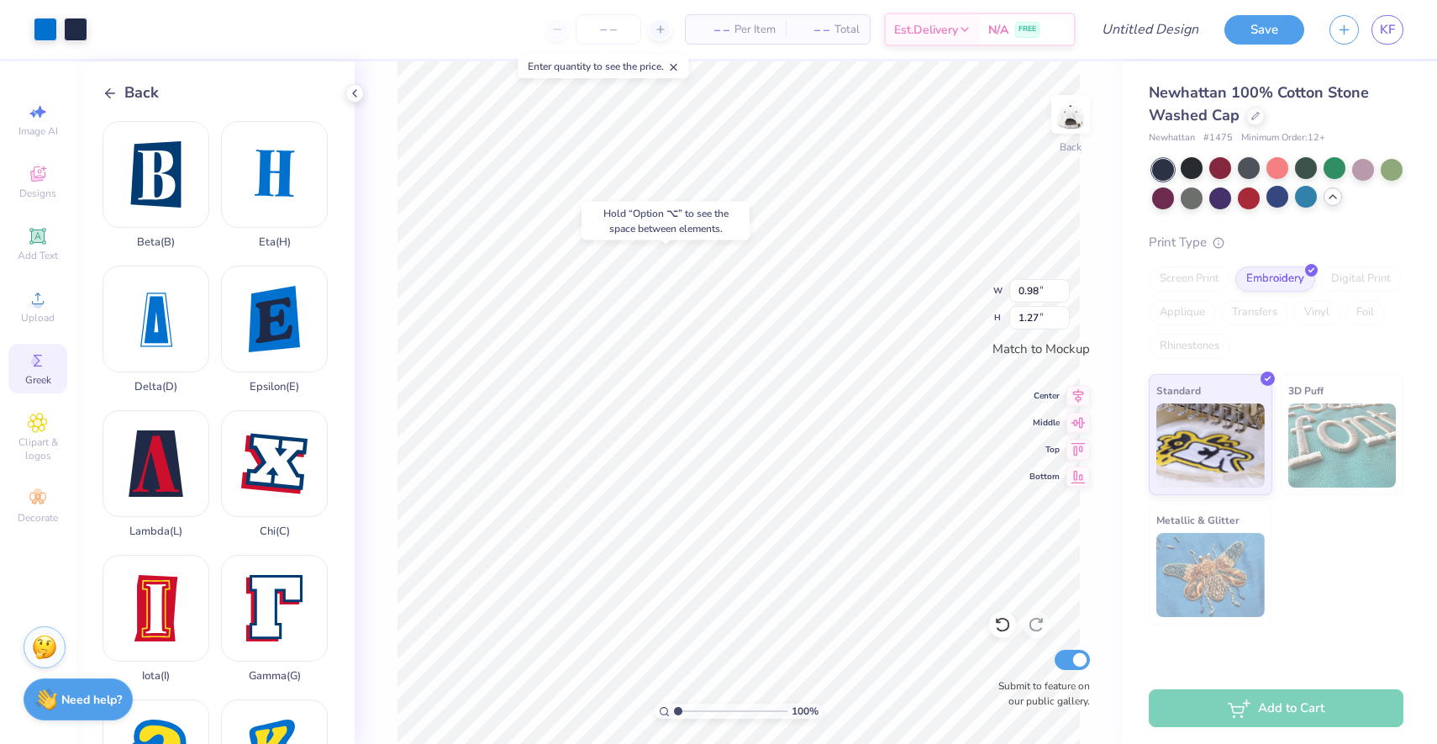
type input "0.87"
type input "0.96"
click at [247, 203] on div "Eta ( H )" at bounding box center [274, 185] width 107 height 128
type input "0.90"
type input "1.28"
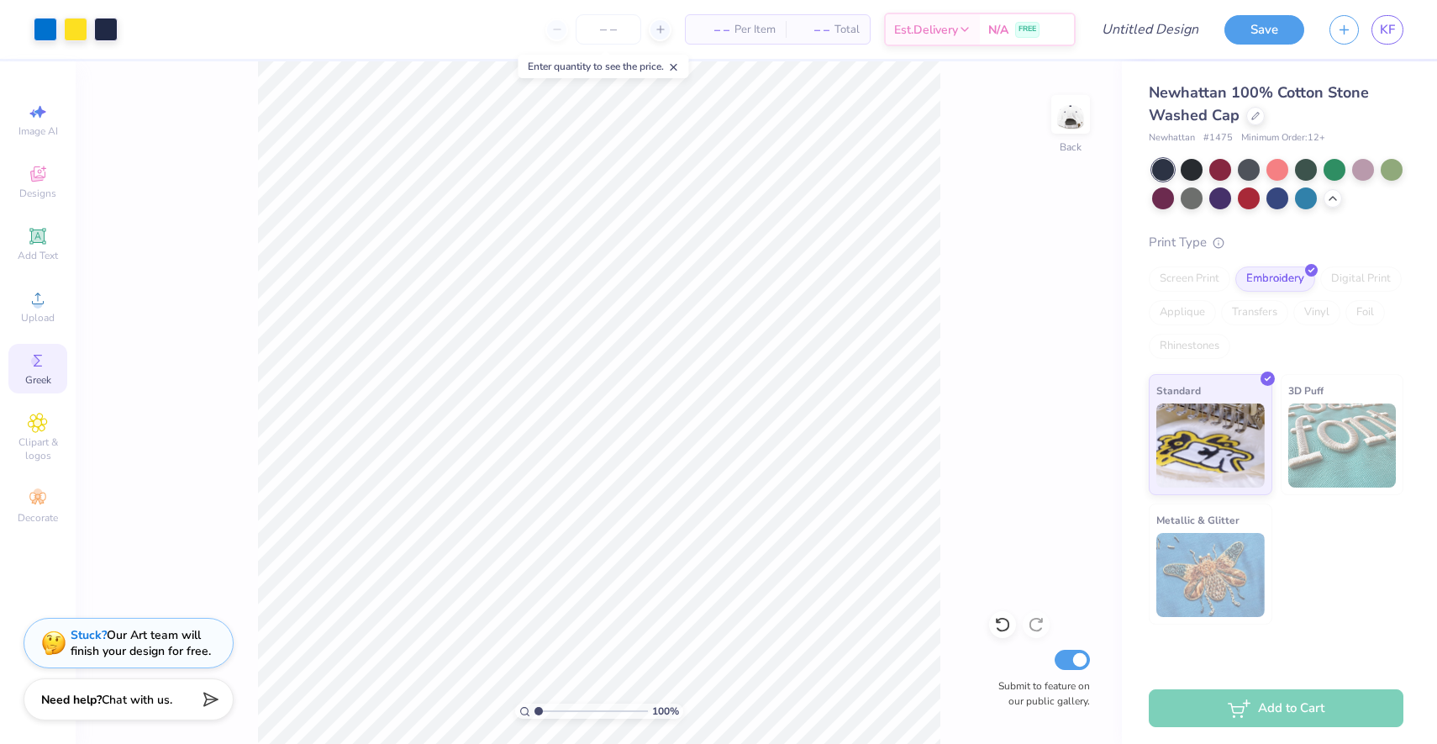
click at [39, 365] on icon at bounding box center [38, 361] width 8 height 12
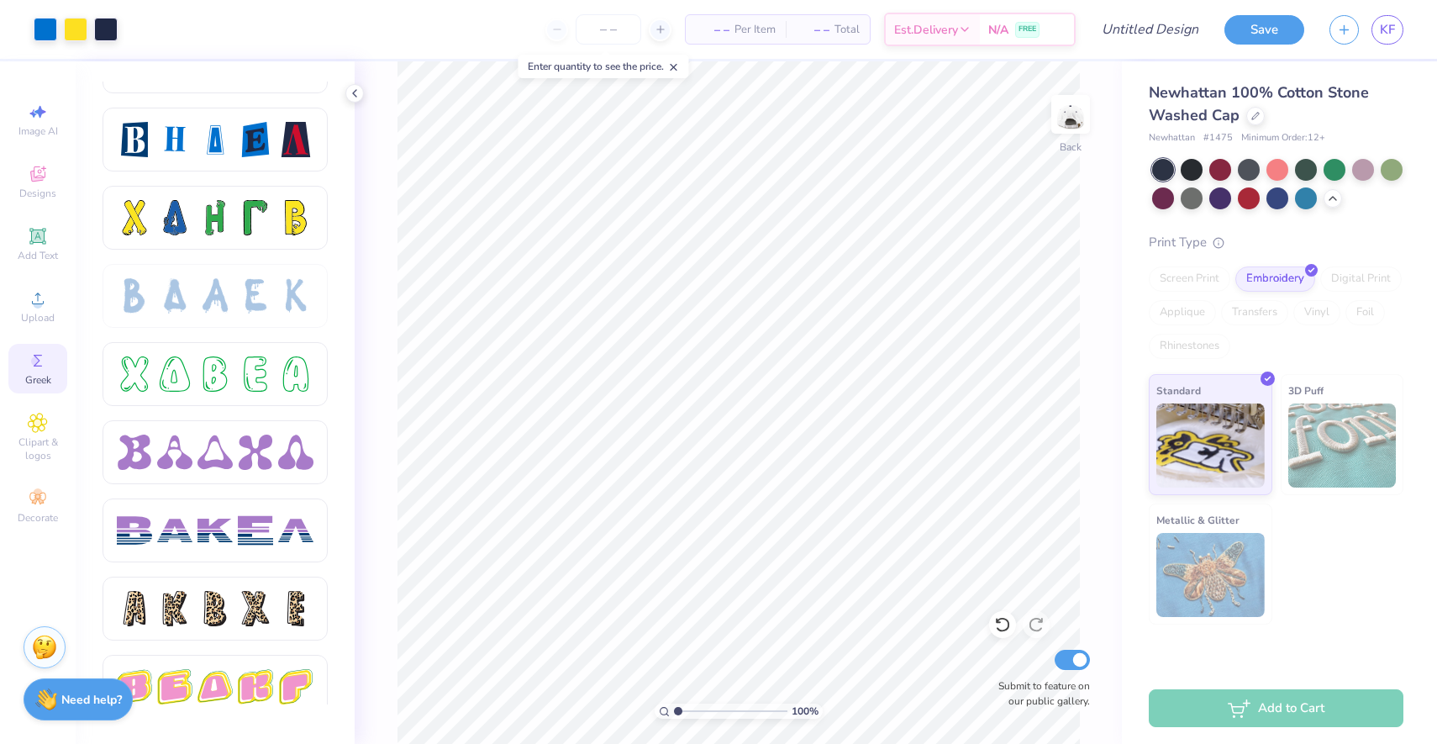
scroll to position [2321, 0]
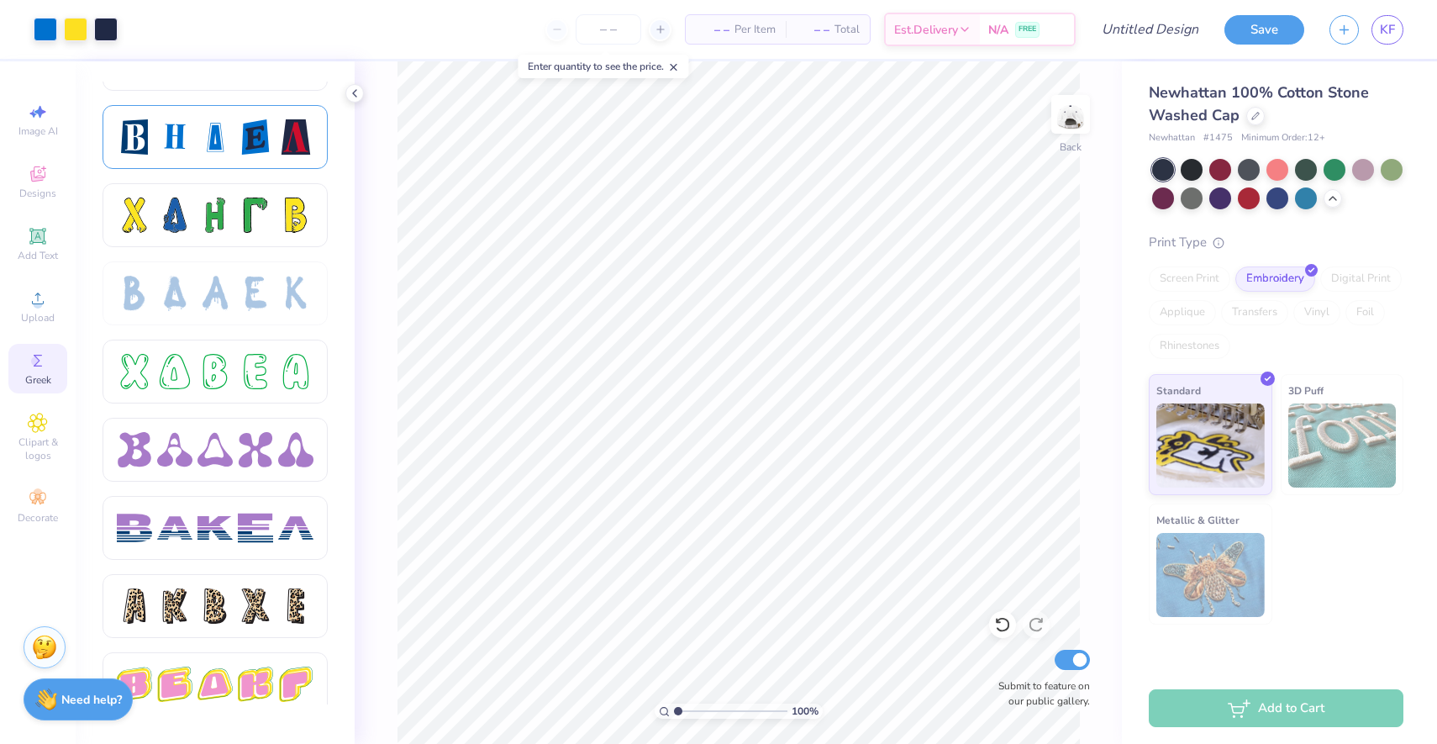
click at [218, 121] on div at bounding box center [214, 136] width 35 height 35
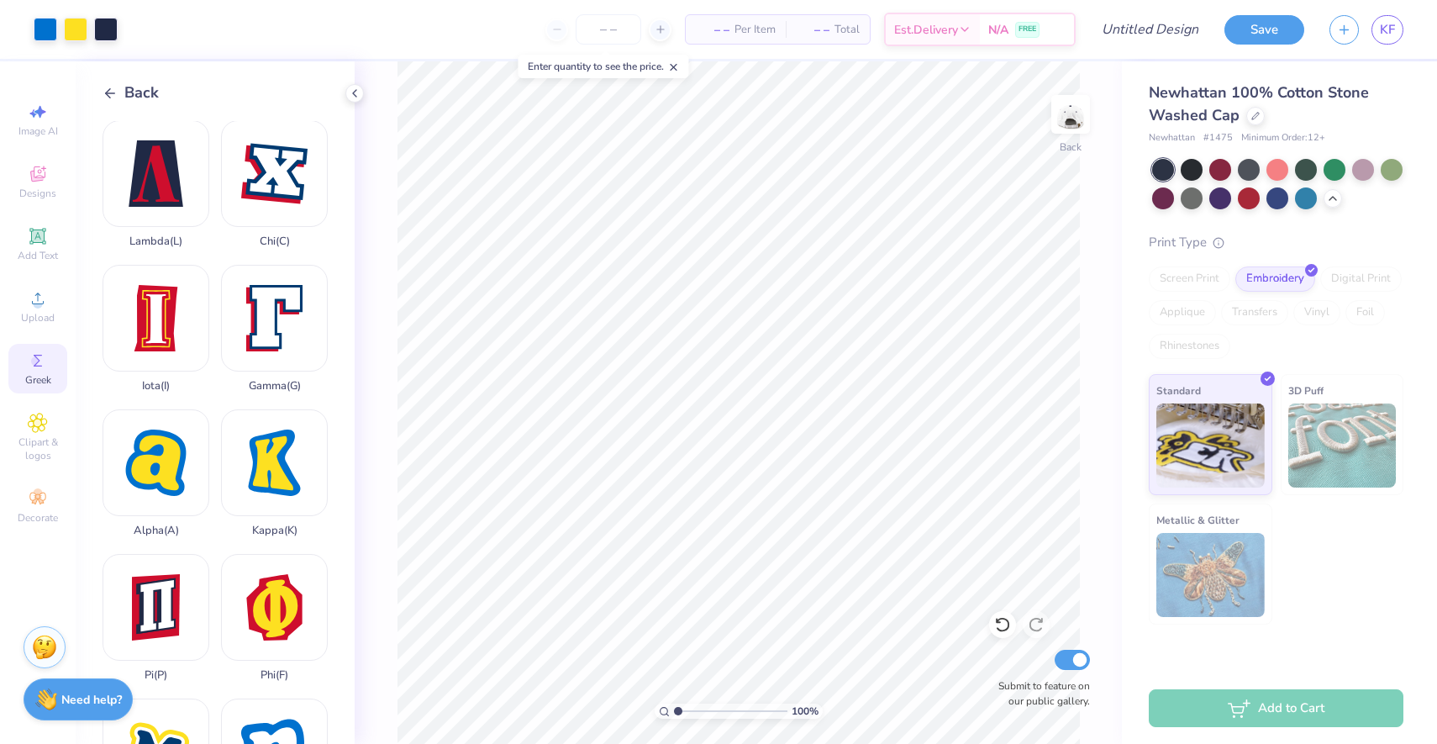
scroll to position [387, 0]
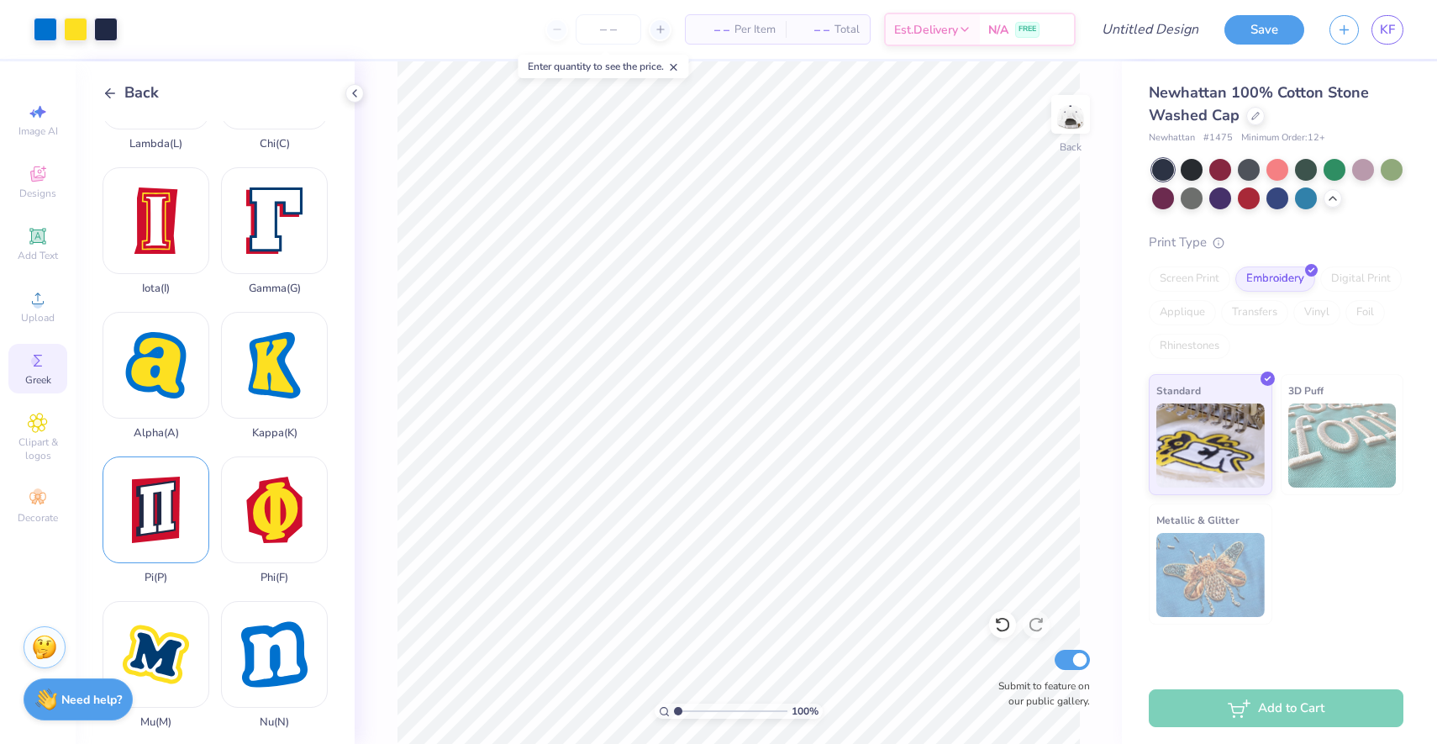
click at [162, 505] on div "Pi ( P )" at bounding box center [156, 520] width 107 height 128
type input "0.87"
type input "0.96"
type input "0.98"
type input "1.27"
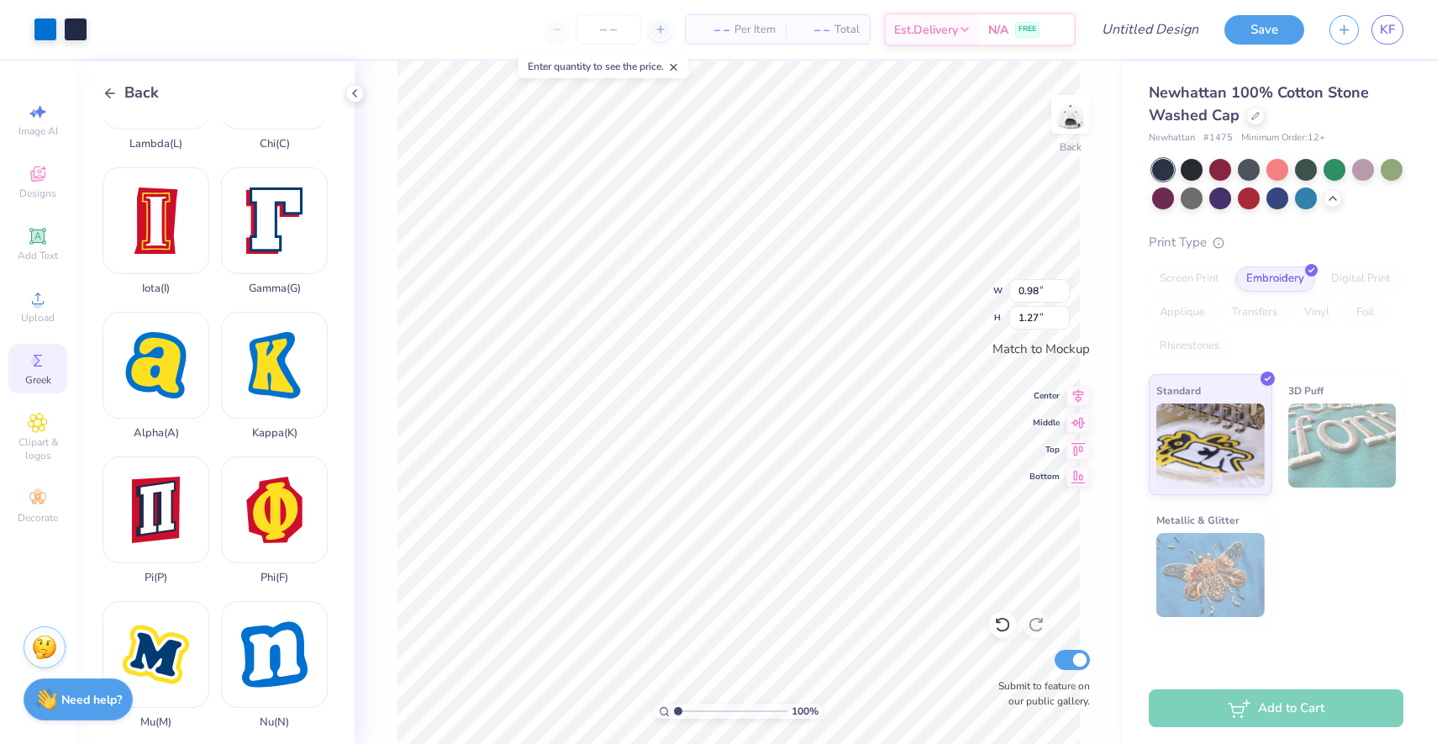
type input "0.89"
type input "1.24"
type input "0.87"
type input "0.96"
type input "0.89"
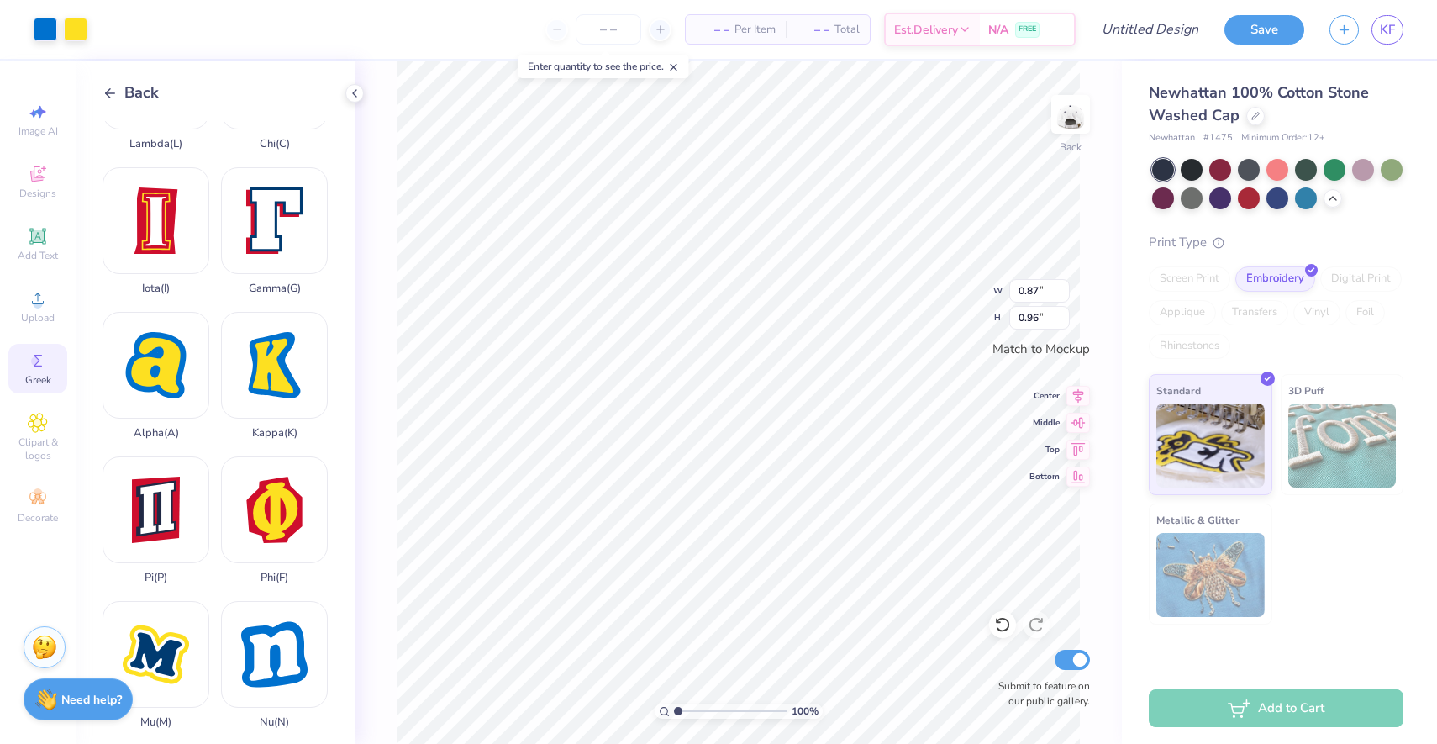
type input "1.24"
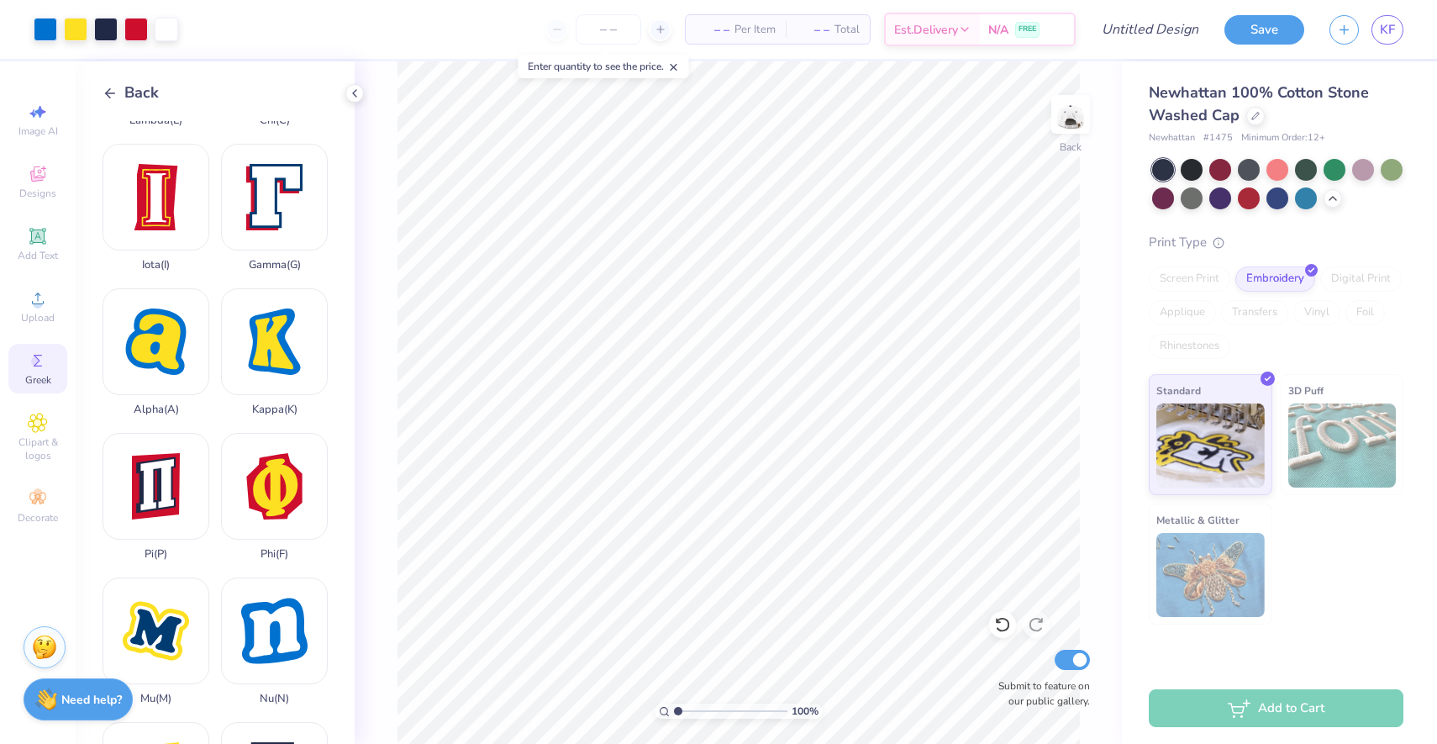
scroll to position [349, 0]
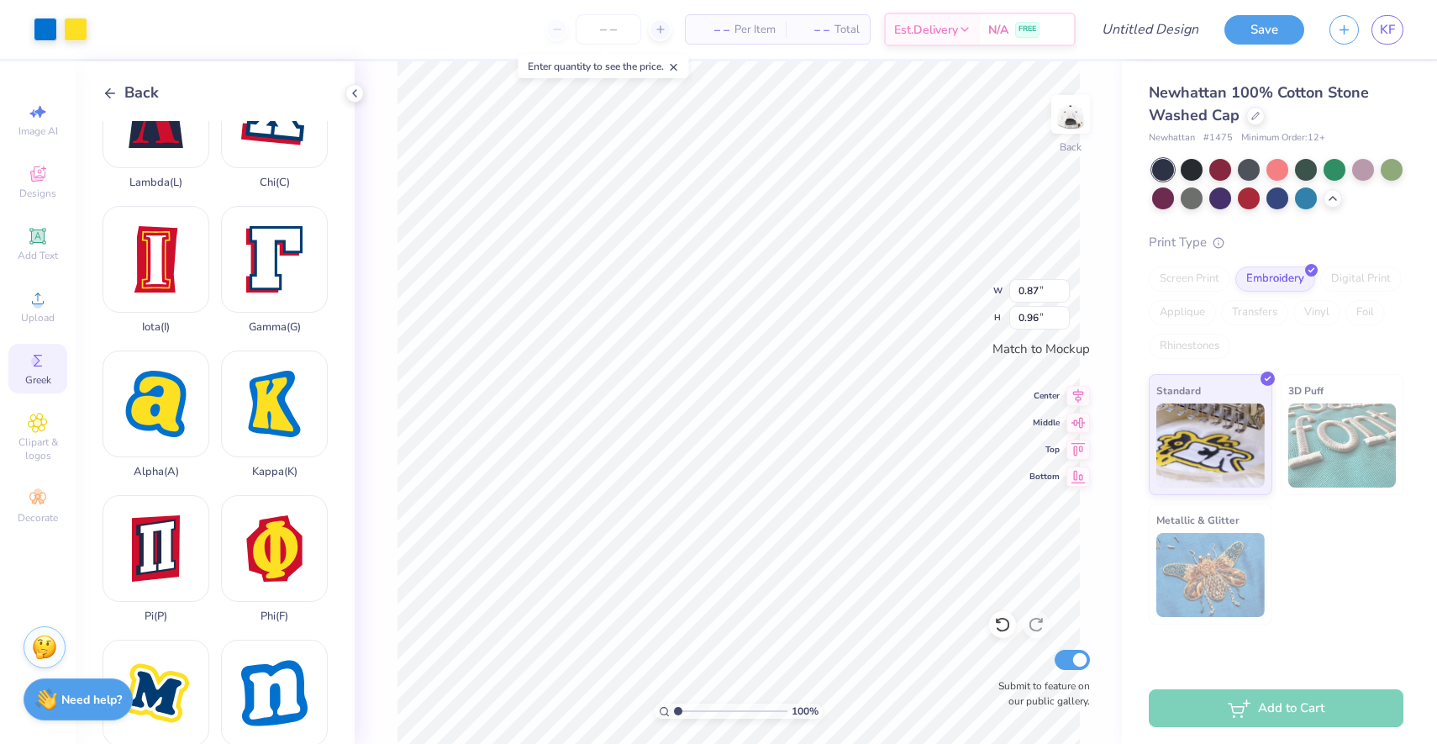
type input "0.98"
type input "1.27"
type input "0.87"
type input "0.96"
type input "0.89"
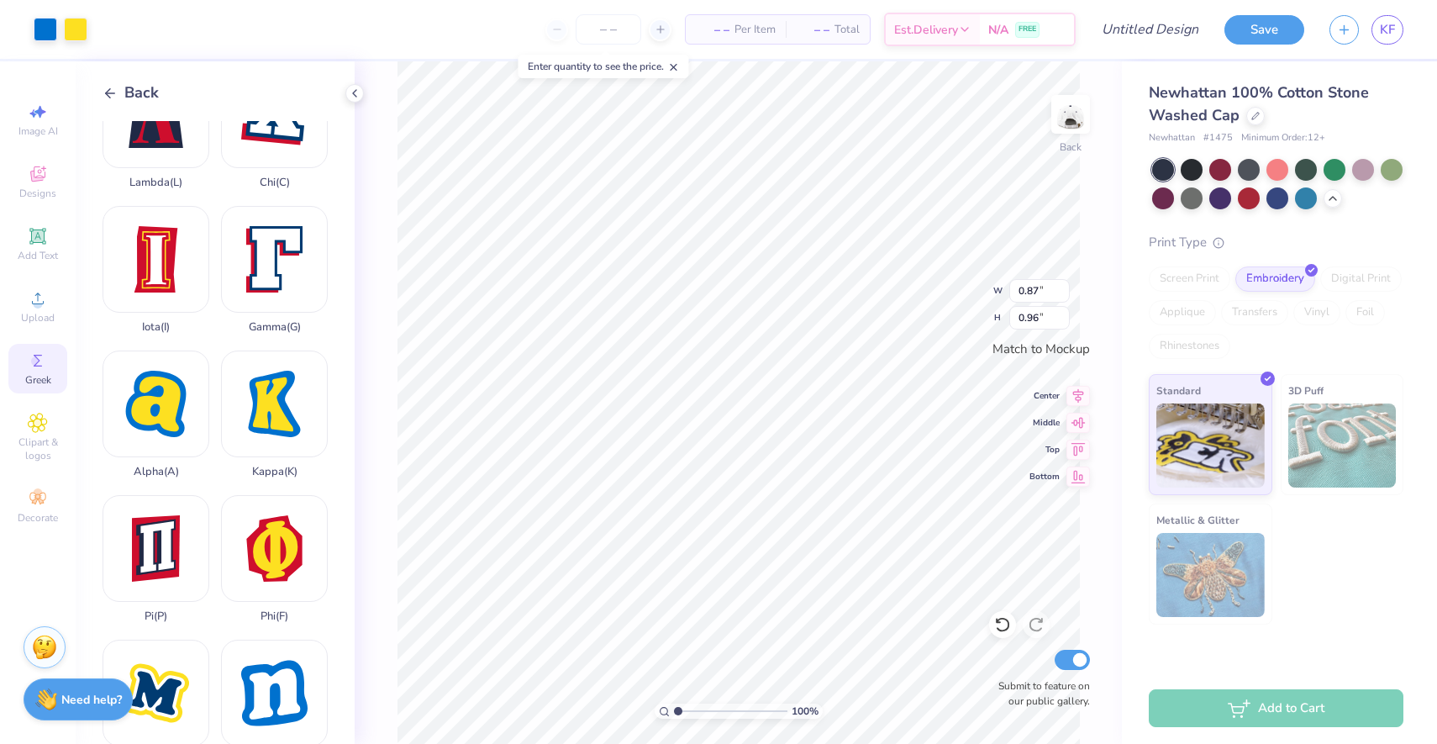
type input "1.24"
type input "0.87"
type input "0.96"
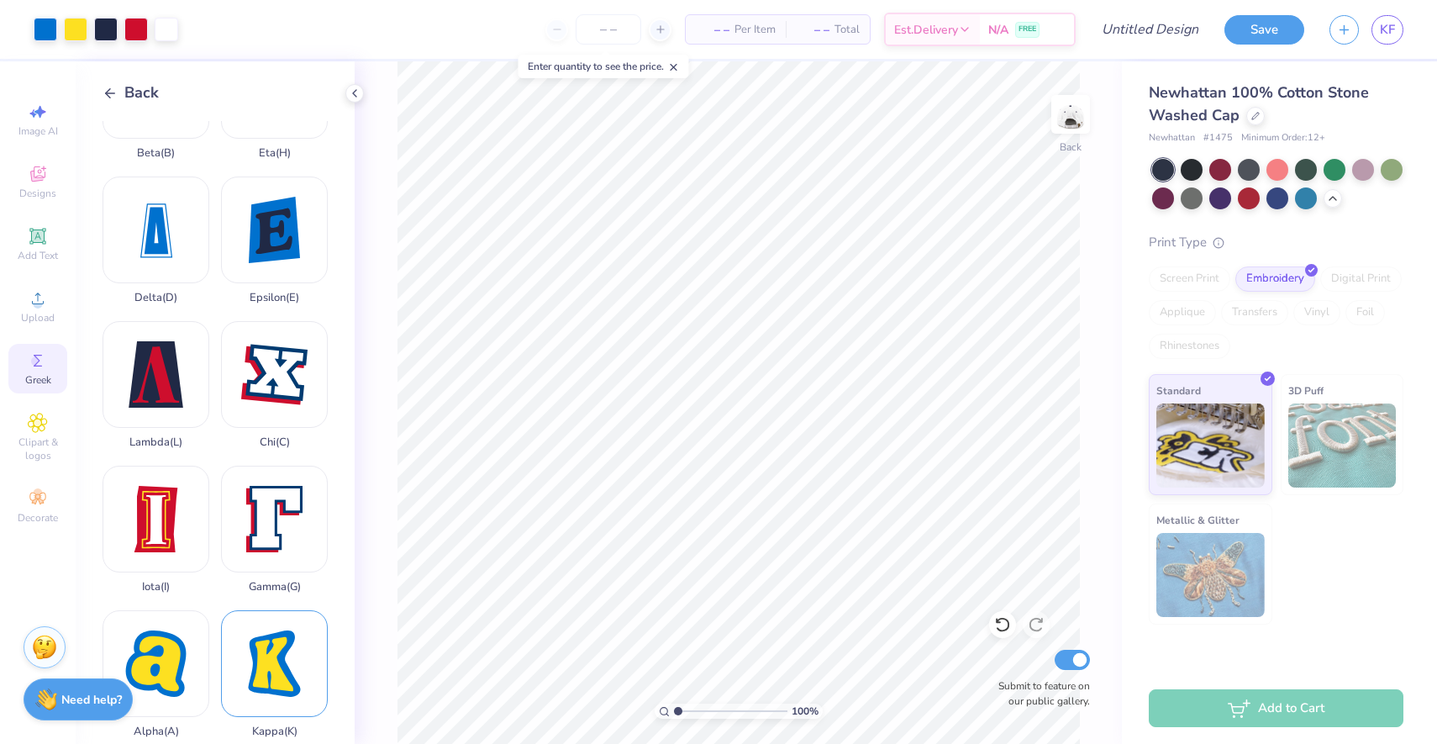
scroll to position [85, 0]
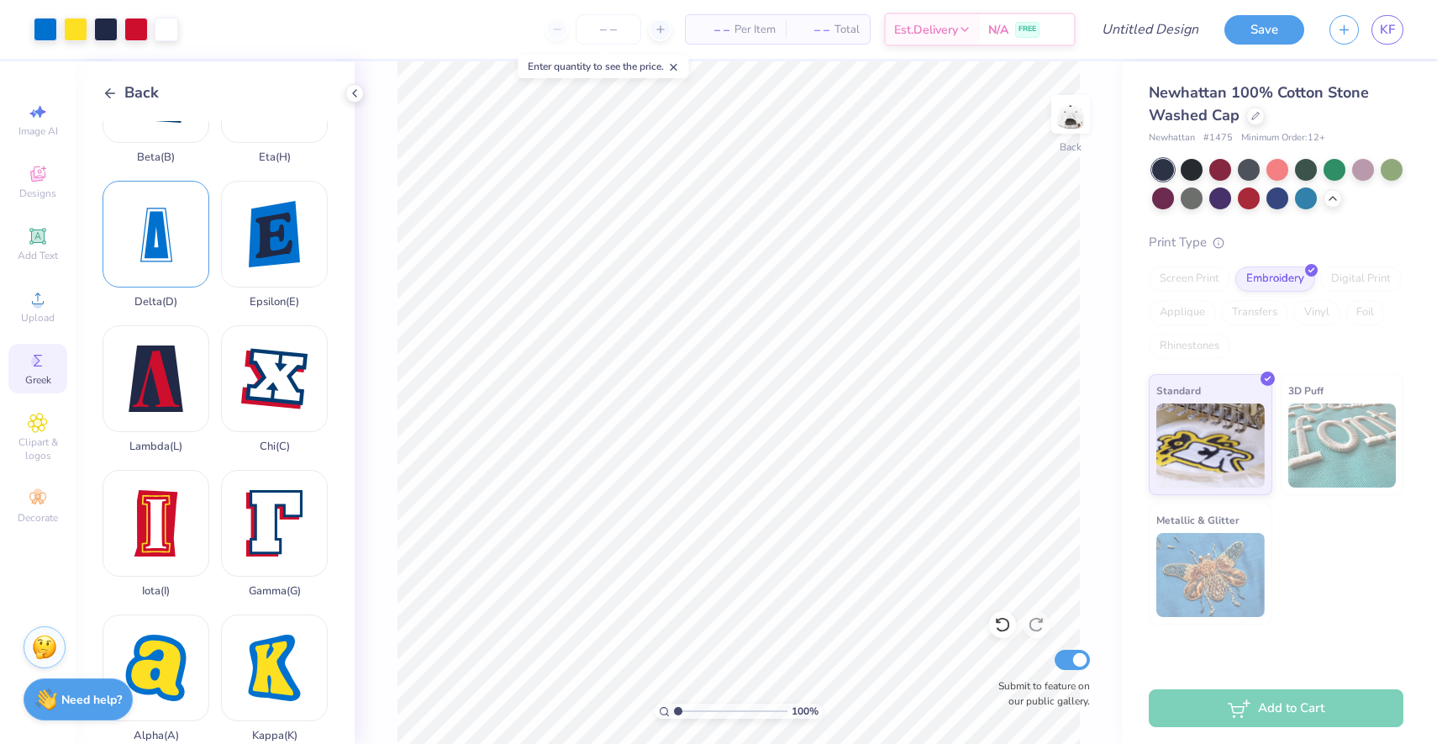
click at [170, 244] on div "Delta ( D )" at bounding box center [156, 245] width 107 height 128
type input "0.59"
type input "0.89"
type input "0.98"
type input "1.27"
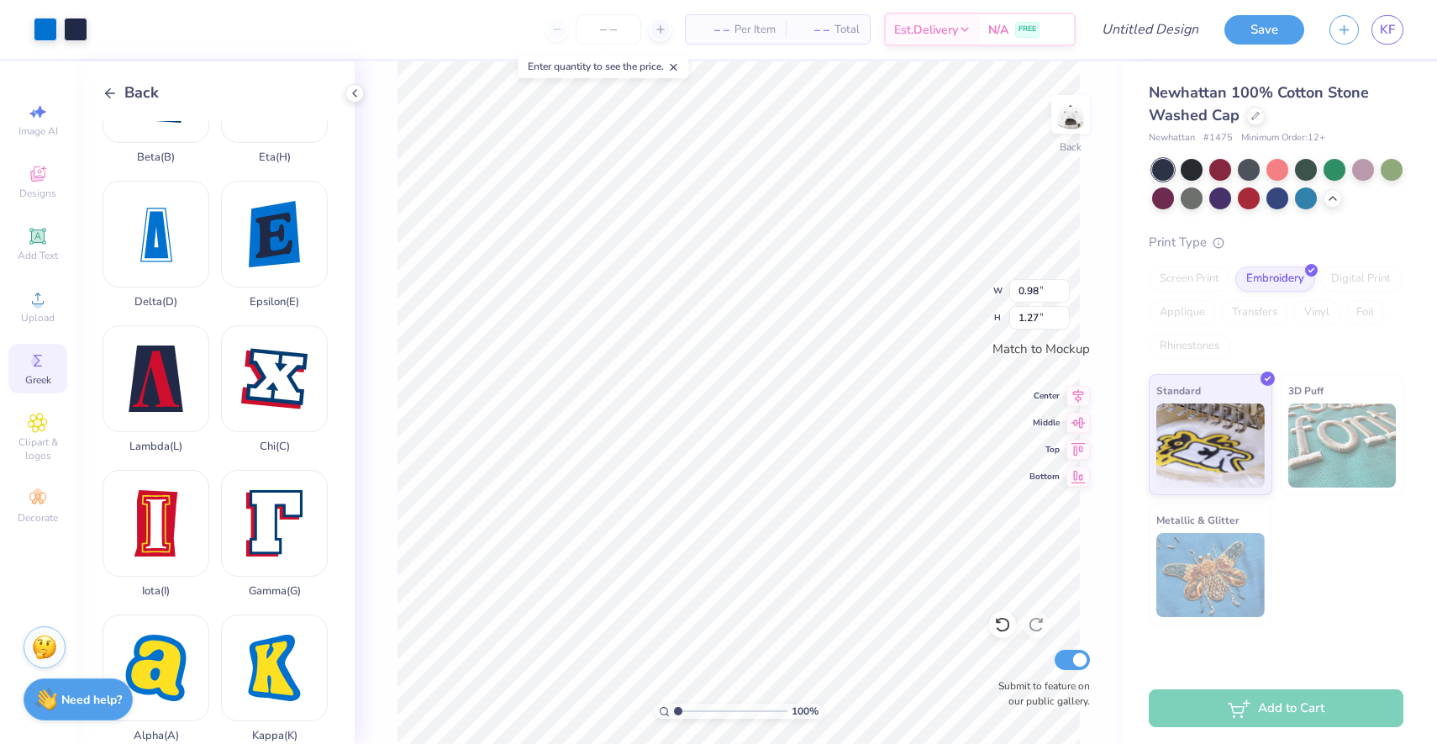
type input "0.76"
type input "0.98"
type input "0.87"
type input "0.96"
type input "0.89"
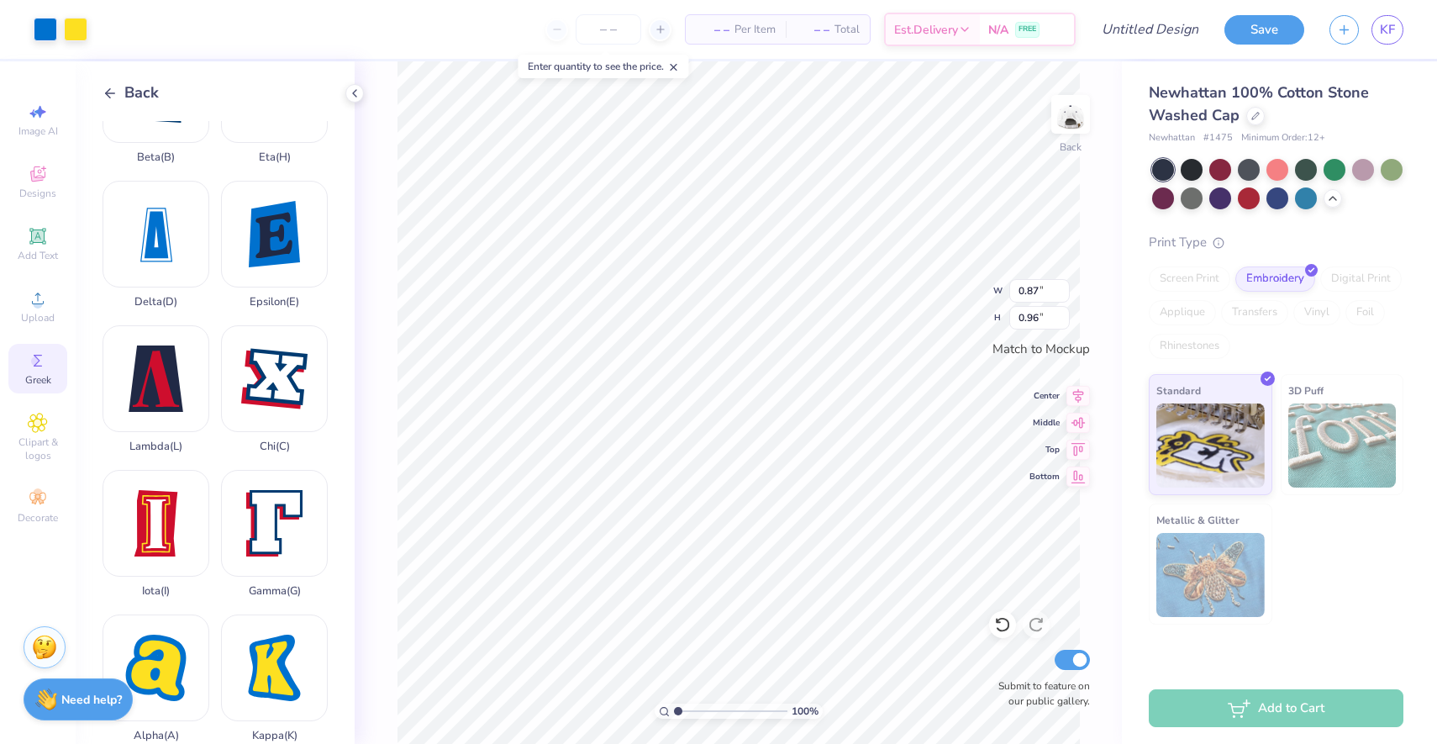
type input "1.24"
type input "0.72"
type input "1.00"
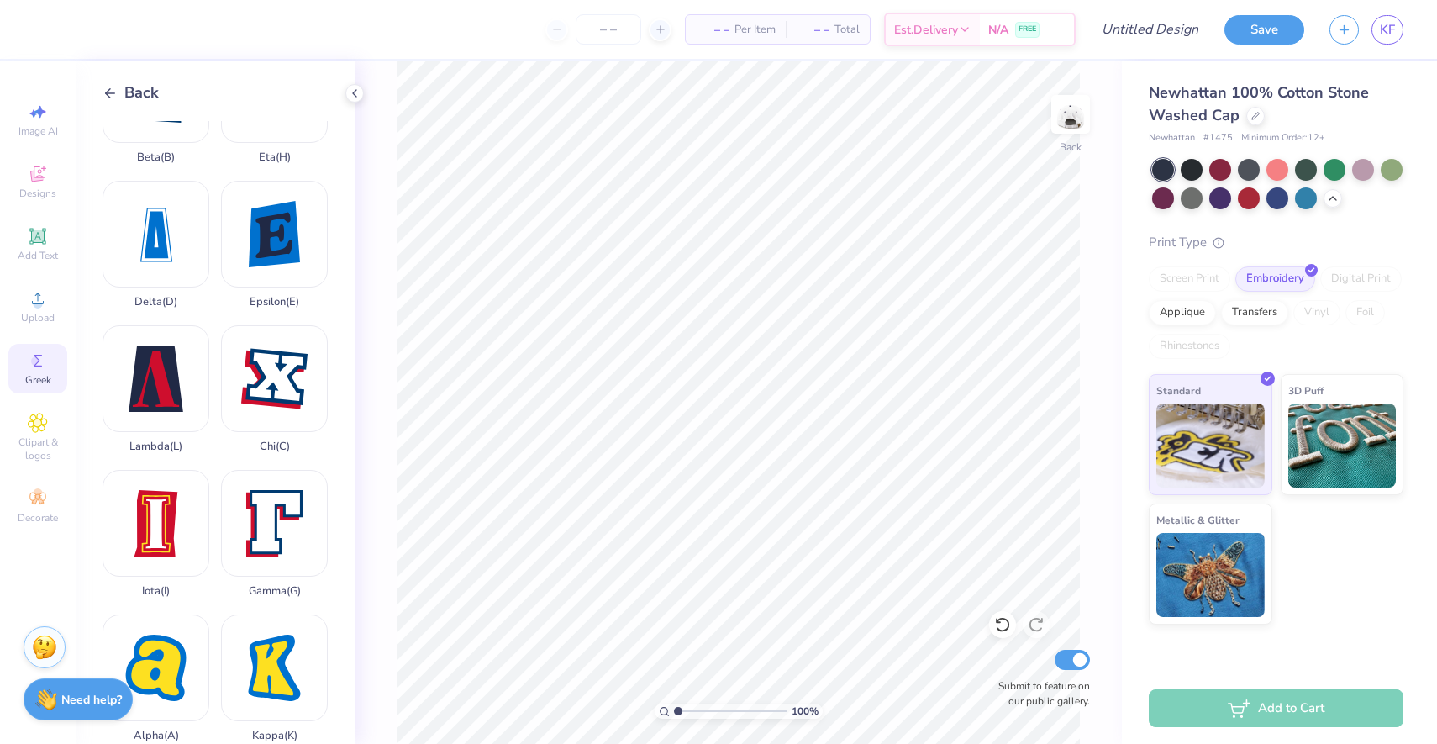
scroll to position [0, 0]
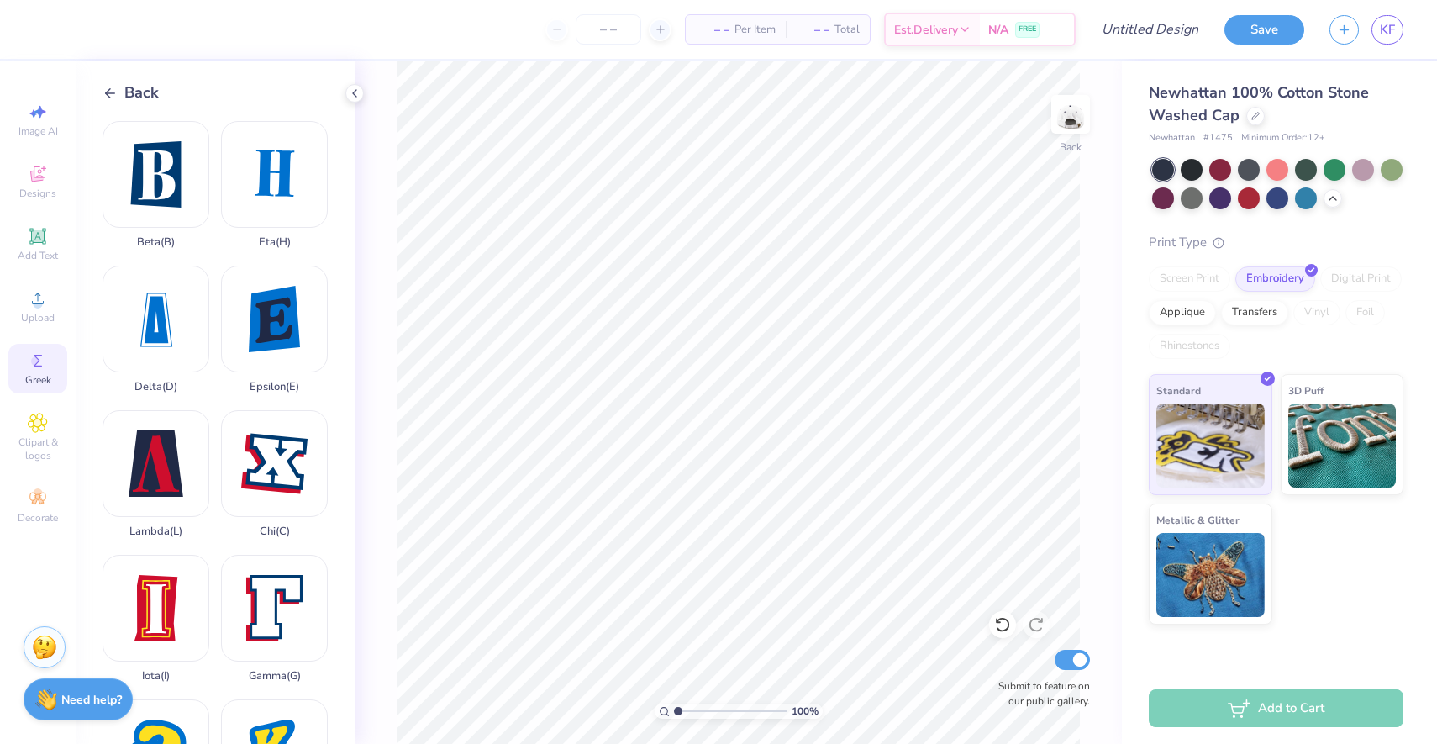
click at [129, 97] on span "Back" at bounding box center [141, 93] width 34 height 23
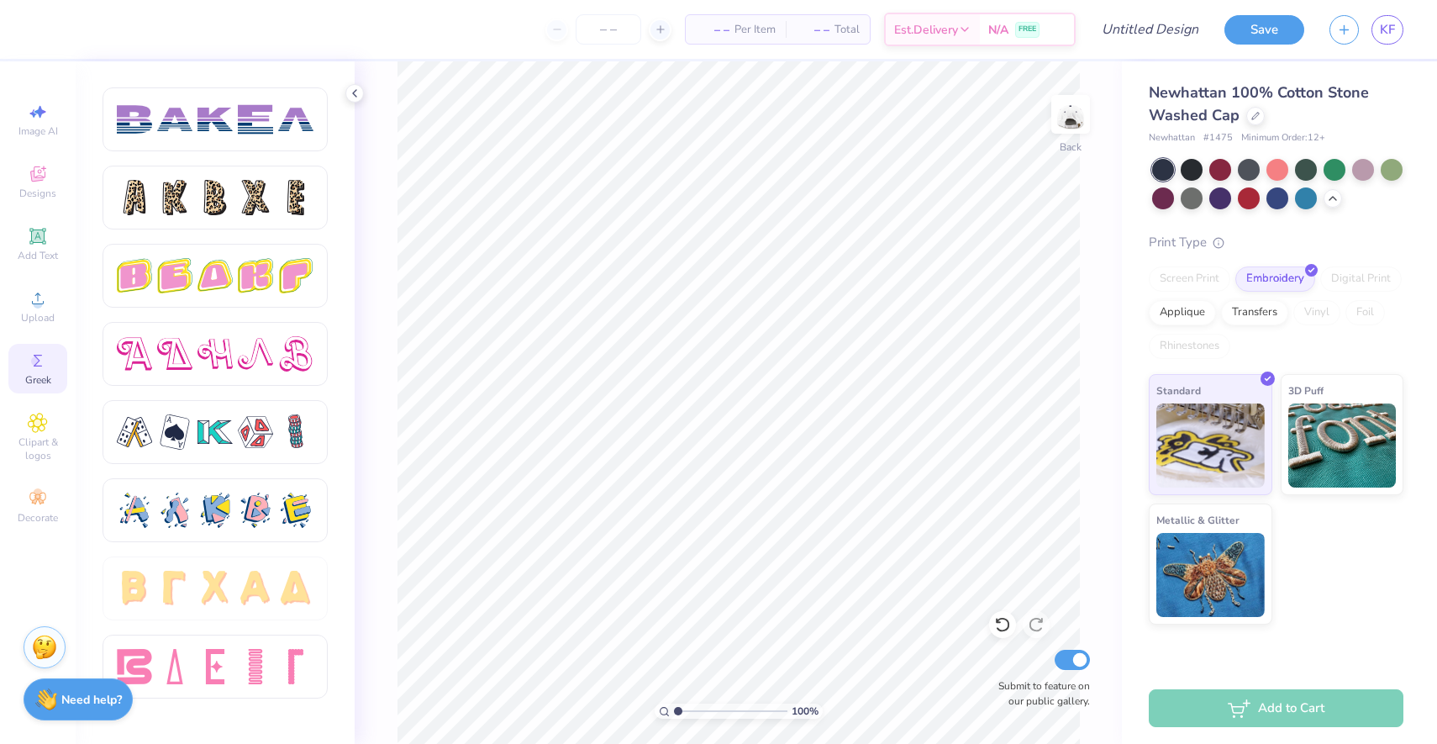
scroll to position [2737, 0]
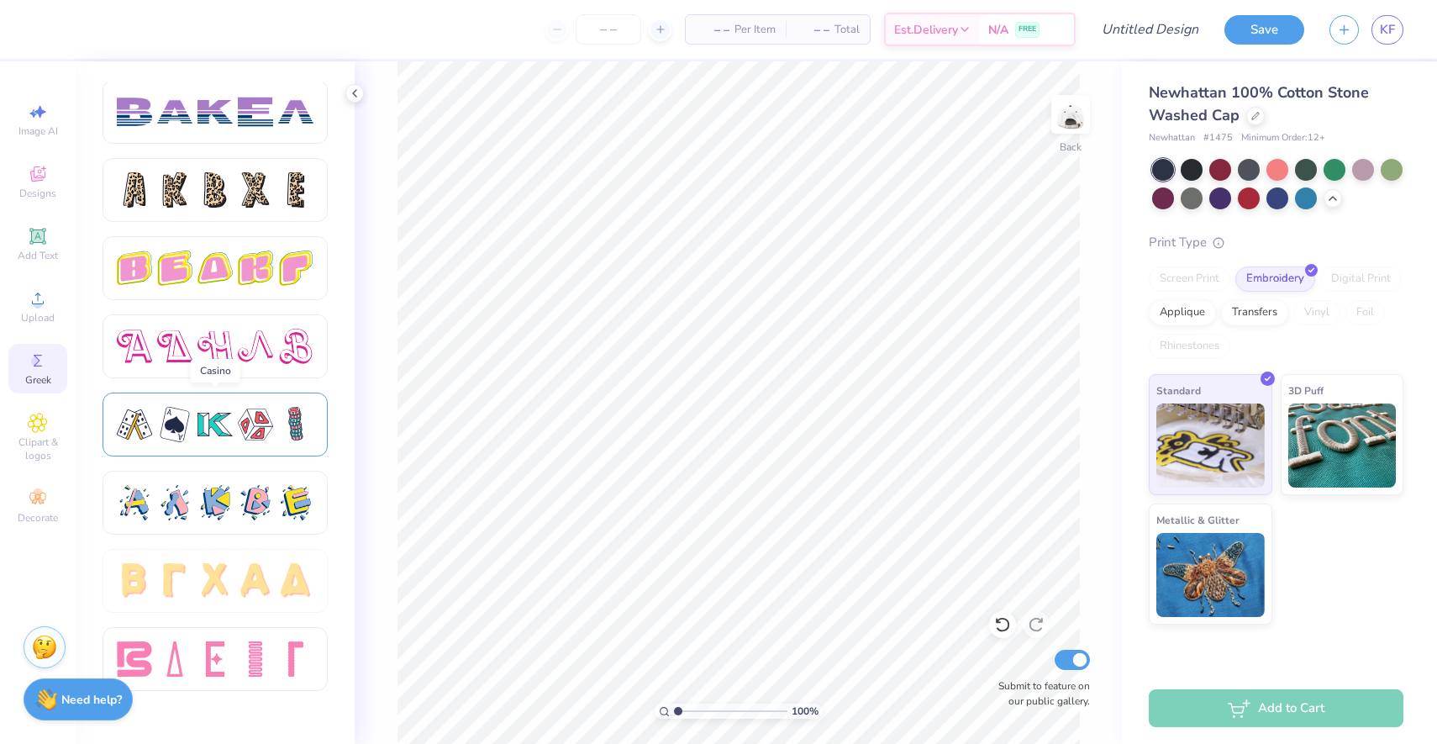
click at [230, 412] on div at bounding box center [214, 424] width 35 height 35
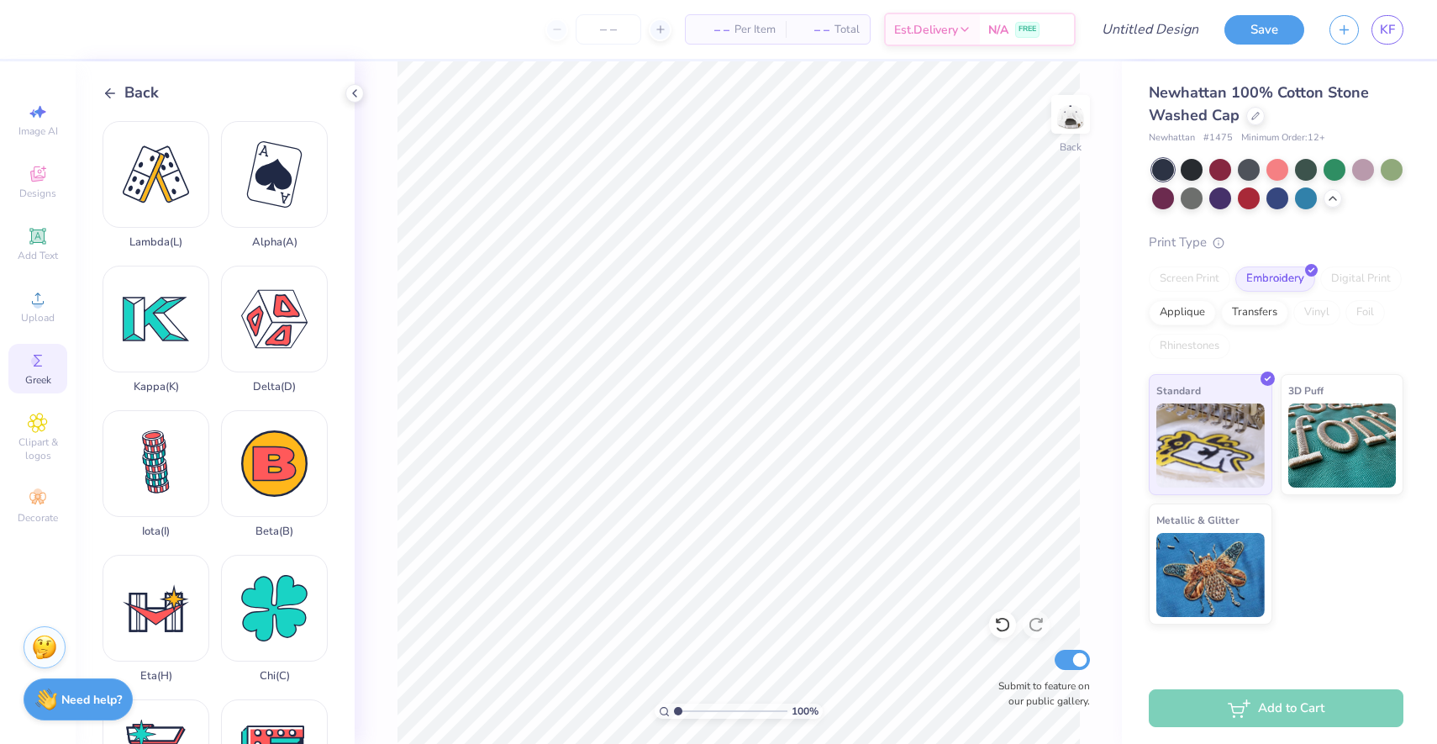
click at [136, 82] on span "Back" at bounding box center [141, 93] width 34 height 23
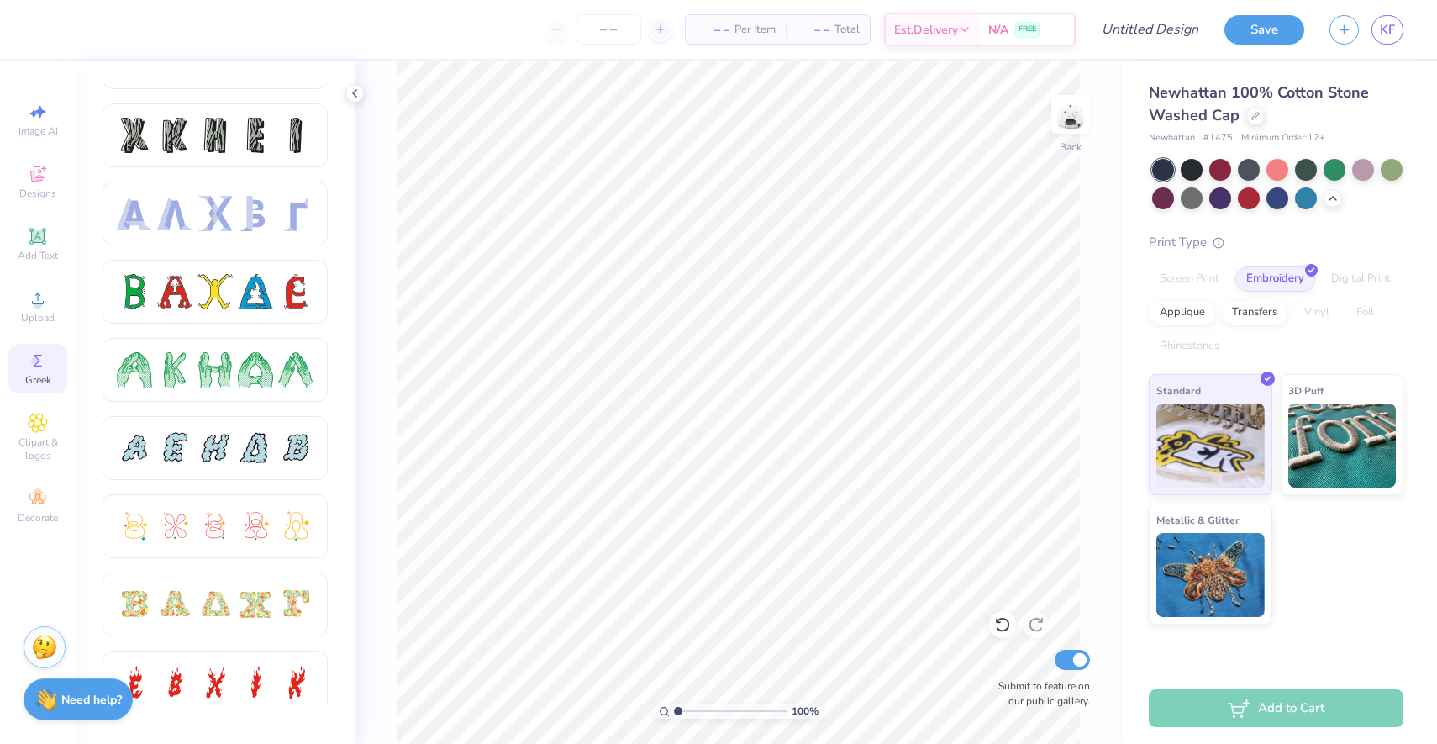
scroll to position [0, 0]
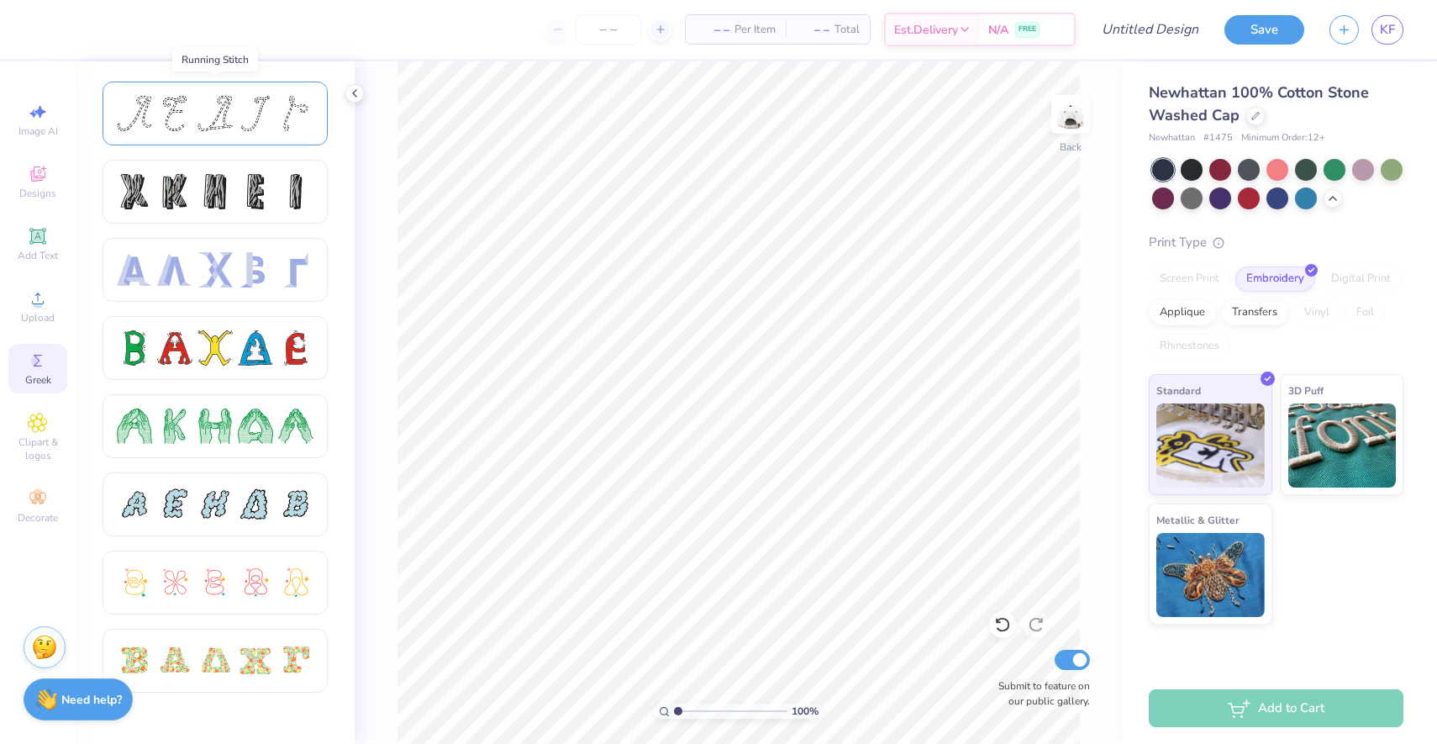
click at [259, 140] on div at bounding box center [215, 114] width 225 height 64
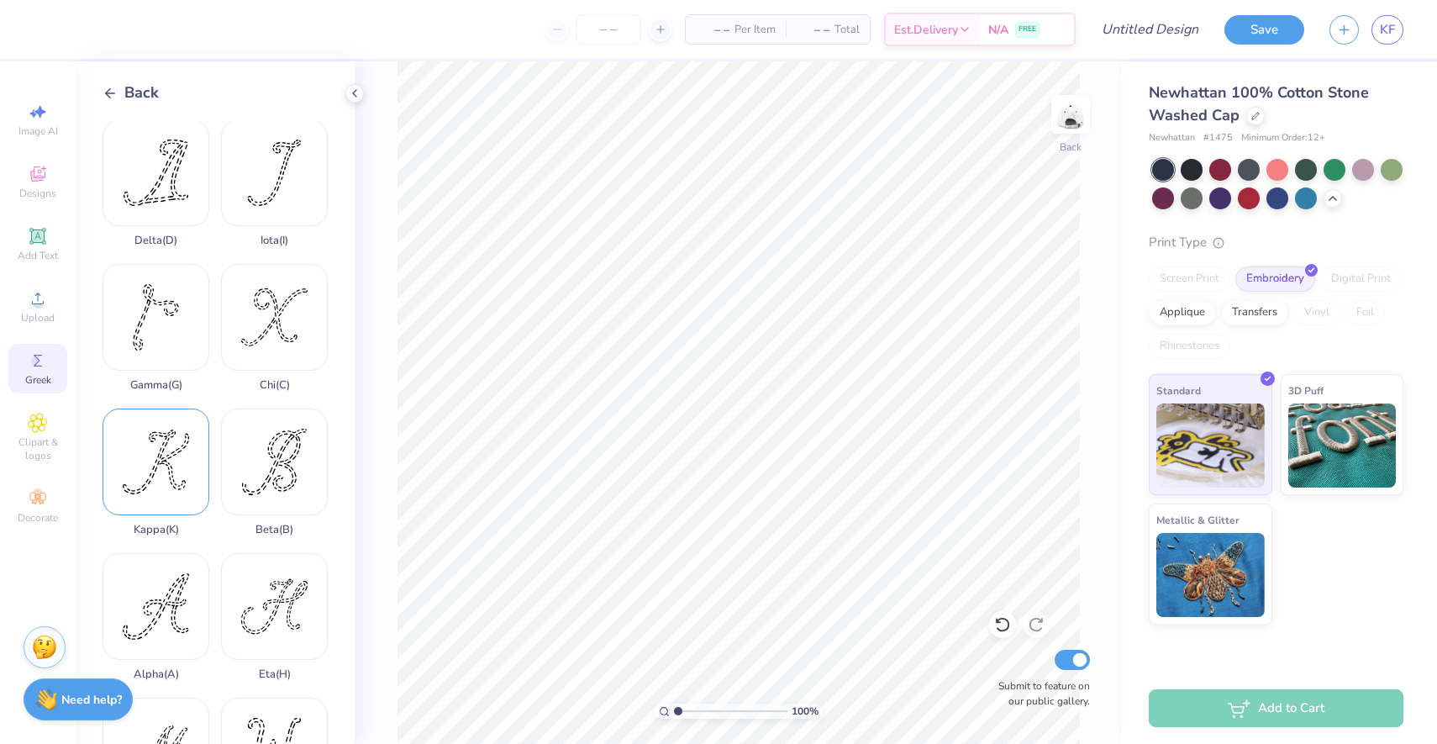
scroll to position [145, 0]
click at [118, 87] on div "Back" at bounding box center [131, 93] width 56 height 23
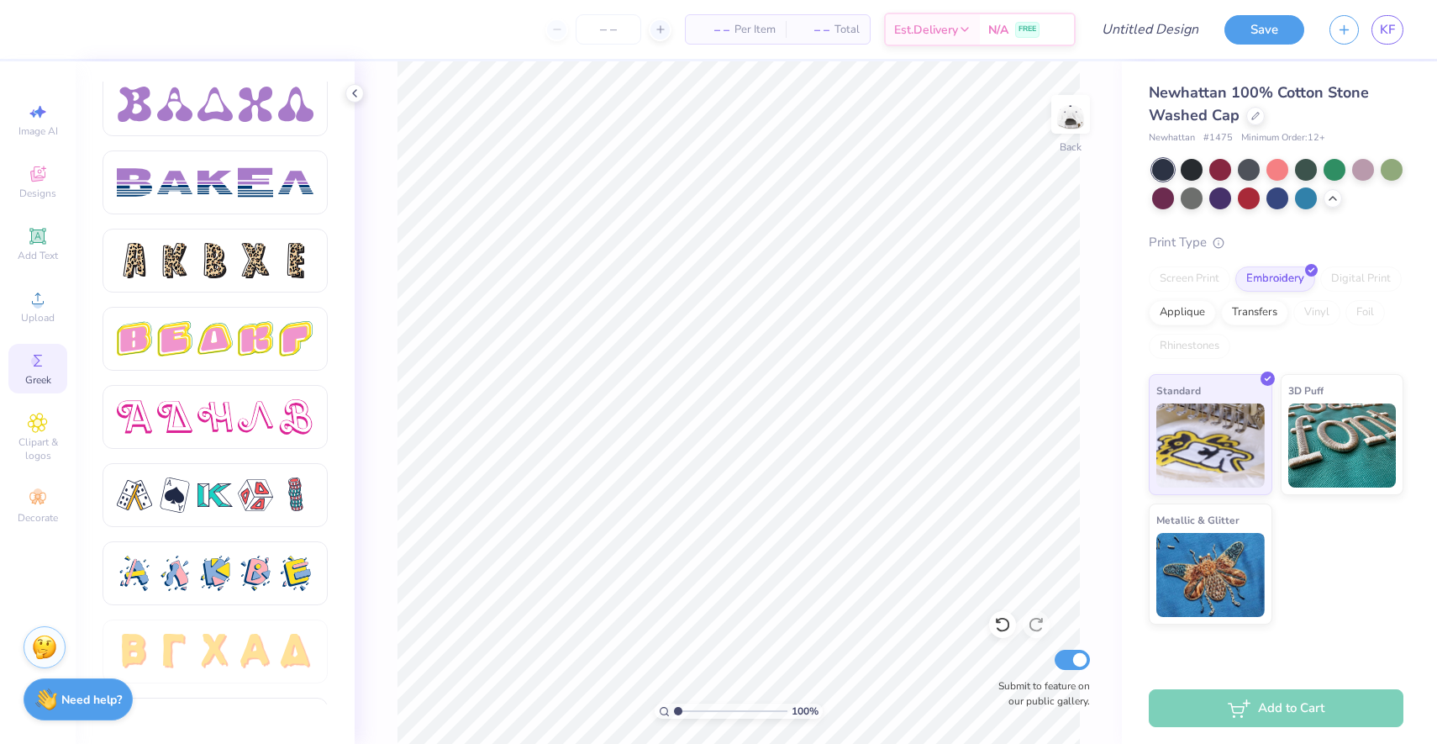
scroll to position [2737, 0]
